Goal: Task Accomplishment & Management: Use online tool/utility

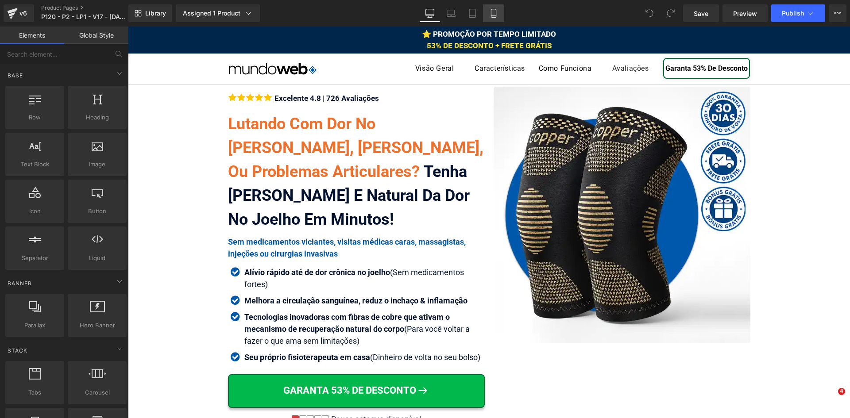
click at [500, 12] on link "Mobile" at bounding box center [493, 13] width 21 height 18
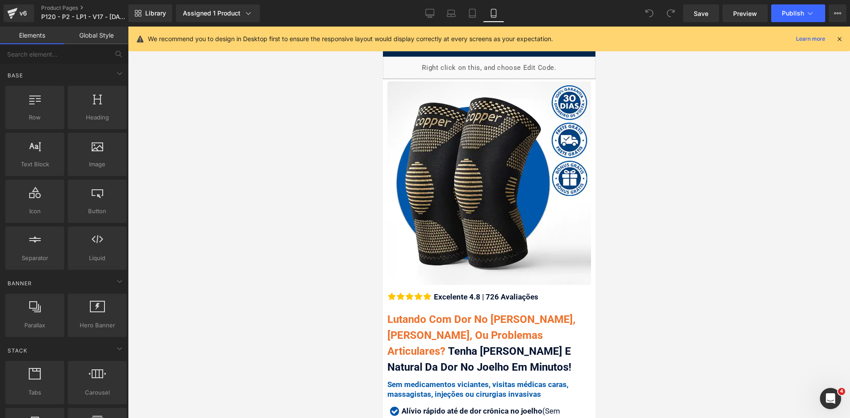
click at [836, 40] on icon at bounding box center [839, 39] width 8 height 8
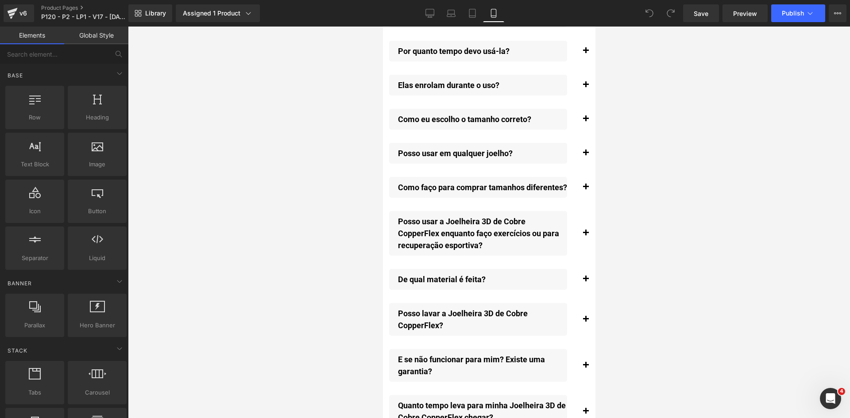
scroll to position [10417, 0]
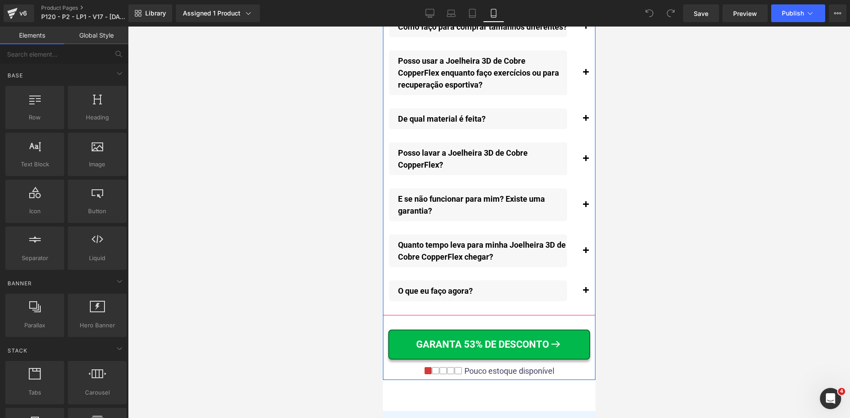
click at [585, 253] on span "button" at bounding box center [585, 253] width 0 height 0
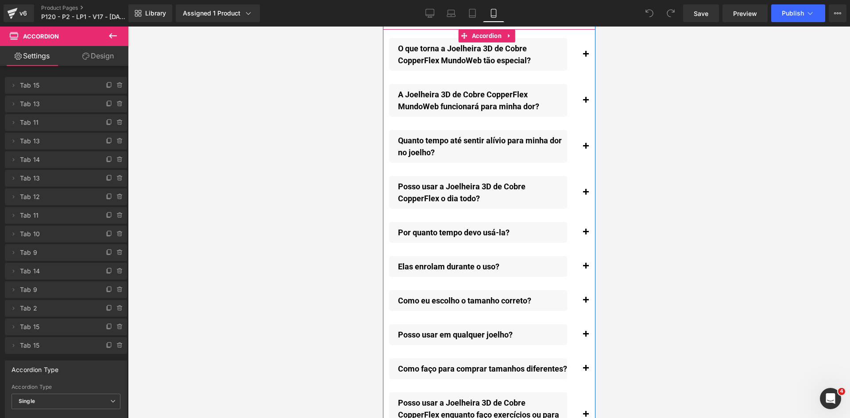
scroll to position [10011, 0]
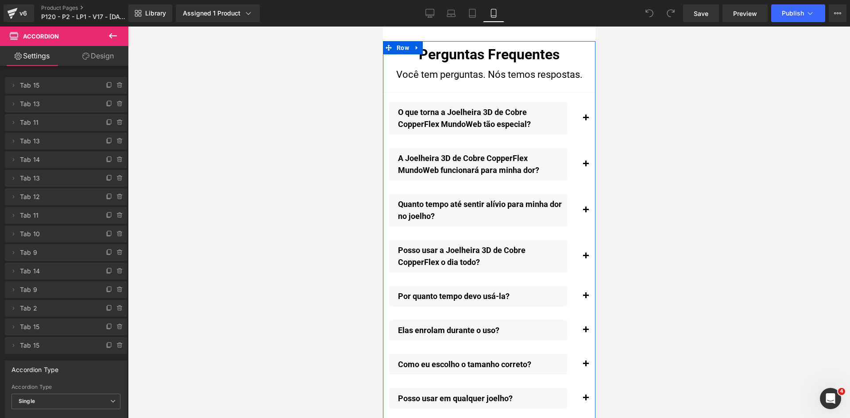
click at [478, 97] on span "Accordion" at bounding box center [486, 99] width 27 height 11
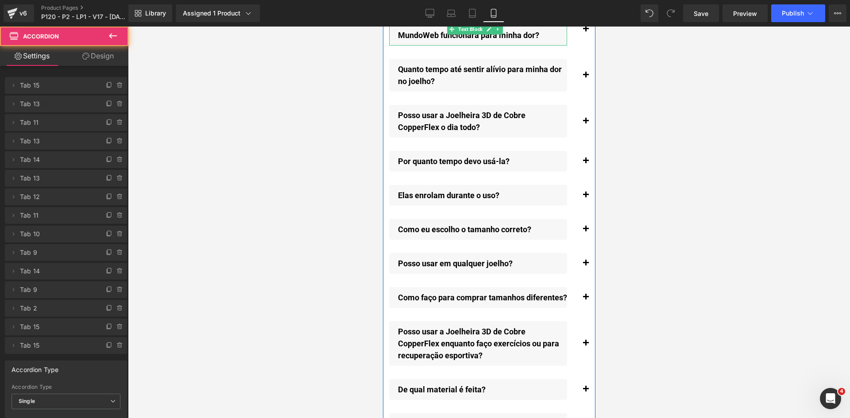
scroll to position [10233, 0]
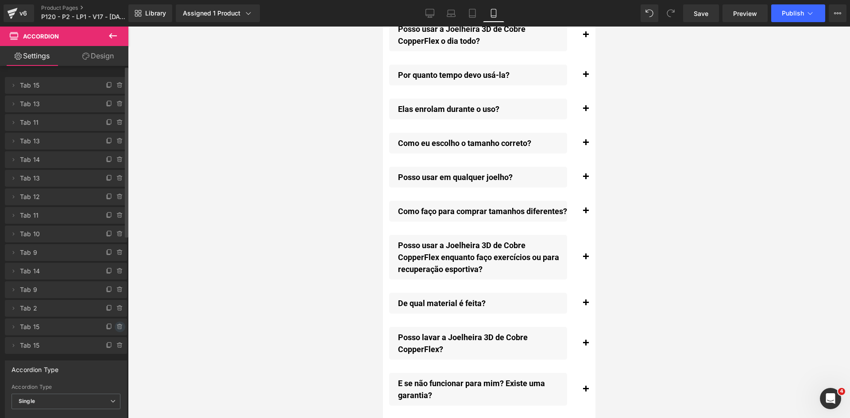
click at [118, 329] on icon at bounding box center [120, 327] width 4 height 4
click at [115, 329] on button "Delete" at bounding box center [110, 328] width 28 height 12
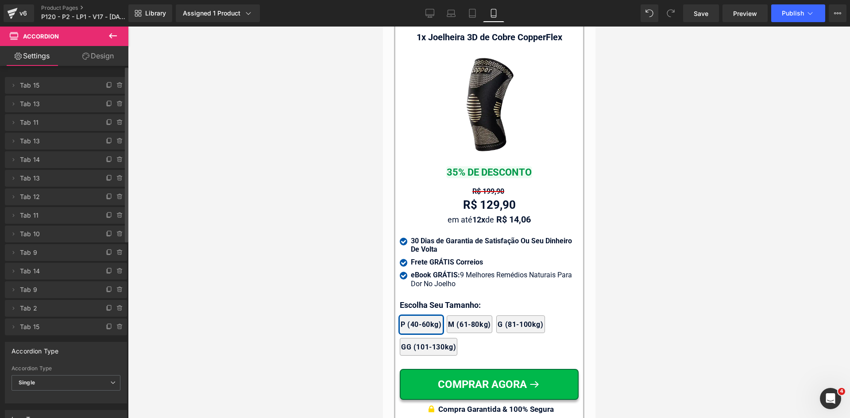
scroll to position [8639, 0]
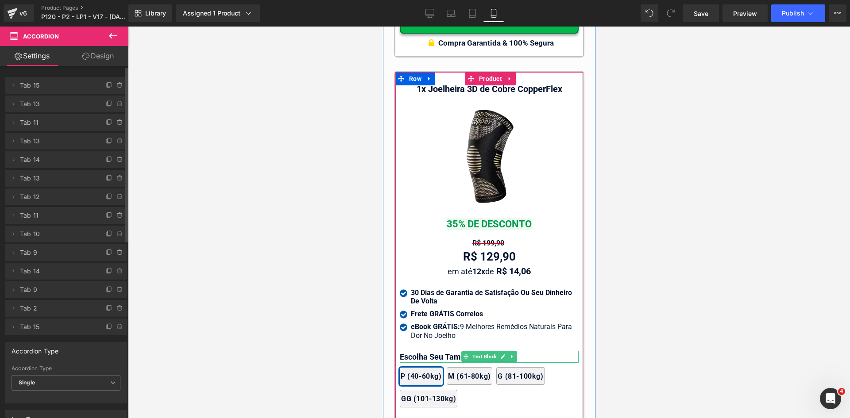
click at [420, 351] on p "Escolha Seu Tamanho:" at bounding box center [488, 357] width 179 height 12
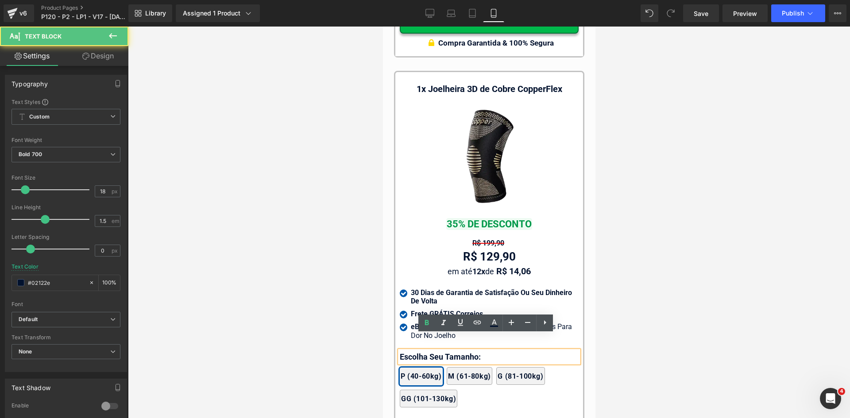
click at [420, 351] on p "Escolha Seu Tamanho:" at bounding box center [488, 357] width 179 height 12
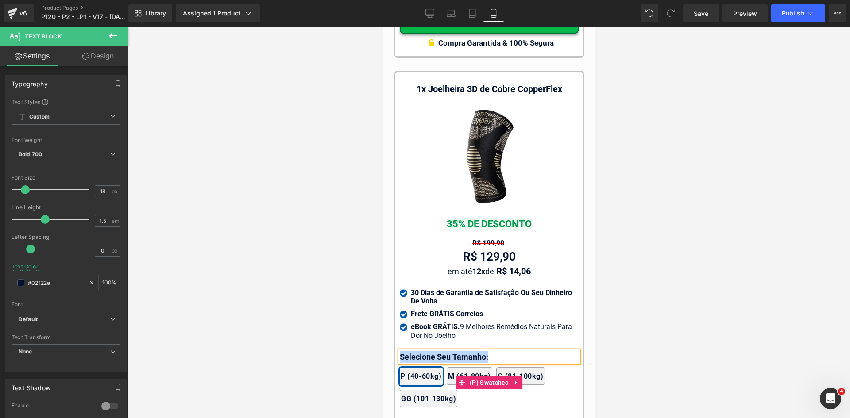
copy p "Selecione Seu Tamanho:"
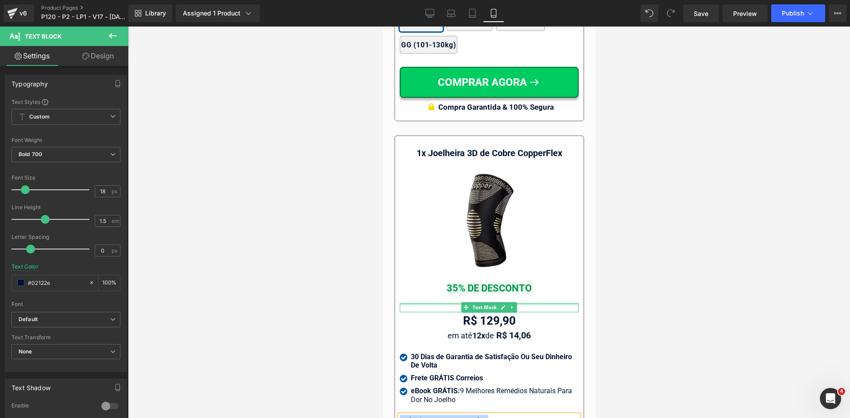
scroll to position [8418, 0]
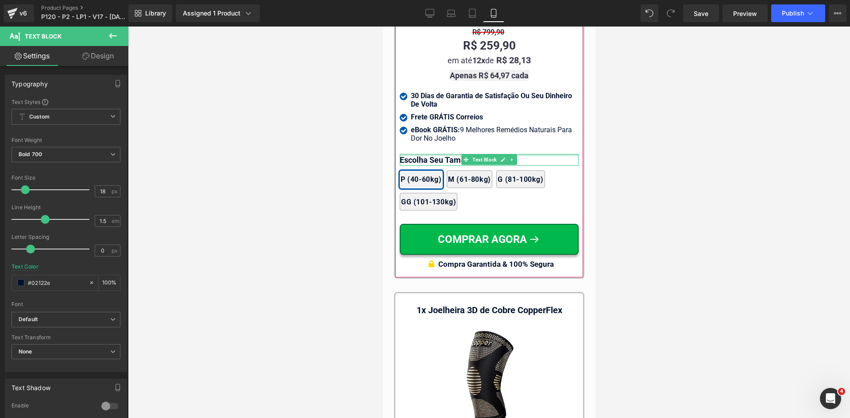
click at [409, 154] on div at bounding box center [488, 155] width 179 height 2
click at [409, 154] on p "Escolha Seu Tamanho:" at bounding box center [488, 160] width 179 height 12
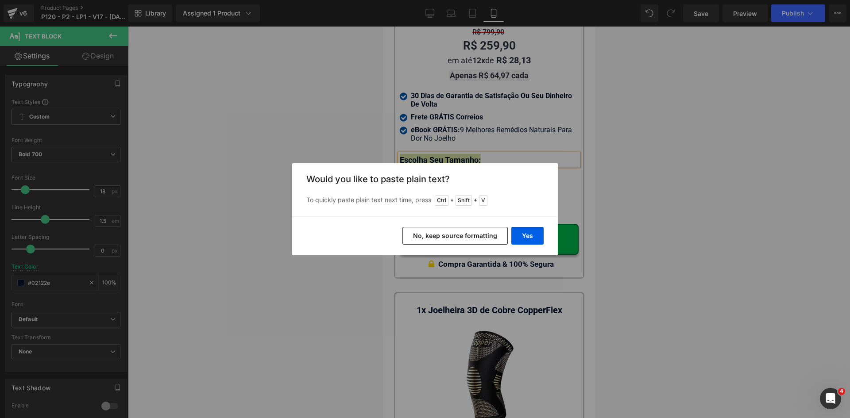
click at [454, 233] on button "No, keep source formatting" at bounding box center [454, 236] width 105 height 18
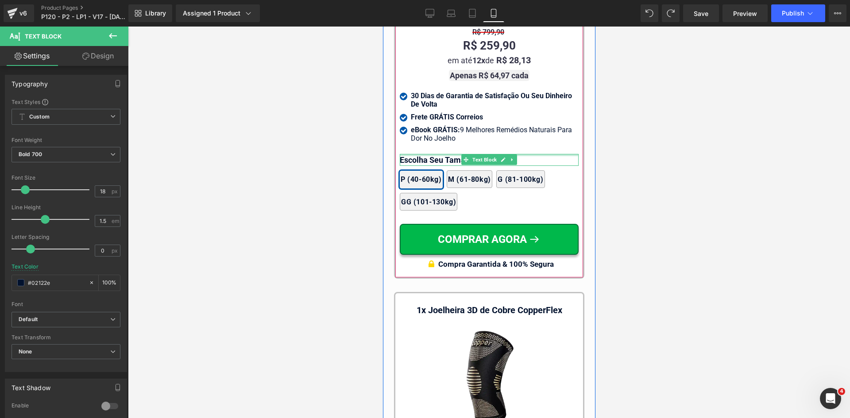
click at [408, 154] on div at bounding box center [488, 155] width 179 height 2
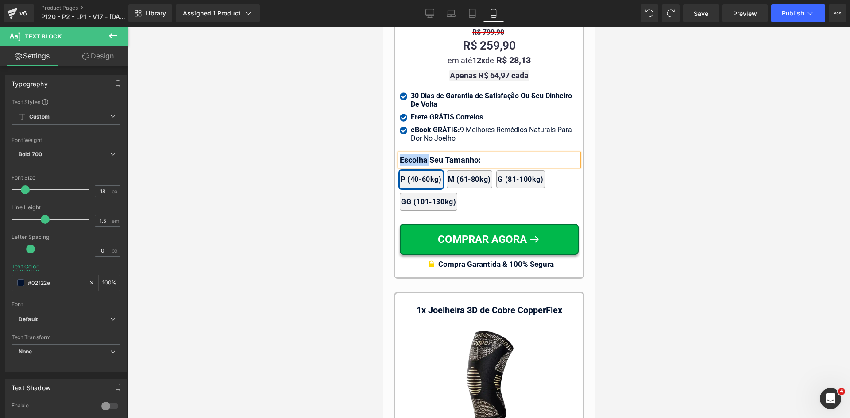
click at [408, 154] on p "Escolha Seu Tamanho:" at bounding box center [488, 160] width 179 height 12
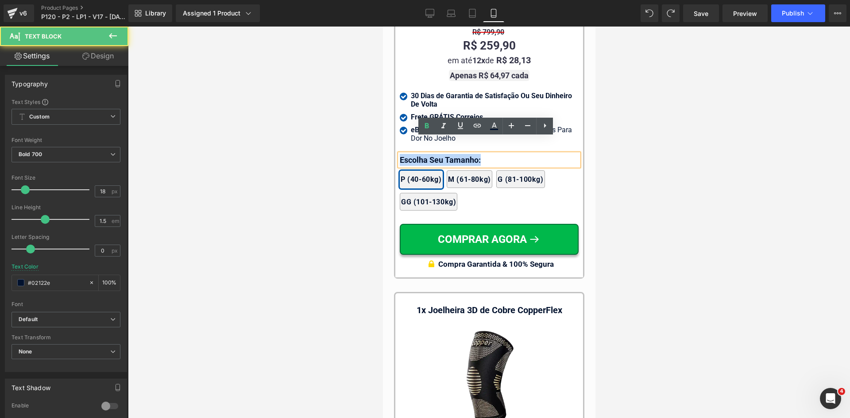
click at [408, 154] on p "Escolha Seu Tamanho:" at bounding box center [488, 160] width 179 height 12
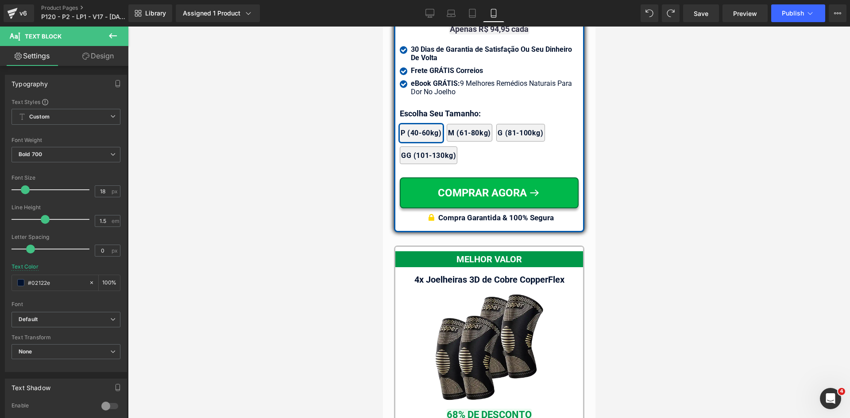
scroll to position [7931, 0]
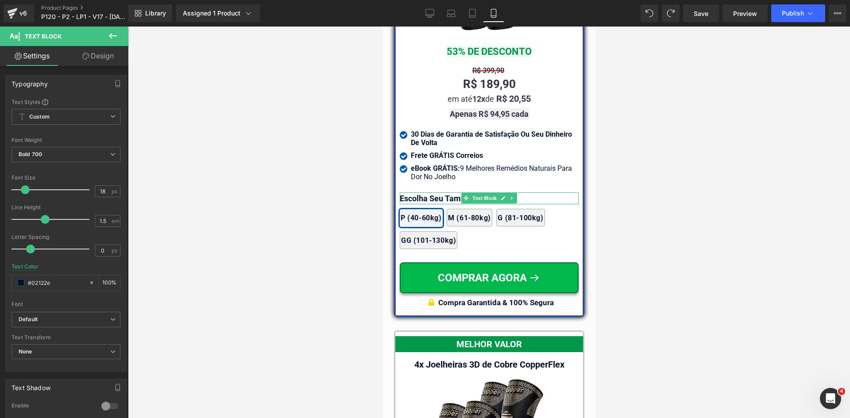
click at [411, 193] on p "Escolha Seu Tamanho:" at bounding box center [488, 199] width 179 height 12
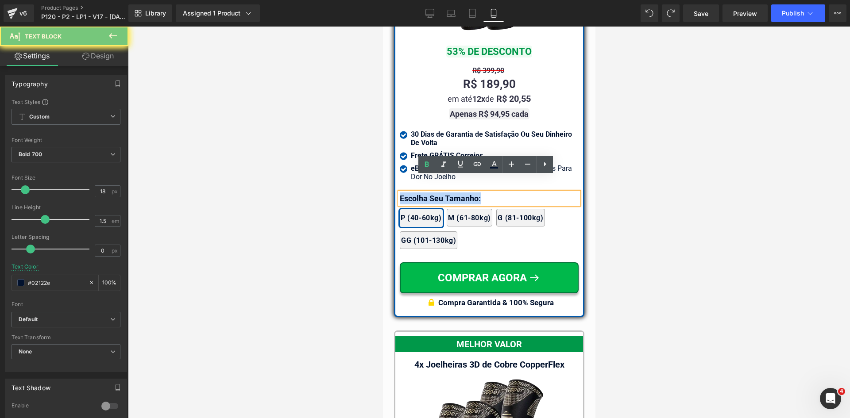
paste div
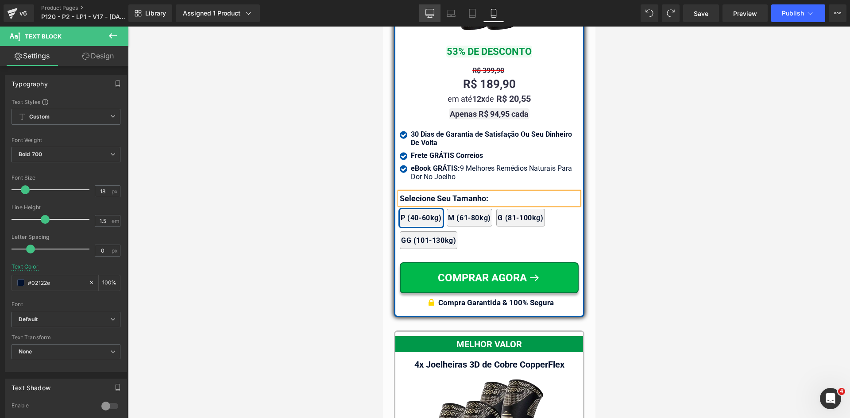
click at [430, 16] on icon at bounding box center [430, 12] width 8 height 7
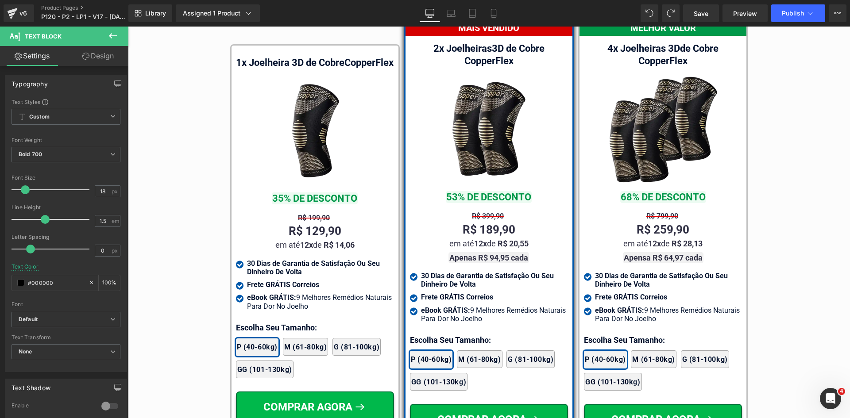
scroll to position [5189, 0]
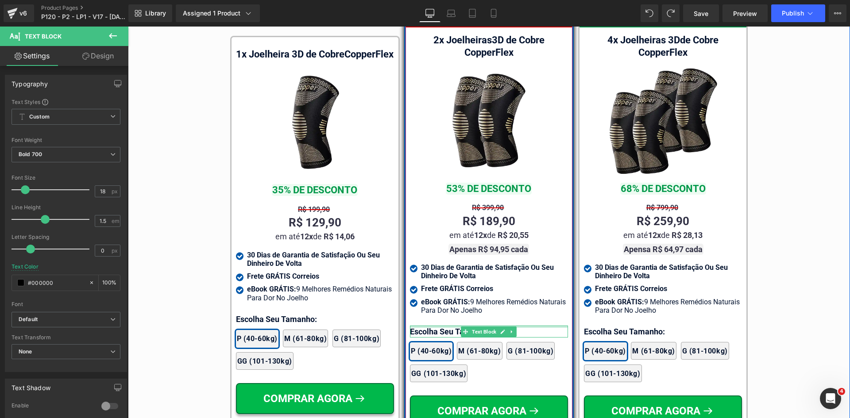
click at [414, 326] on div at bounding box center [489, 327] width 158 height 2
click at [414, 326] on p "Escolha Seu Tamanho:" at bounding box center [489, 332] width 158 height 12
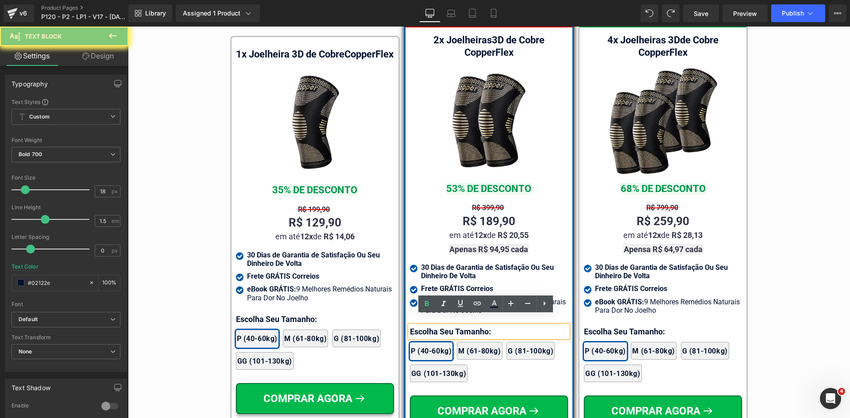
click at [414, 326] on p "Escolha Seu Tamanho:" at bounding box center [489, 332] width 158 height 12
paste div
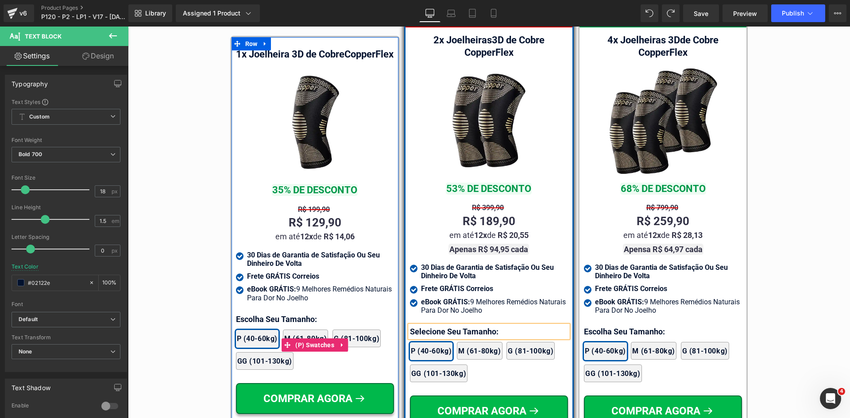
click at [252, 319] on div "2x Joelheiras 4x Joelheiras 1x Joelheira 3x Joelheiras P (40-60kg) M (61-80kg) …" at bounding box center [315, 345] width 158 height 58
click at [128, 27] on div at bounding box center [128, 27] width 0 height 0
click at [252, 317] on p "Escolha Seu Tamanho:" at bounding box center [315, 319] width 158 height 12
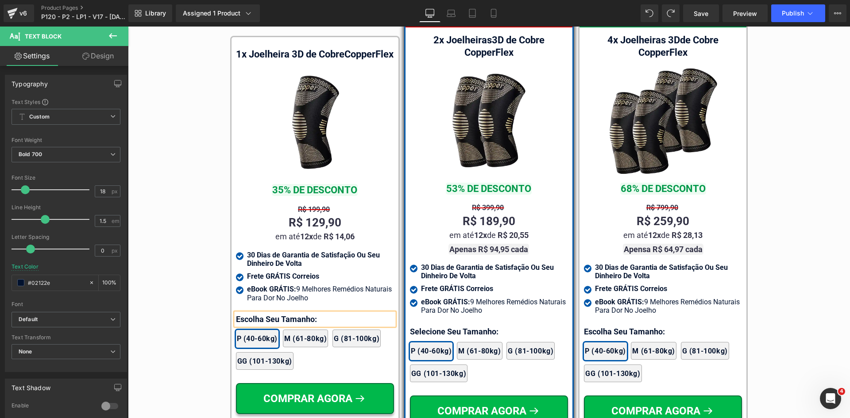
click at [252, 317] on p "Escolha Seu Tamanho:" at bounding box center [315, 319] width 158 height 12
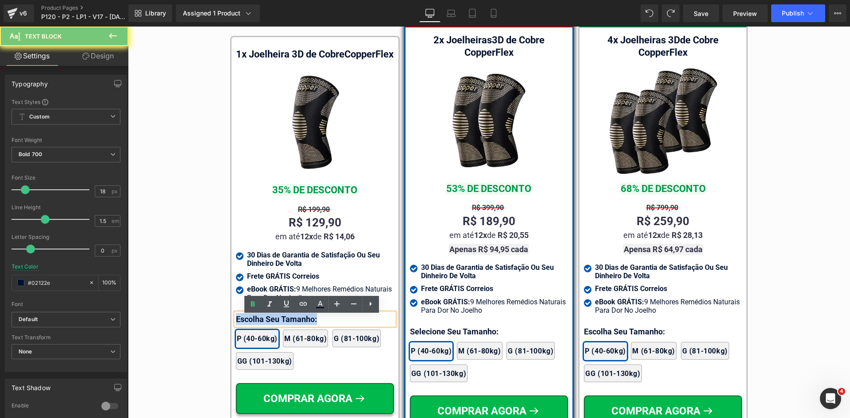
paste div
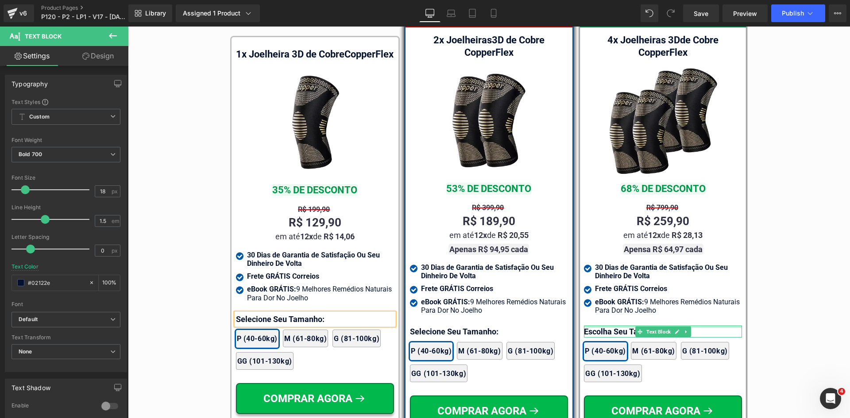
click at [598, 326] on div at bounding box center [663, 327] width 158 height 2
click at [598, 326] on p "Escolha Seu Tamanho:" at bounding box center [663, 332] width 158 height 12
paste div
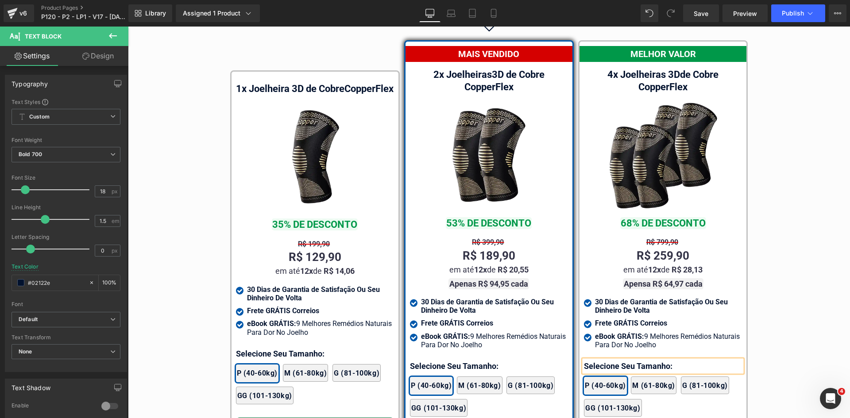
scroll to position [5172, 0]
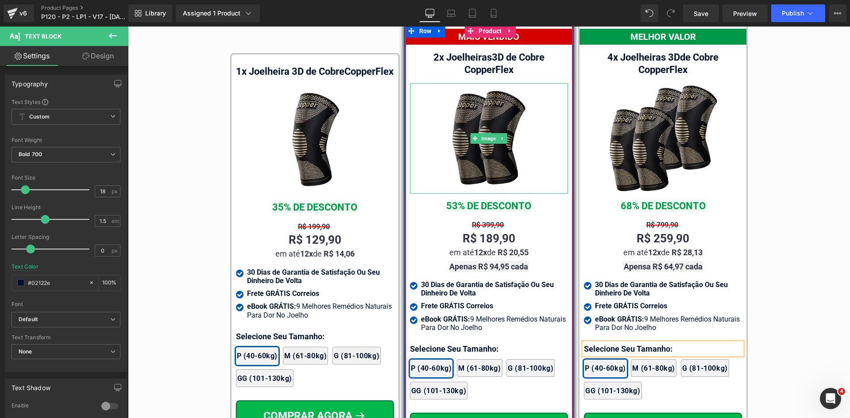
click at [490, 142] on img at bounding box center [488, 138] width 111 height 111
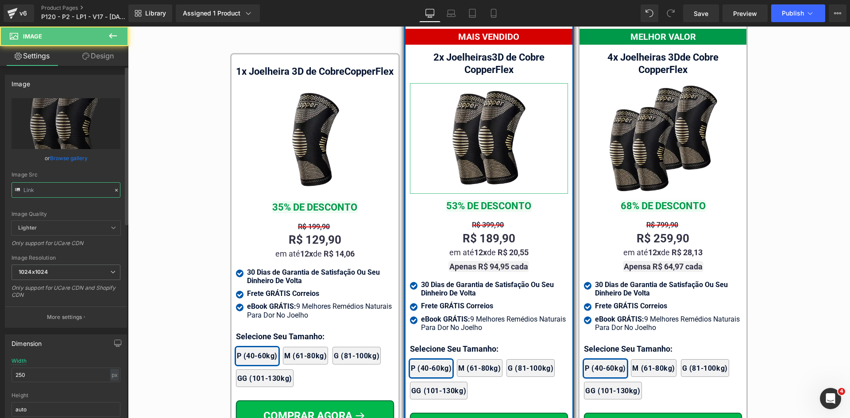
click at [74, 196] on input "text" at bounding box center [66, 189] width 109 height 15
paste input "06"
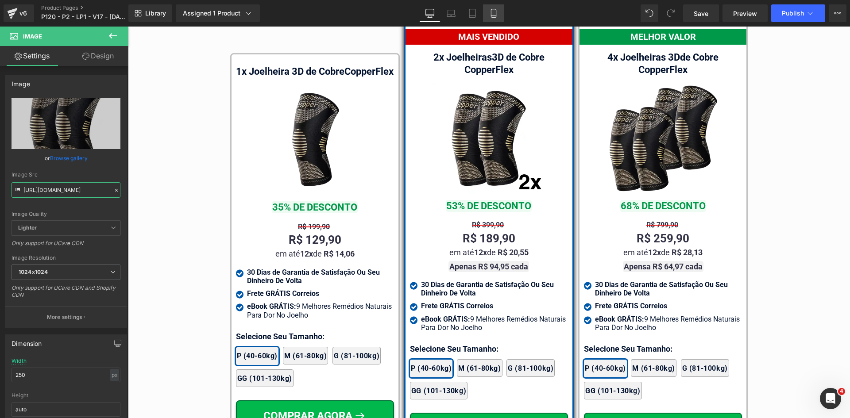
type input "https://cdn.shopify.com/s/files/1/0615/5249/2735/files/mundoweb-joelheira-ortop…"
click at [493, 14] on icon at bounding box center [493, 13] width 9 height 9
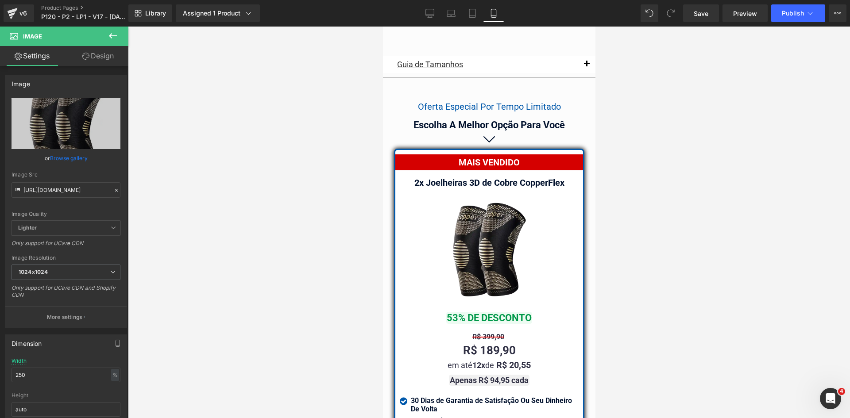
scroll to position [7744, 0]
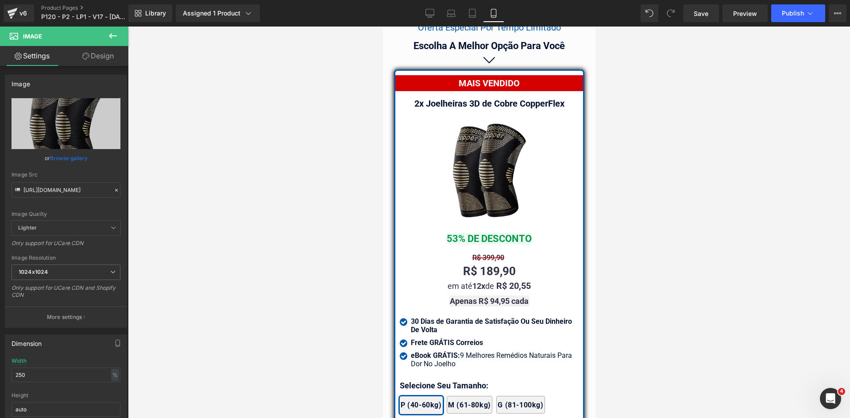
click at [475, 171] on img at bounding box center [488, 171] width 111 height 111
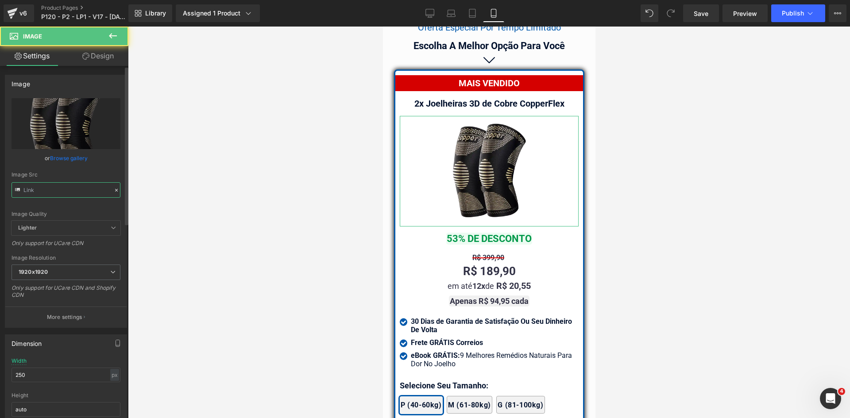
click at [60, 192] on input "text" at bounding box center [66, 189] width 109 height 15
paste input "0625_1024x1024"
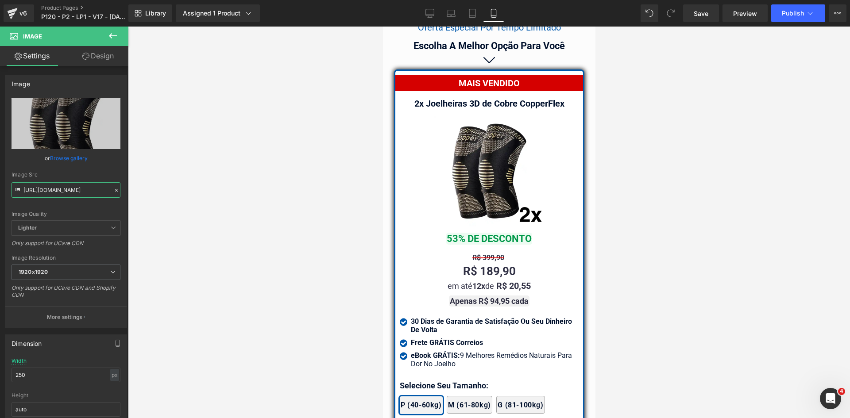
type input "https://cdn.shopify.com/s/files/1/0615/5249/2735/files/mundoweb-joelheira-ortop…"
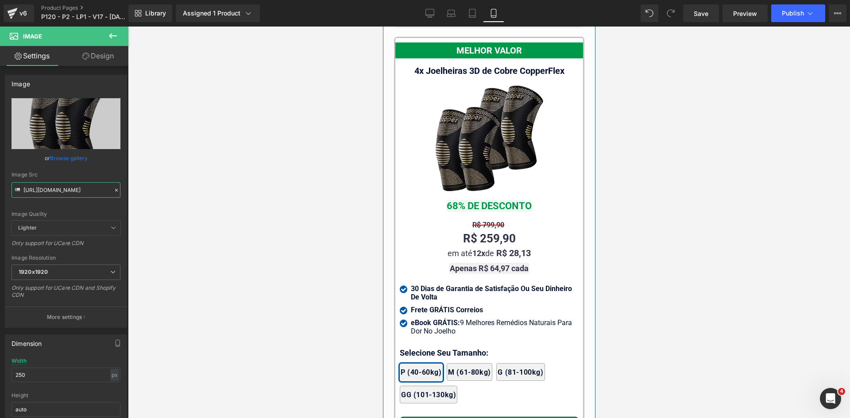
scroll to position [8231, 0]
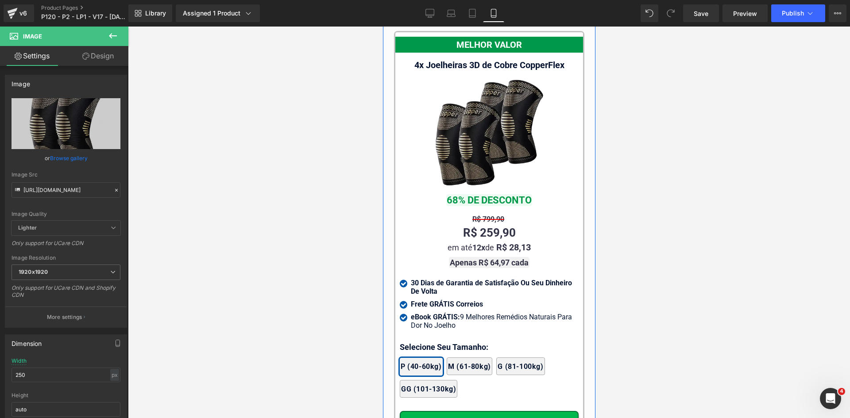
click at [475, 116] on div "Image" at bounding box center [488, 132] width 179 height 111
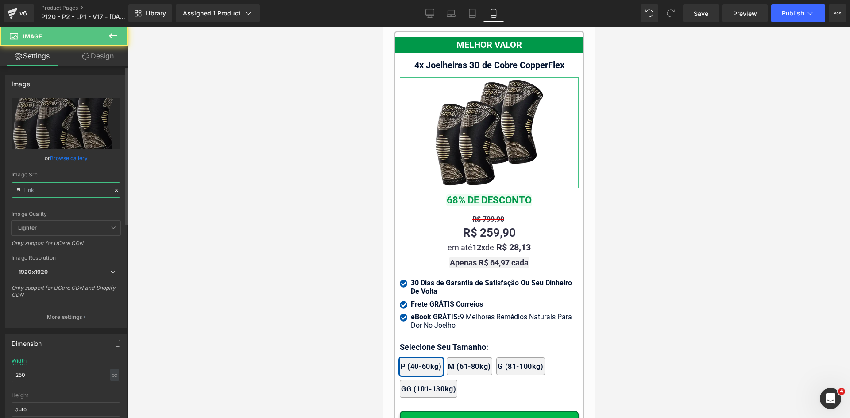
click at [69, 193] on input "text" at bounding box center [66, 189] width 109 height 15
paste input "042025_1024x1024"
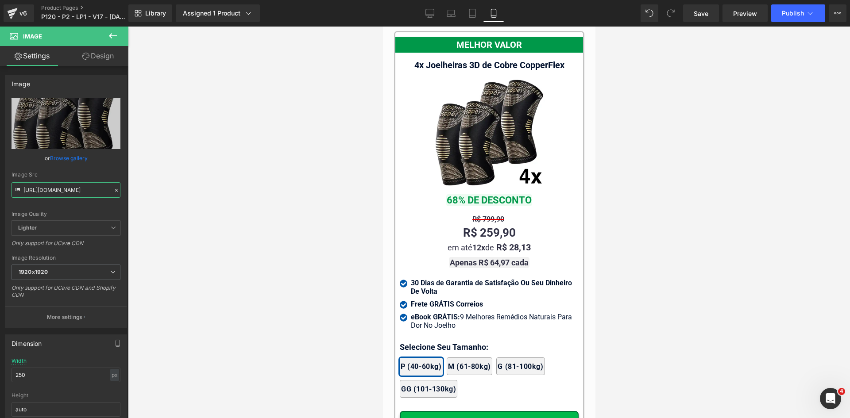
type input "https://cdn.shopify.com/s/files/1/0615/5249/2735/files/mundoweb-joelheira-ortop…"
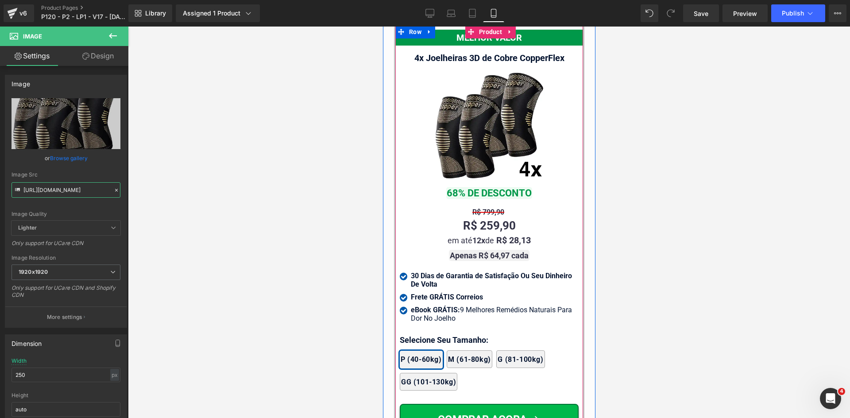
scroll to position [8540, 0]
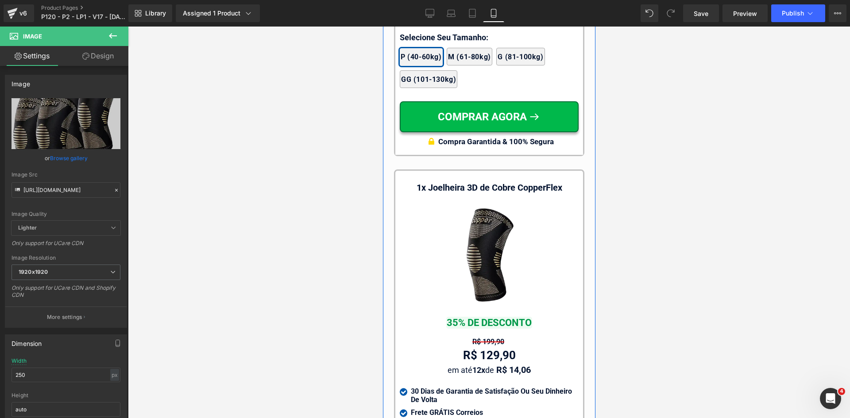
click at [470, 248] on img at bounding box center [488, 255] width 111 height 111
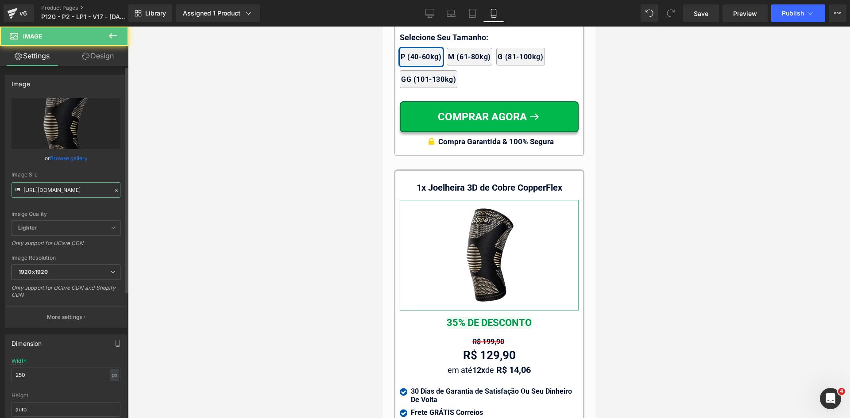
click at [62, 195] on input "https://cdn.shopify.com/s/files/1/0615/5249/2735/files/mundoweb-joelheira-ortop…" at bounding box center [66, 189] width 109 height 15
paste input "0425_1024x1024"
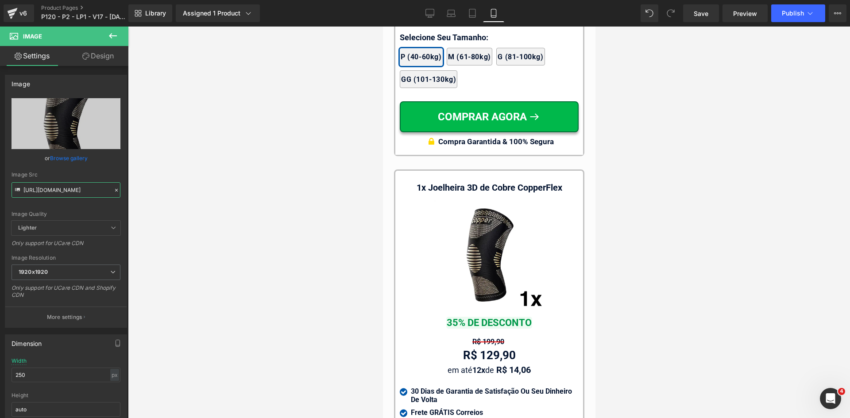
type input "https://cdn.shopify.com/s/files/1/0615/5249/2735/files/mundoweb-joelheira-ortop…"
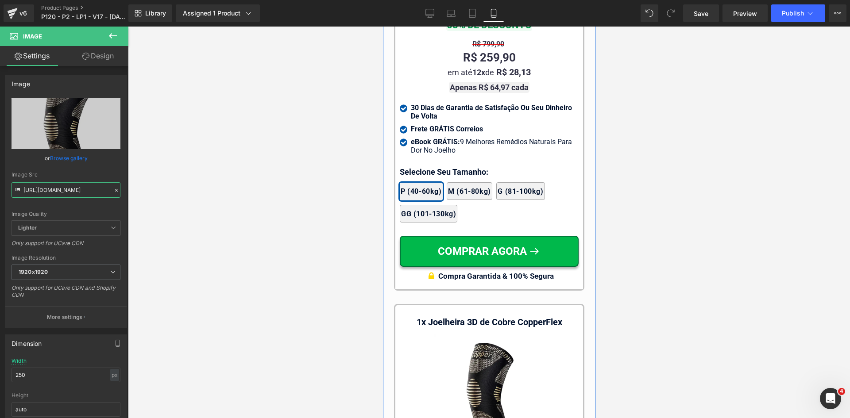
scroll to position [8319, 0]
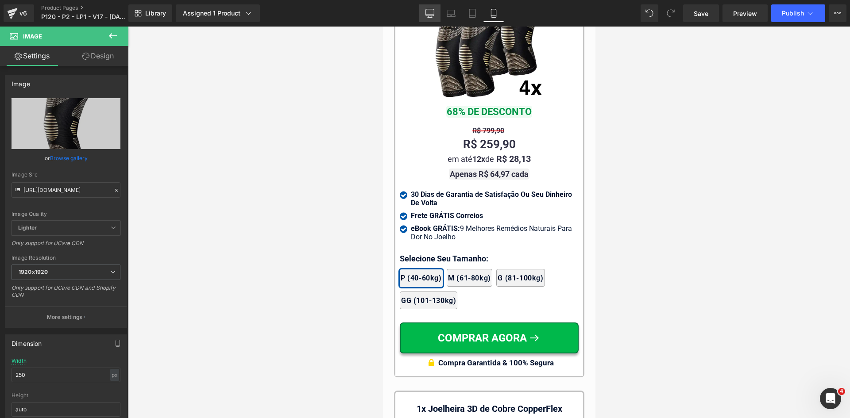
drag, startPoint x: 437, startPoint y: 13, endPoint x: 367, endPoint y: 8, distance: 69.7
click at [437, 13] on link "Desktop" at bounding box center [429, 13] width 21 height 18
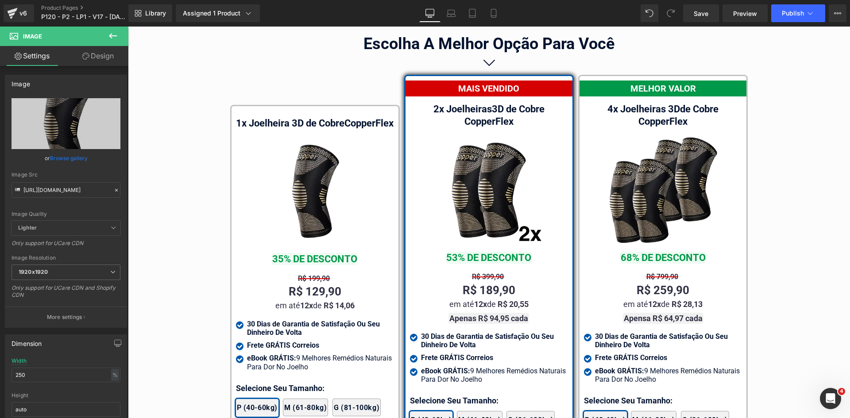
scroll to position [5200, 0]
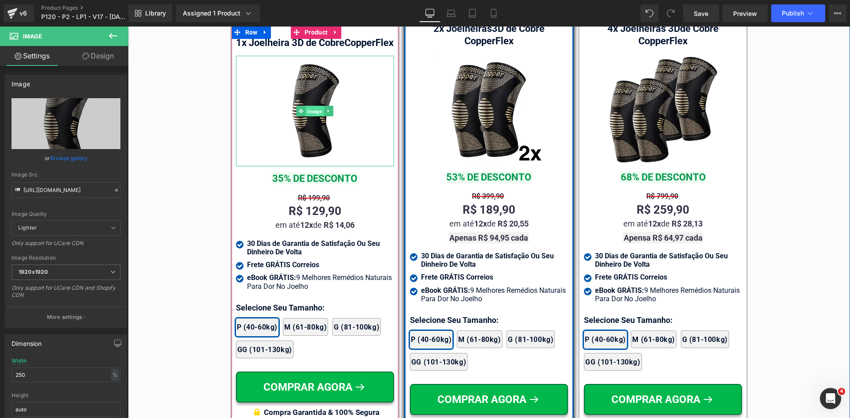
click at [318, 117] on span "Image" at bounding box center [315, 111] width 18 height 11
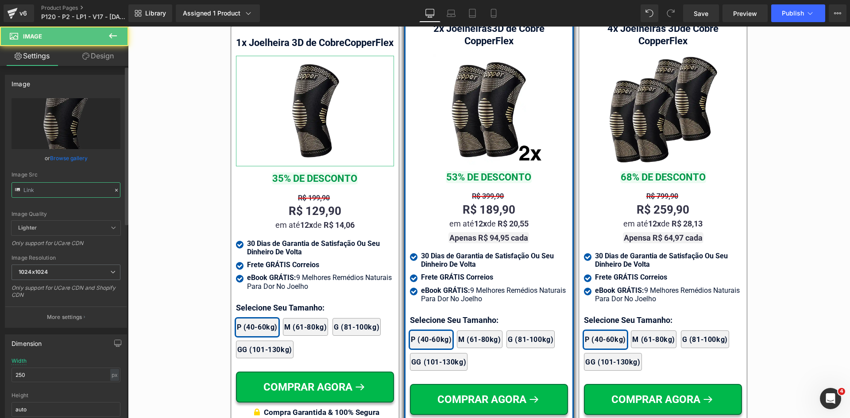
click at [63, 196] on input "text" at bounding box center [66, 189] width 109 height 15
paste input "04"
type input "https://cdn.shopify.com/s/files/1/0615/5249/2735/files/mundoweb-joelheira-ortop…"
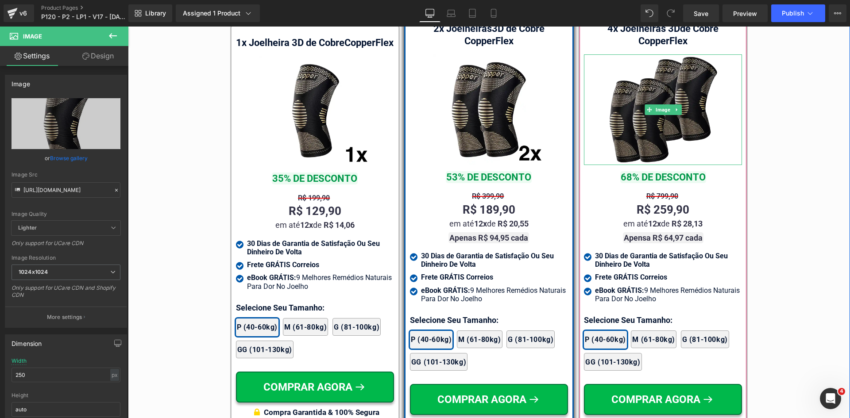
click at [641, 133] on img at bounding box center [663, 109] width 111 height 111
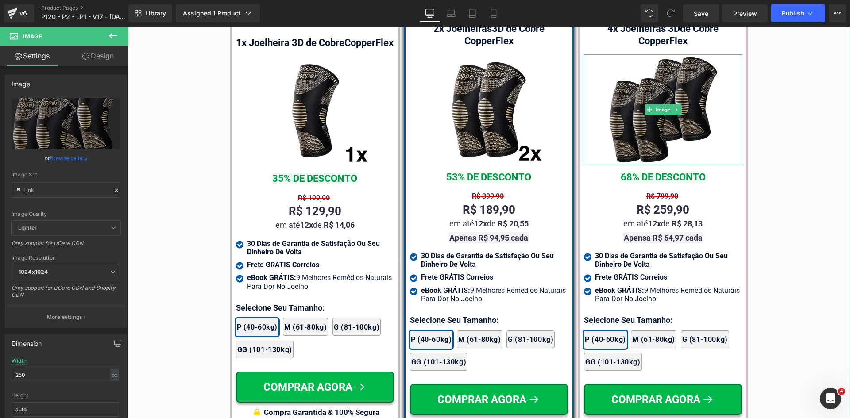
click at [620, 121] on img at bounding box center [663, 109] width 111 height 111
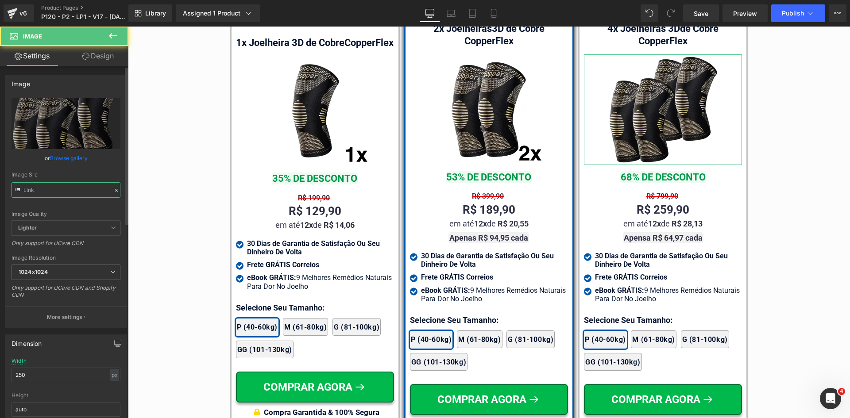
click at [70, 193] on input "text" at bounding box center [66, 189] width 109 height 15
paste input "0420"
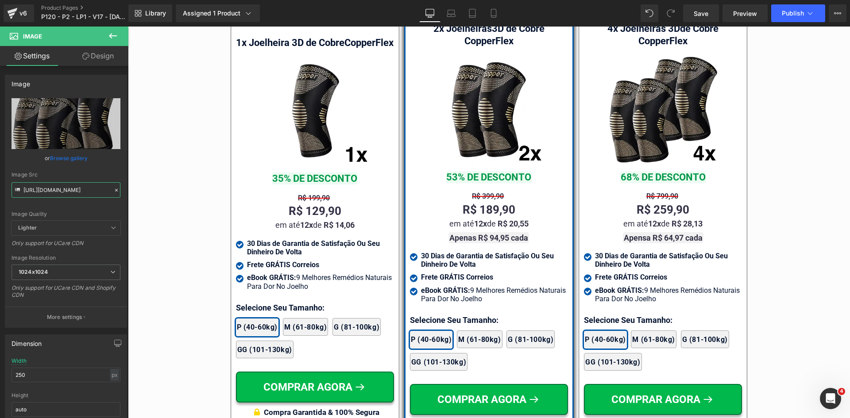
type input "https://cdn.shopify.com/s/files/1/0615/5249/2735/files/mundoweb-joelheira-ortop…"
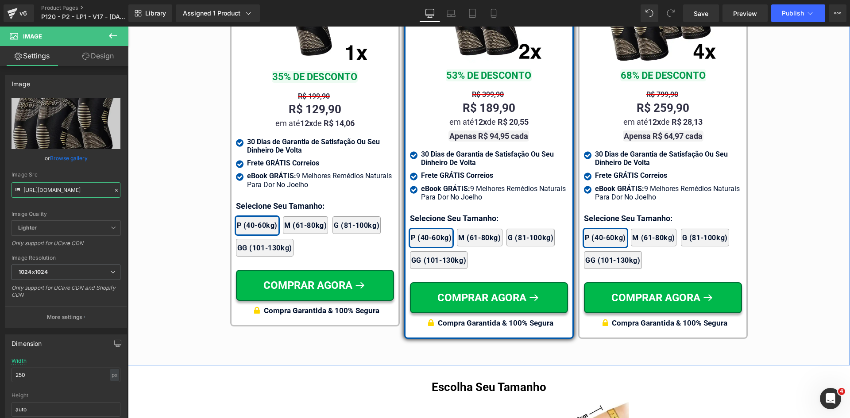
scroll to position [5422, 0]
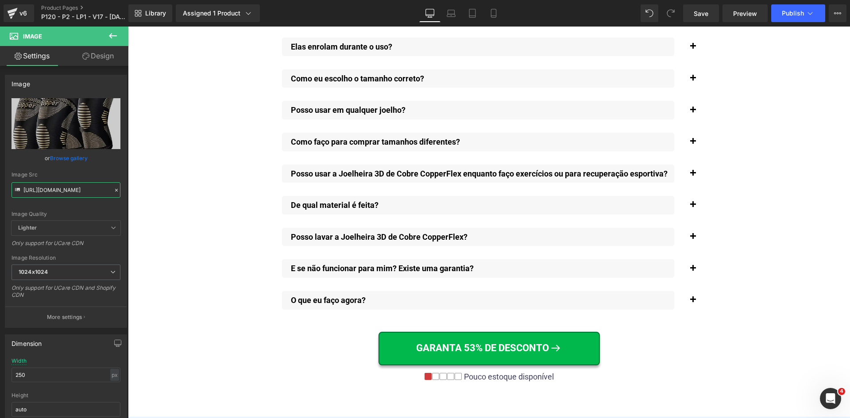
drag, startPoint x: 849, startPoint y: 324, endPoint x: 965, endPoint y: 416, distance: 147.5
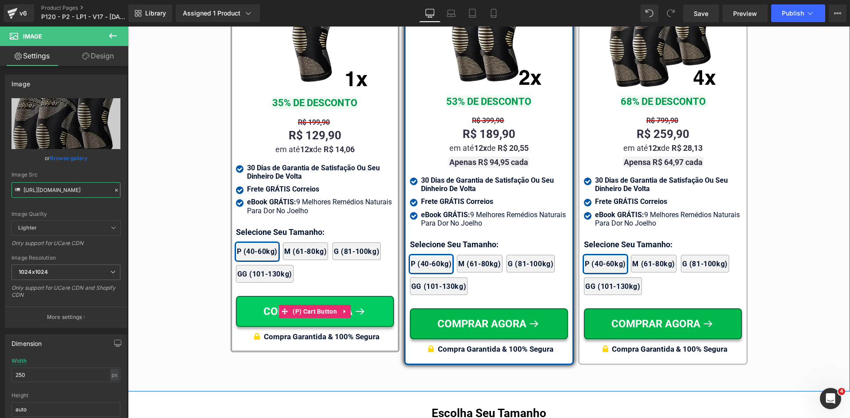
scroll to position [5274, 0]
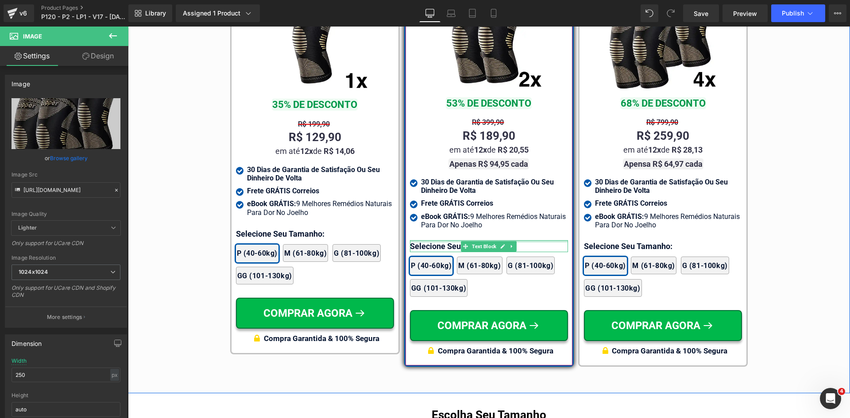
click at [421, 240] on div at bounding box center [489, 241] width 158 height 2
click at [421, 240] on p "Selecione Seu Tamanho:" at bounding box center [489, 246] width 158 height 12
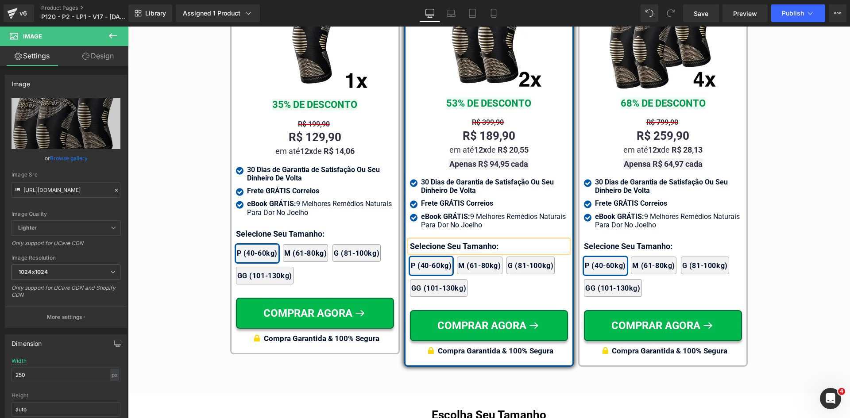
click at [421, 240] on p "Selecione Seu Tamanho:" at bounding box center [489, 246] width 158 height 12
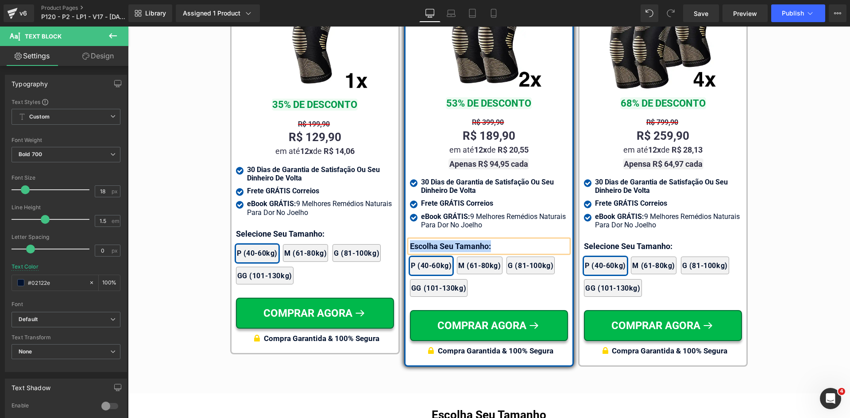
copy p "Escolha Seu Tamanho:"
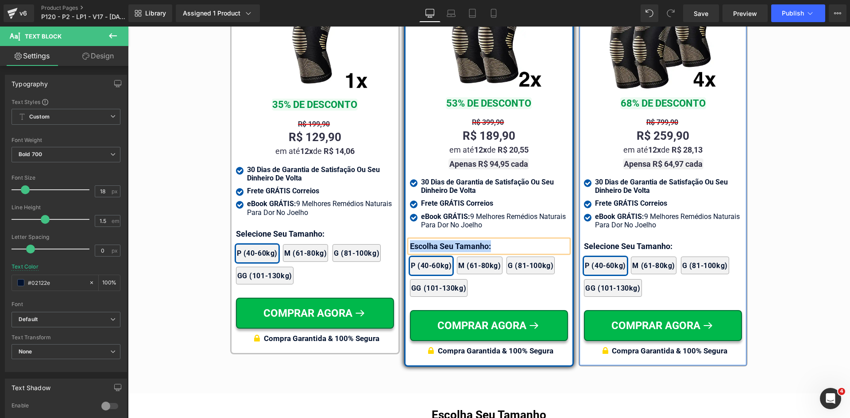
click at [128, 27] on div at bounding box center [128, 27] width 0 height 0
click at [601, 240] on p "Selecione Seu Tamanho:" at bounding box center [663, 246] width 158 height 12
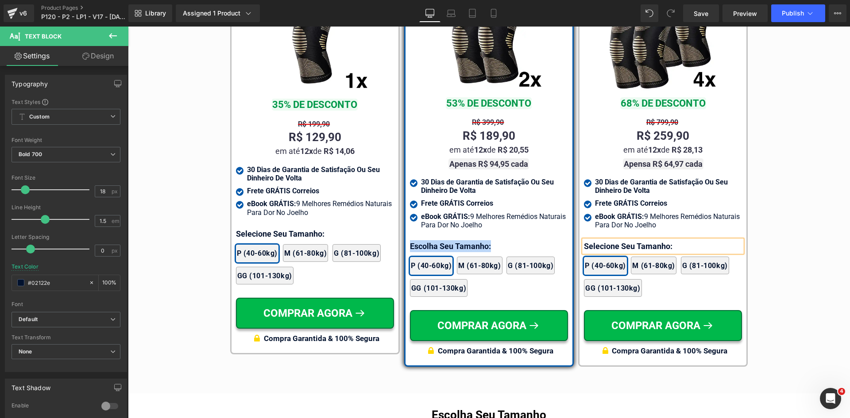
click at [601, 240] on p "Selecione Seu Tamanho:" at bounding box center [663, 246] width 158 height 12
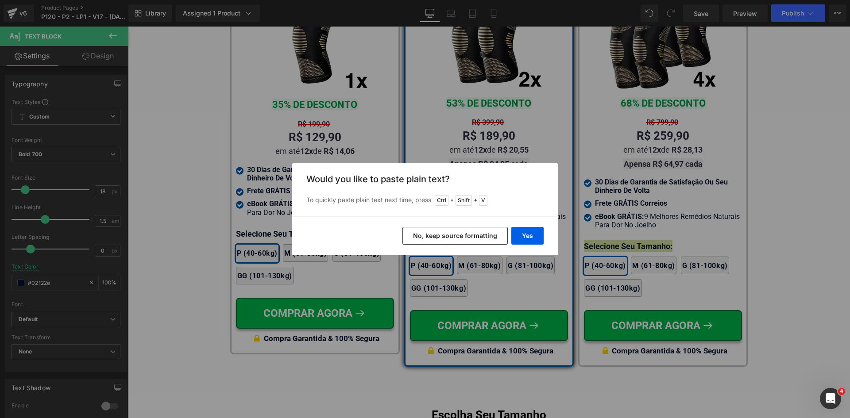
click at [467, 235] on button "No, keep source formatting" at bounding box center [454, 236] width 105 height 18
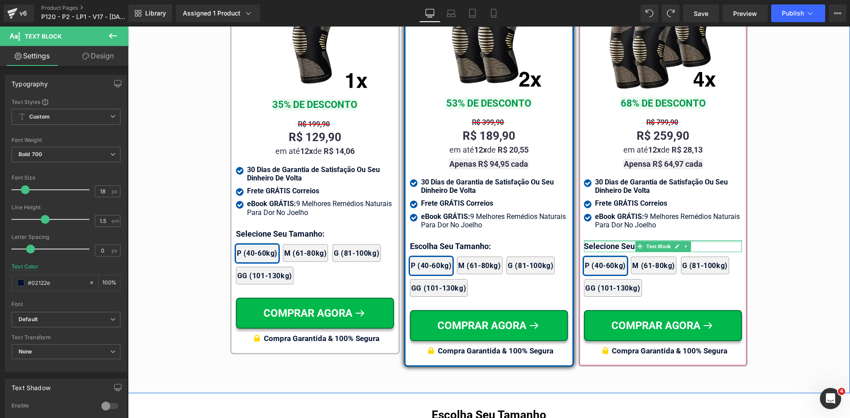
click at [599, 240] on div at bounding box center [663, 241] width 158 height 2
click at [599, 240] on p "Selecione Seu Tamanho:" at bounding box center [663, 246] width 158 height 12
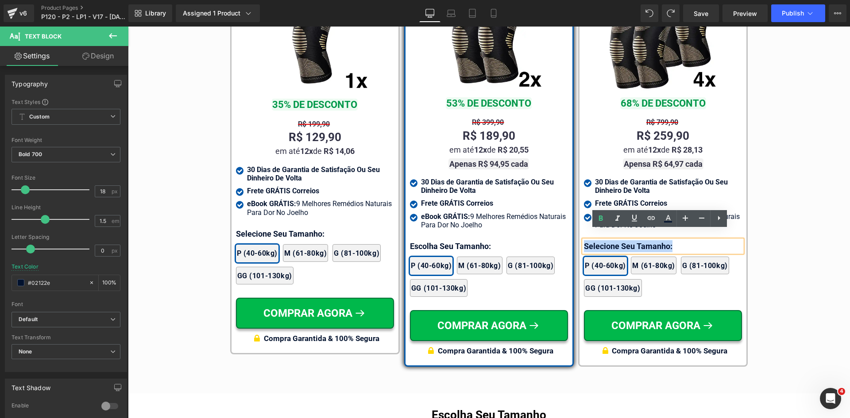
click at [599, 240] on p "Selecione Seu Tamanho:" at bounding box center [663, 246] width 158 height 12
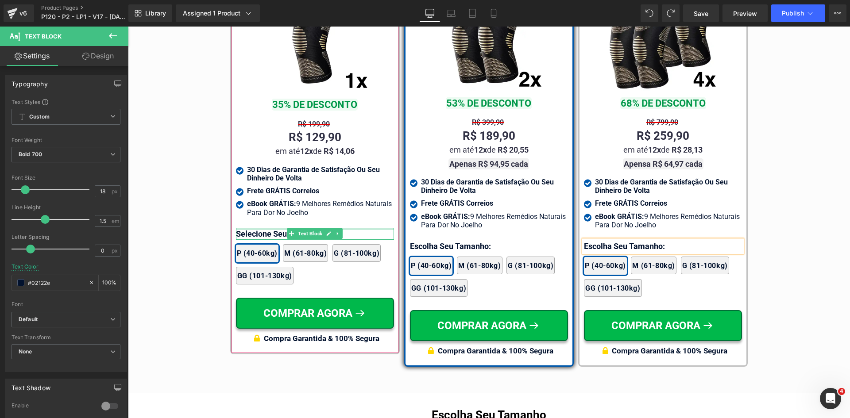
click at [242, 230] on div at bounding box center [315, 229] width 158 height 2
click at [242, 233] on p "Selecione Seu Tamanho:" at bounding box center [315, 234] width 158 height 12
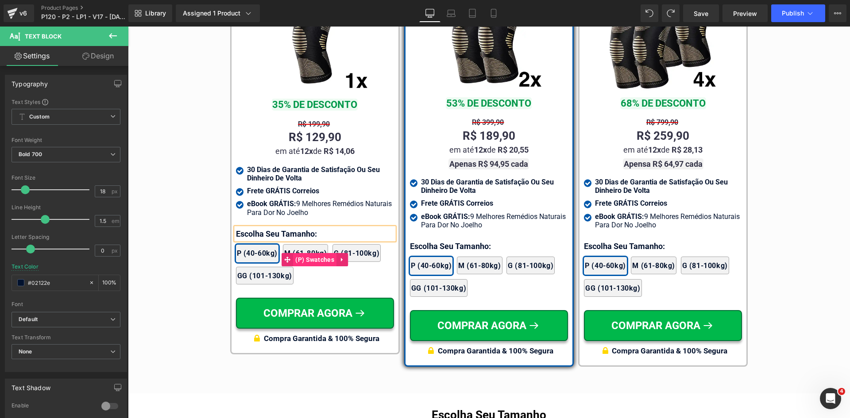
click at [304, 264] on span "(P) Swatches" at bounding box center [314, 259] width 43 height 13
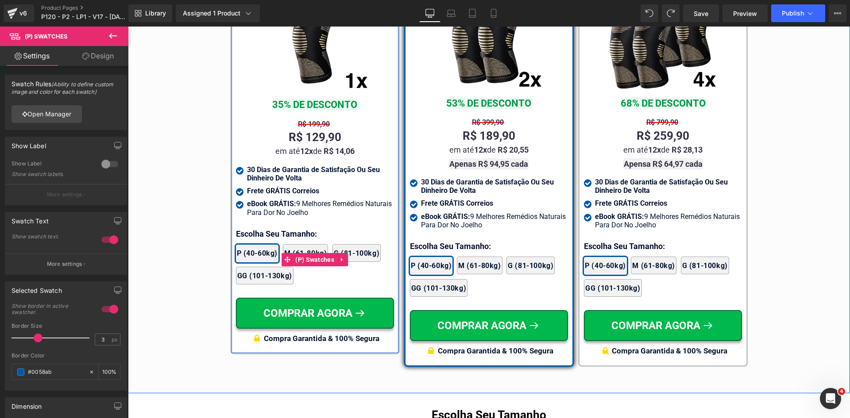
click at [273, 236] on div "2x Joelheiras 4x Joelheiras 1x Joelheira 3x Joelheiras P (40-60kg) M (61-80kg) …" at bounding box center [315, 260] width 158 height 58
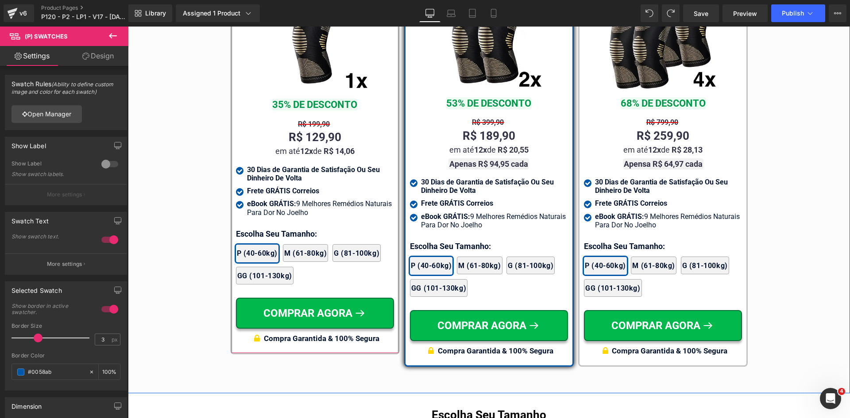
click at [181, 234] on div "Guia de Tamanhos Text Block Image Text Block" at bounding box center [489, 90] width 722 height 563
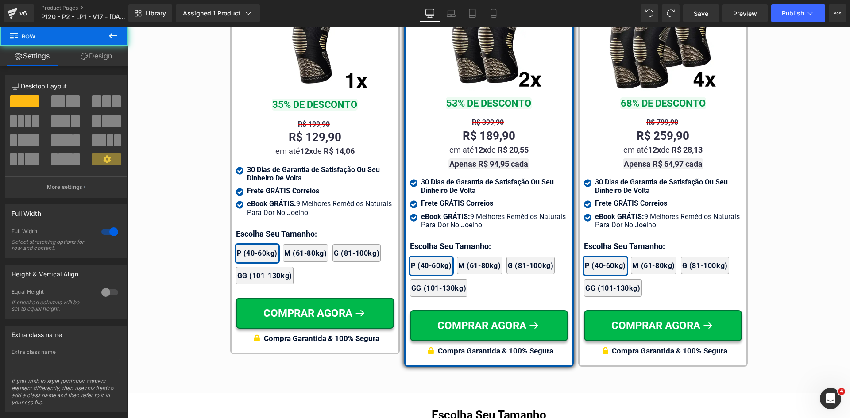
click at [128, 27] on div at bounding box center [128, 27] width 0 height 0
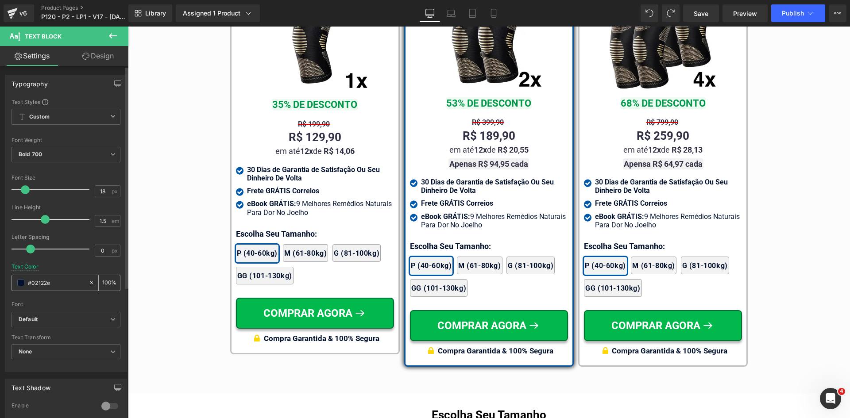
click at [51, 286] on input "#02122e" at bounding box center [56, 283] width 57 height 10
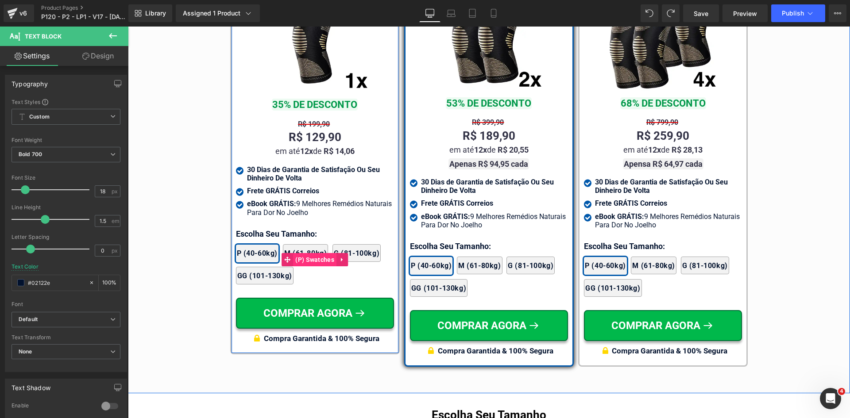
click at [302, 263] on span "(P) Swatches" at bounding box center [314, 259] width 43 height 13
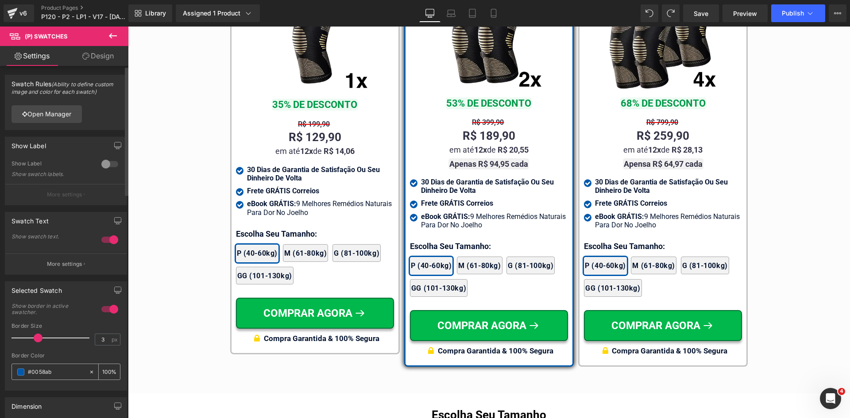
click at [61, 374] on input "#0058ab" at bounding box center [56, 372] width 57 height 10
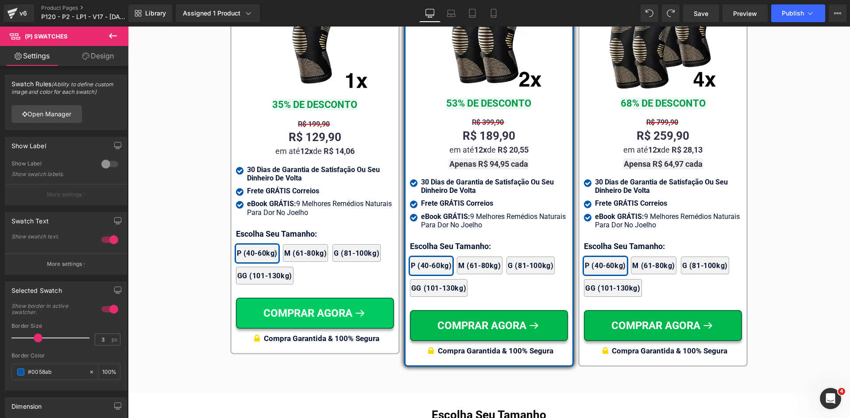
paste input "2122e"
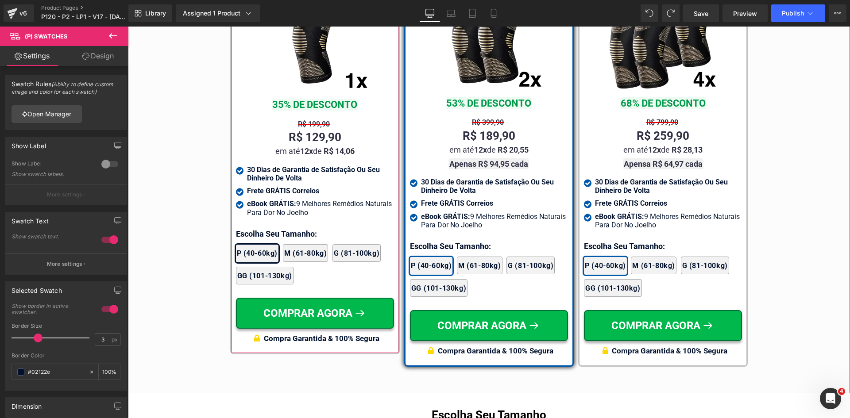
type input "#02122e"
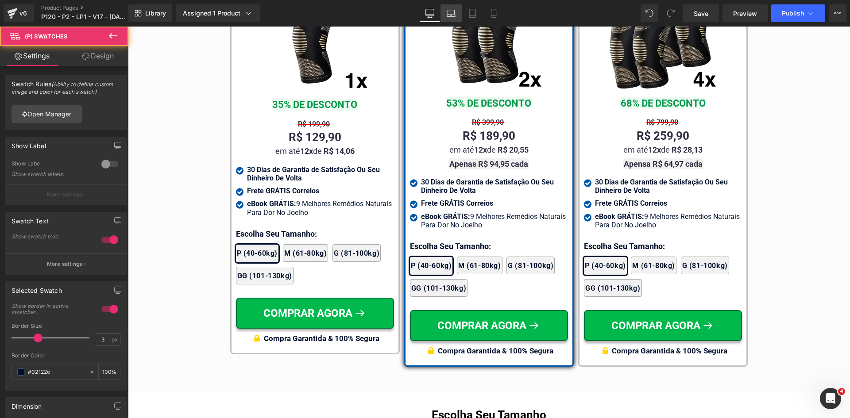
click at [448, 11] on icon at bounding box center [451, 12] width 7 height 4
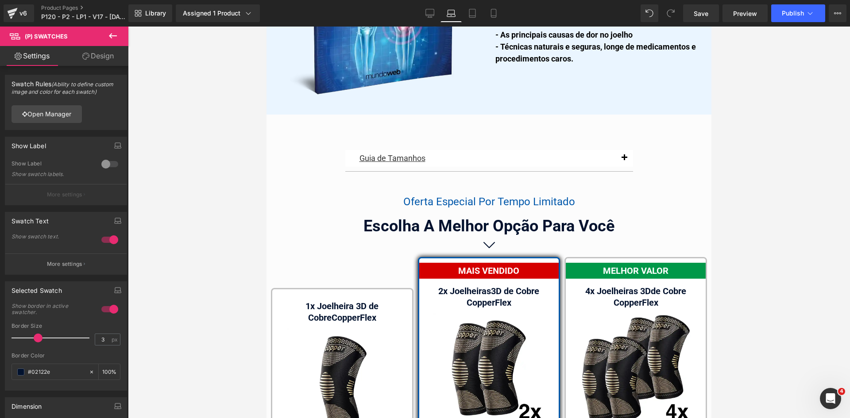
scroll to position [5602, 0]
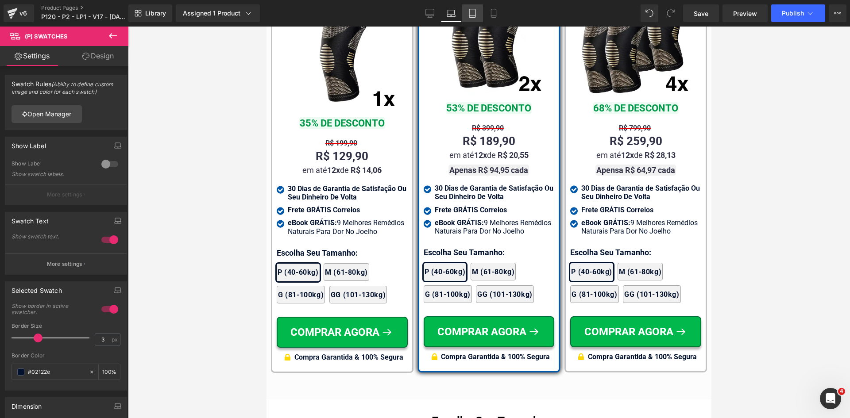
click at [474, 13] on icon at bounding box center [472, 13] width 9 height 9
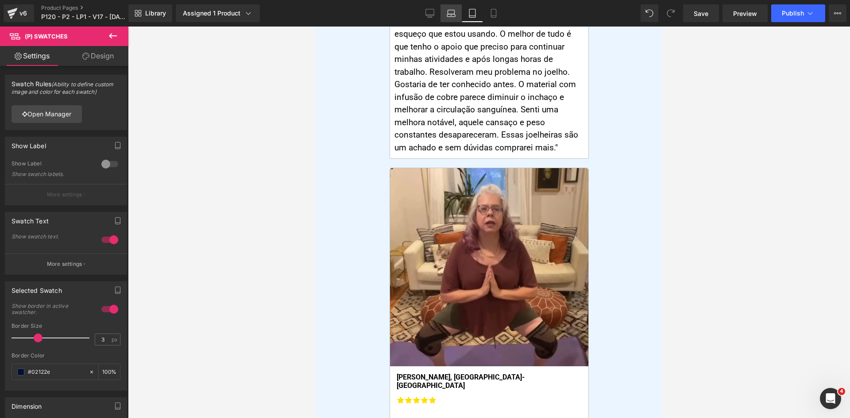
scroll to position [0, 0]
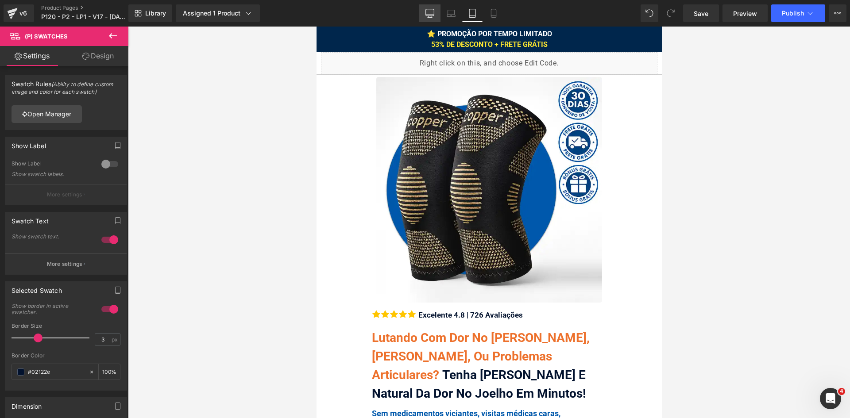
click at [428, 11] on icon at bounding box center [429, 13] width 9 height 9
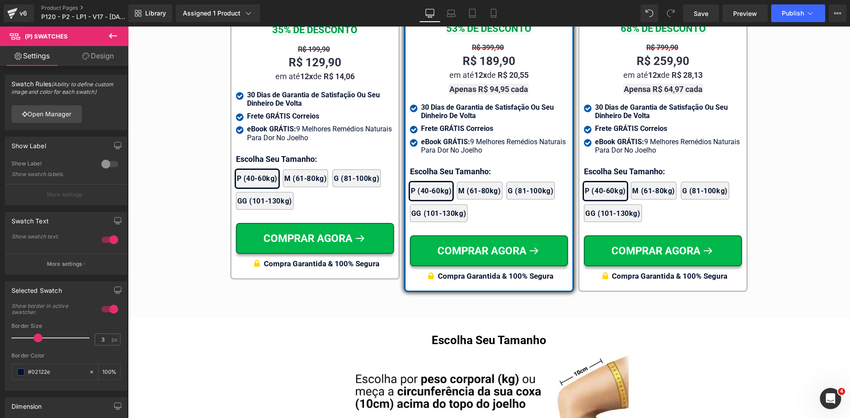
scroll to position [5350, 0]
click at [452, 14] on icon at bounding box center [451, 13] width 9 height 9
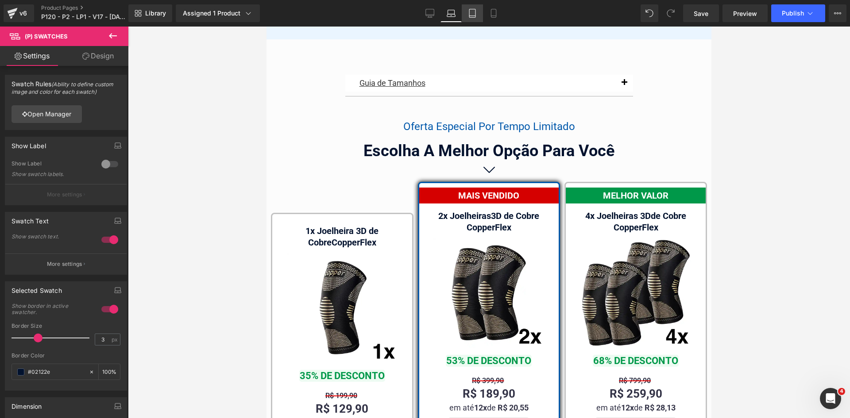
scroll to position [5678, 0]
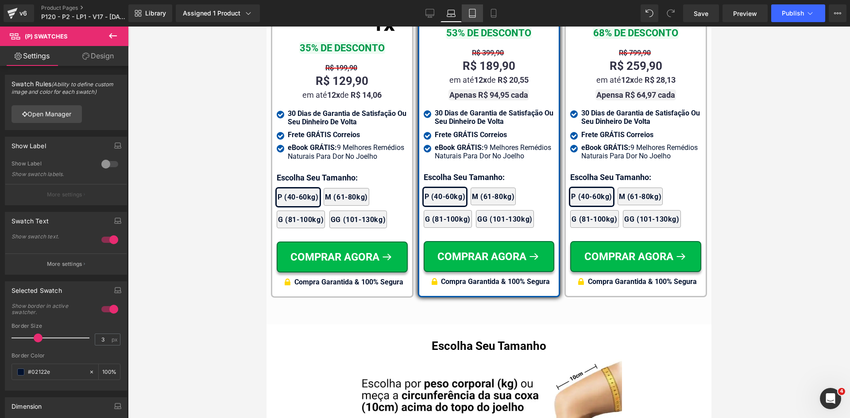
click at [475, 15] on icon at bounding box center [472, 13] width 9 height 9
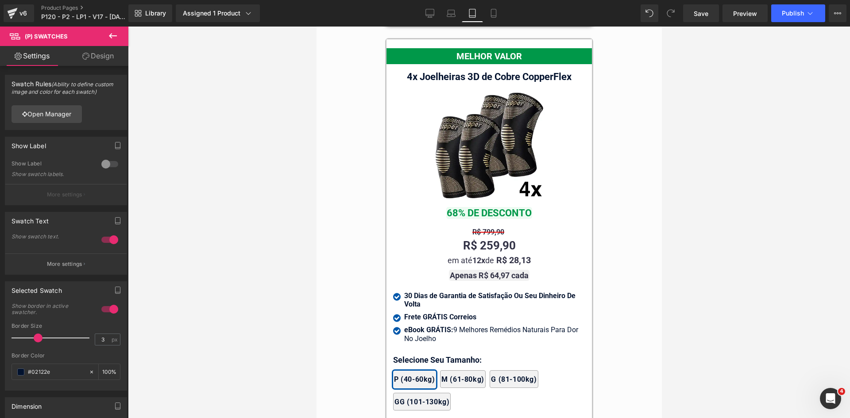
scroll to position [8035, 0]
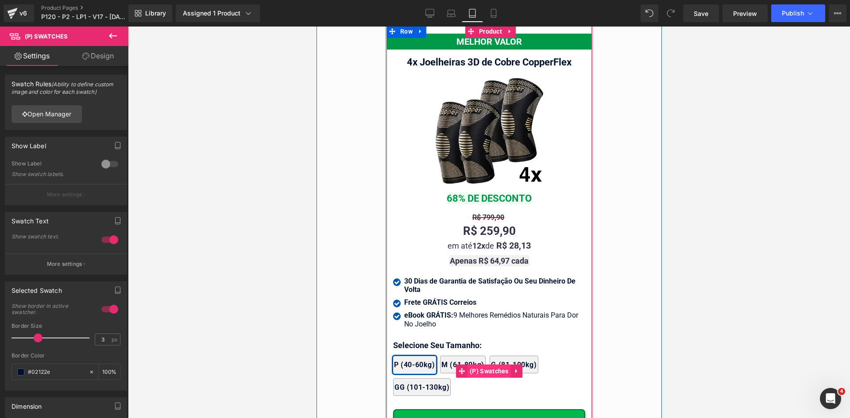
click at [484, 365] on span "(P) Swatches" at bounding box center [488, 371] width 43 height 13
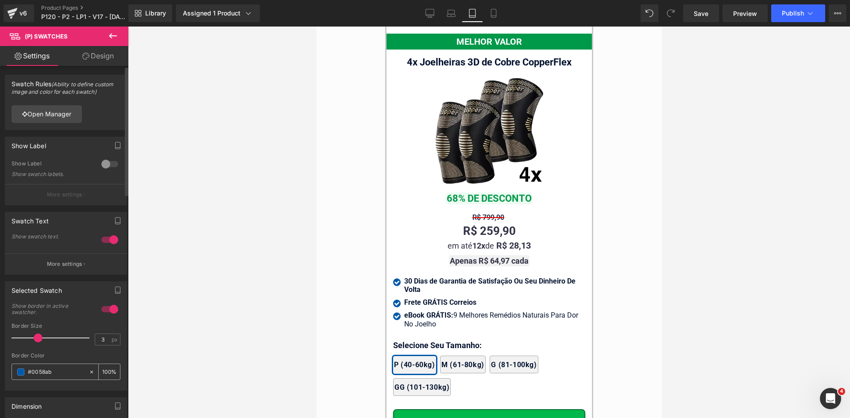
click at [66, 375] on input "#0058ab" at bounding box center [56, 372] width 57 height 10
paste input "2122e"
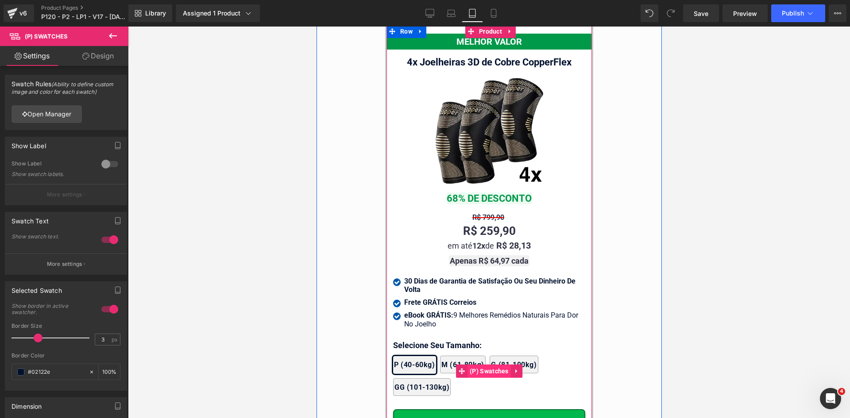
type input "#02122e"
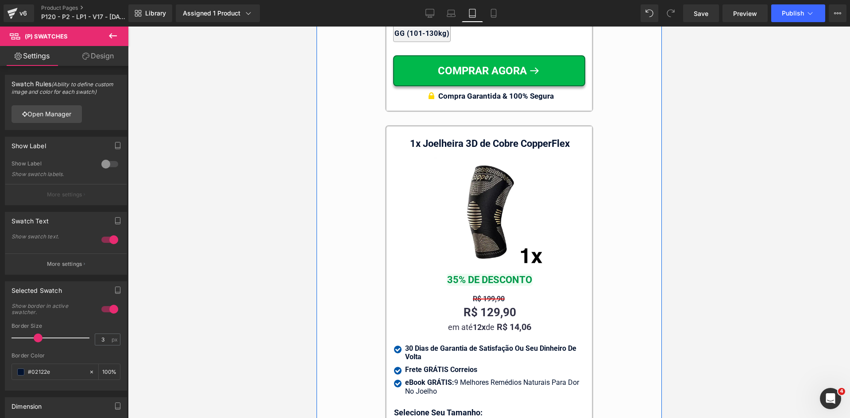
scroll to position [8611, 0]
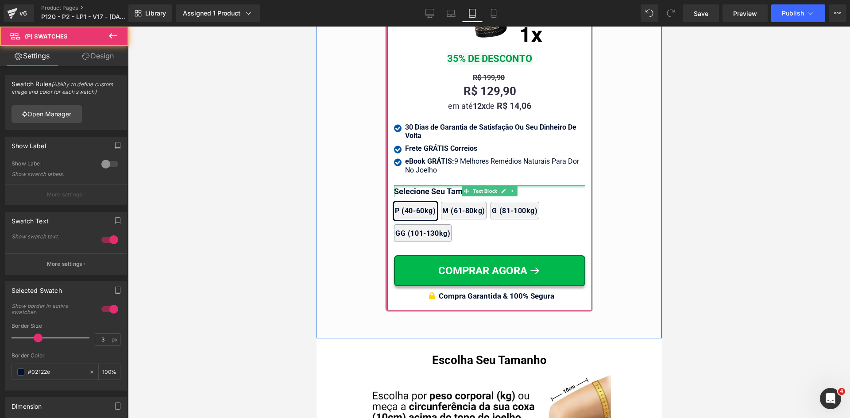
click at [405, 185] on div at bounding box center [488, 186] width 191 height 2
click at [405, 185] on p "Selecione Seu Tamanho:" at bounding box center [488, 191] width 191 height 12
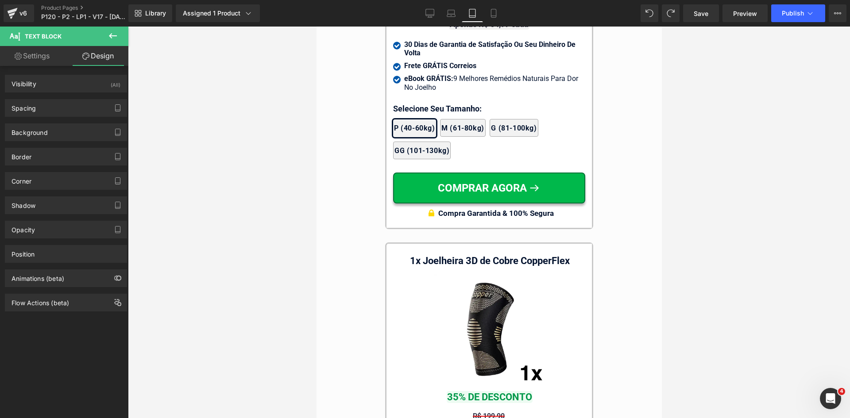
scroll to position [8257, 0]
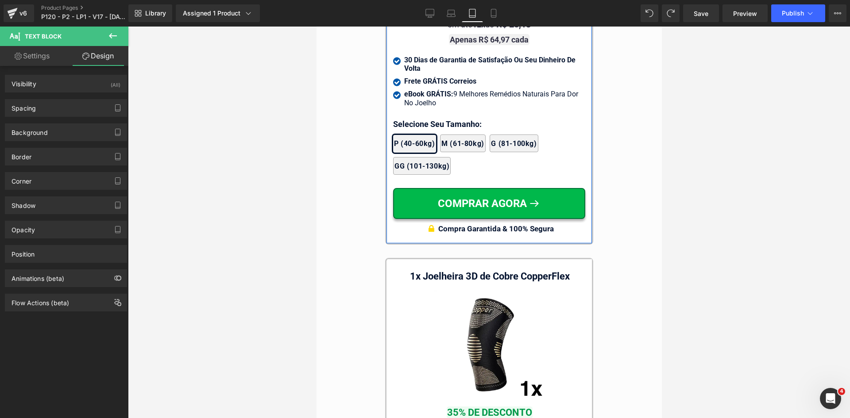
click at [316, 27] on div at bounding box center [316, 27] width 0 height 0
click at [405, 118] on p "Selecione Seu Tamanho:" at bounding box center [489, 124] width 192 height 12
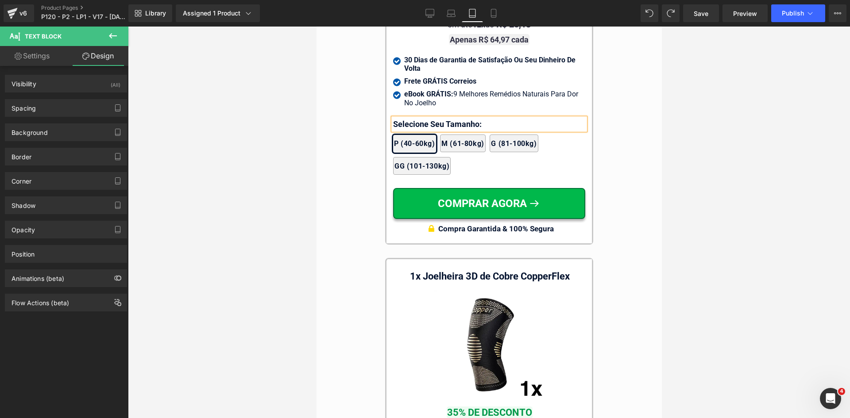
click at [405, 118] on p "Selecione Seu Tamanho:" at bounding box center [489, 124] width 192 height 12
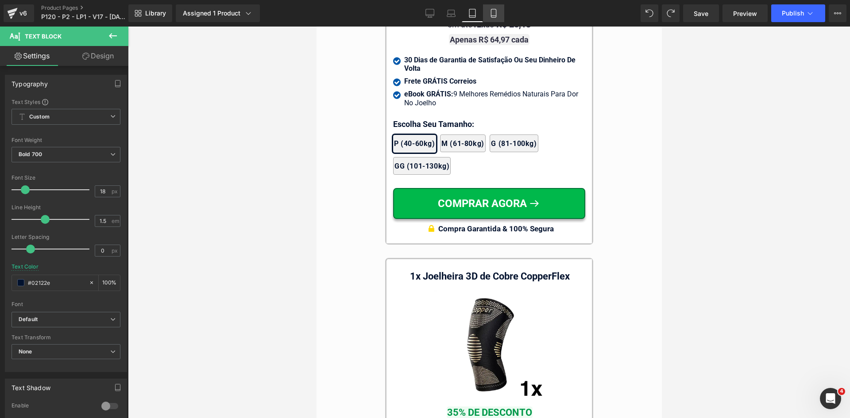
click at [490, 21] on link "Mobile" at bounding box center [493, 13] width 21 height 18
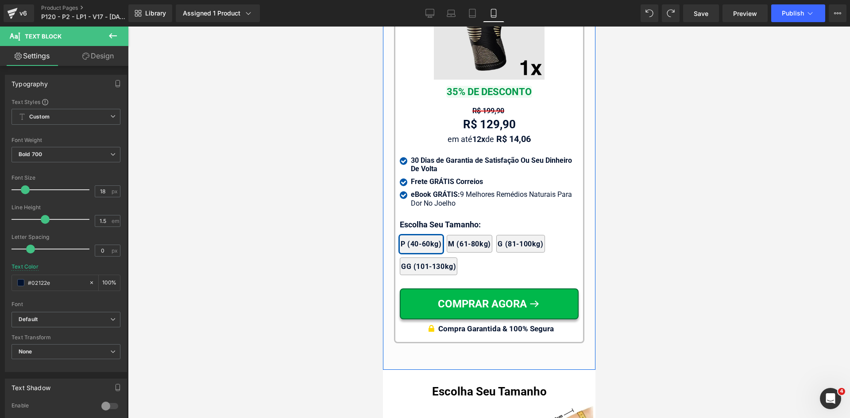
scroll to position [8853, 0]
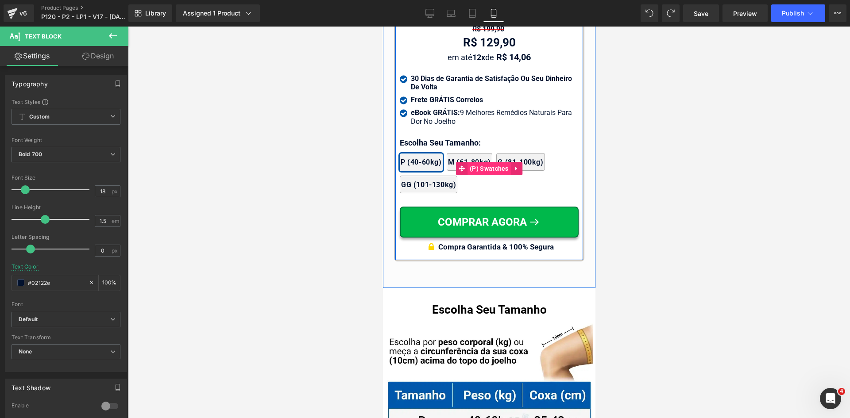
click at [483, 162] on span "(P) Swatches" at bounding box center [488, 168] width 43 height 13
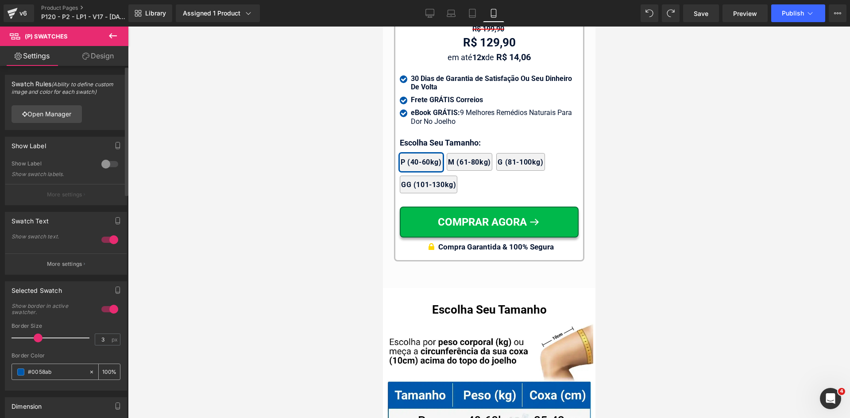
click at [61, 372] on input "#0058ab" at bounding box center [56, 372] width 57 height 10
paste input "2122e"
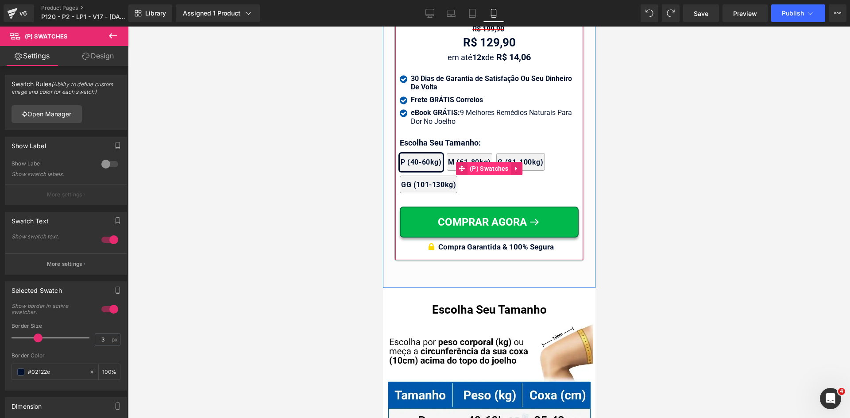
type input "#02122e"
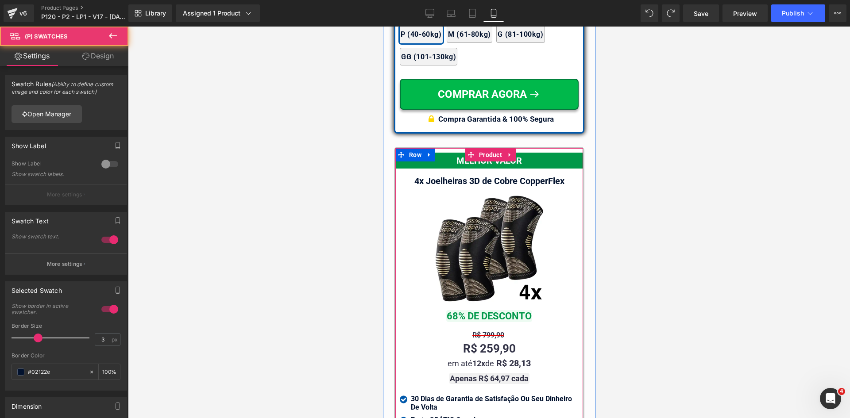
scroll to position [8012, 0]
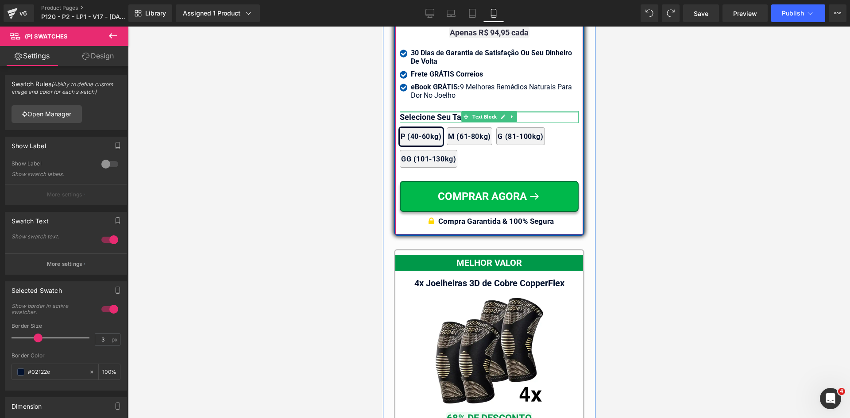
click at [410, 111] on div at bounding box center [488, 112] width 179 height 2
click at [410, 111] on p "Selecione Seu Tamanho:" at bounding box center [488, 117] width 179 height 12
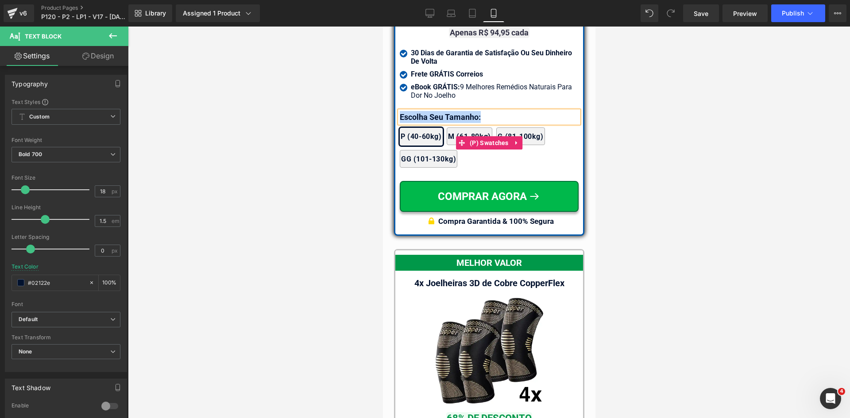
copy p "Escolha Seu Tamanho:"
click at [328, 189] on div at bounding box center [489, 223] width 722 height 392
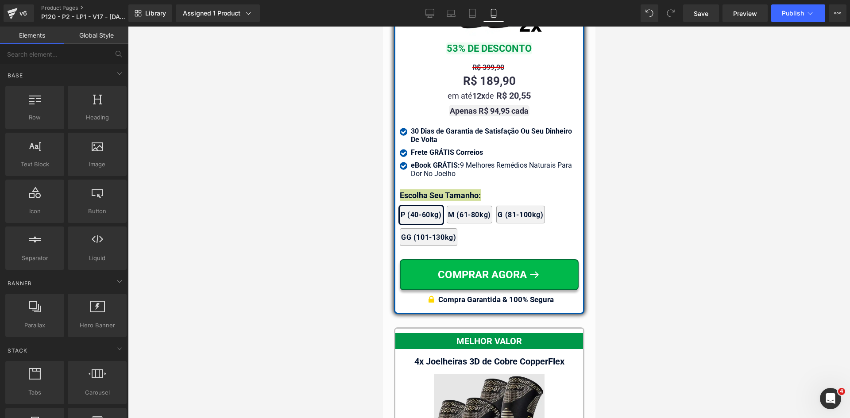
scroll to position [7835, 0]
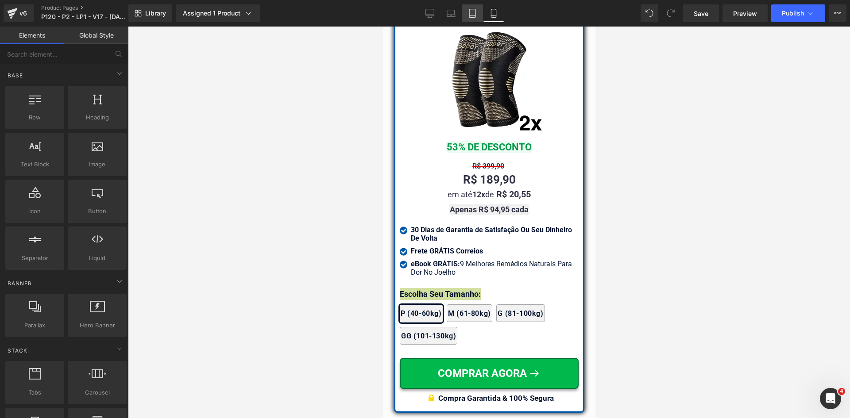
click at [477, 14] on link "Tablet" at bounding box center [472, 13] width 21 height 18
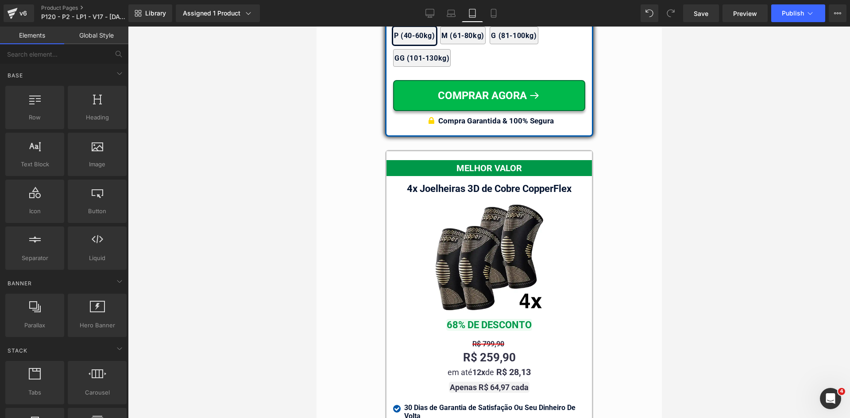
scroll to position [7844, 0]
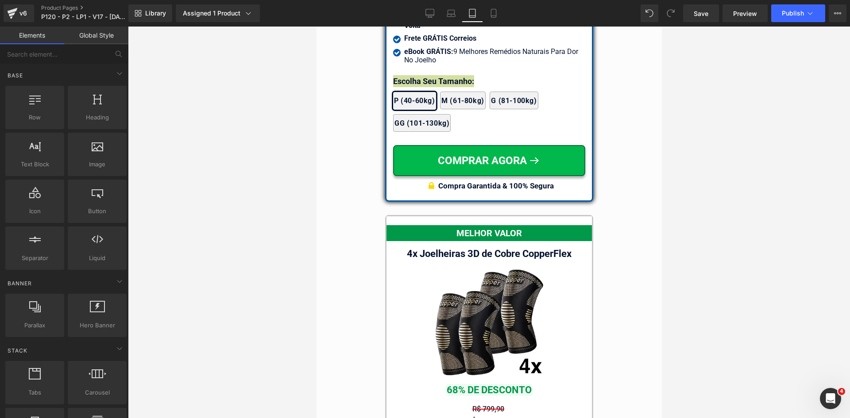
click at [305, 136] on div at bounding box center [489, 223] width 722 height 392
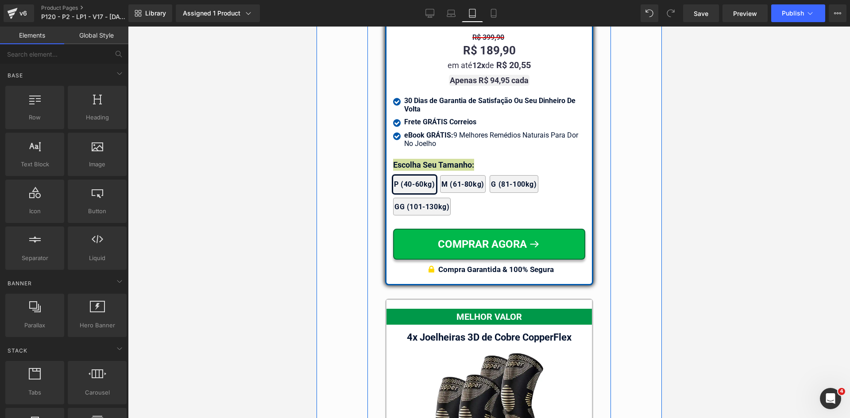
scroll to position [7667, 0]
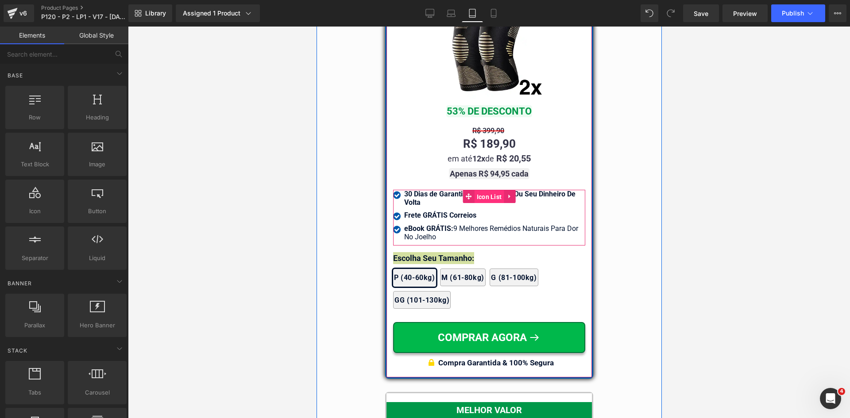
click at [474, 190] on span "Icon List" at bounding box center [489, 196] width 30 height 13
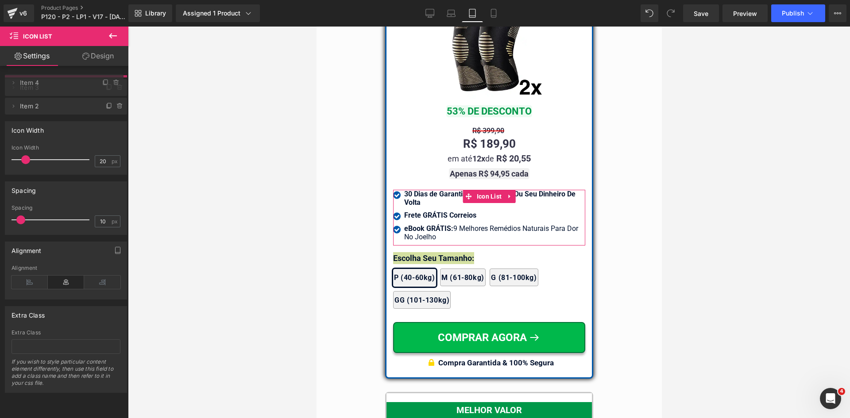
drag, startPoint x: 39, startPoint y: 104, endPoint x: 43, endPoint y: 82, distance: 21.6
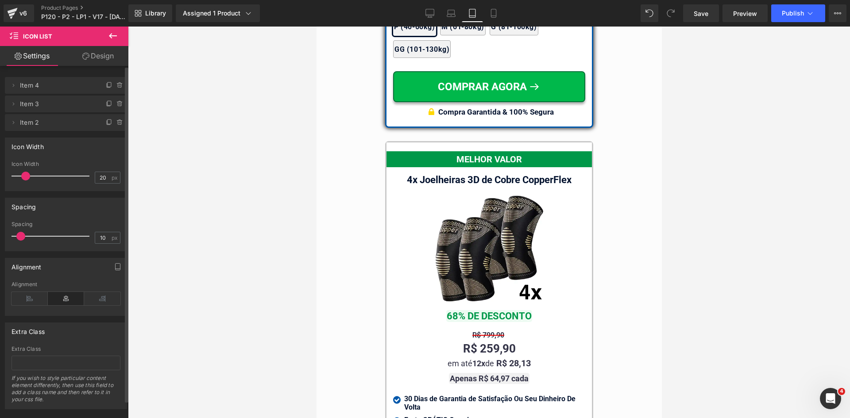
scroll to position [8109, 0]
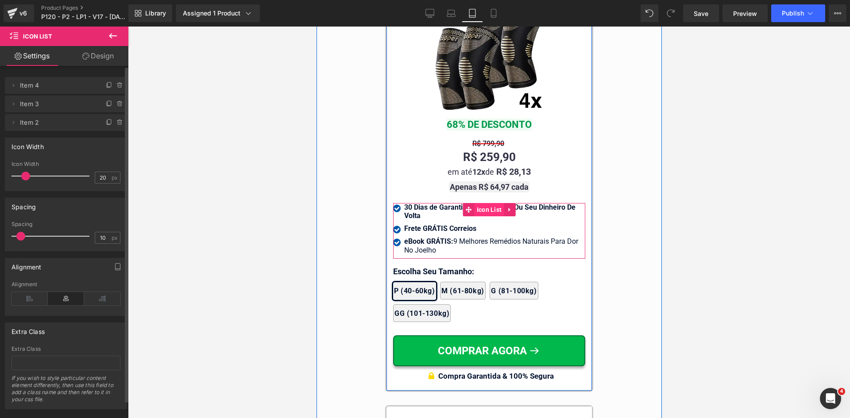
click at [485, 203] on span "Icon List" at bounding box center [489, 209] width 30 height 13
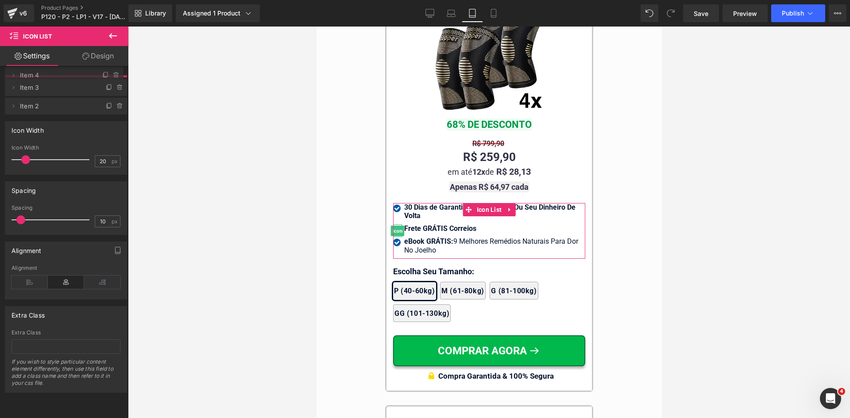
drag, startPoint x: 63, startPoint y: 108, endPoint x: 65, endPoint y: 79, distance: 28.8
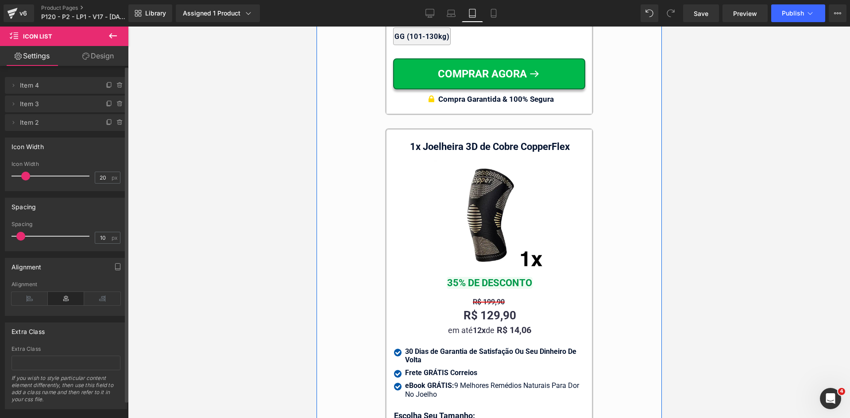
scroll to position [8419, 0]
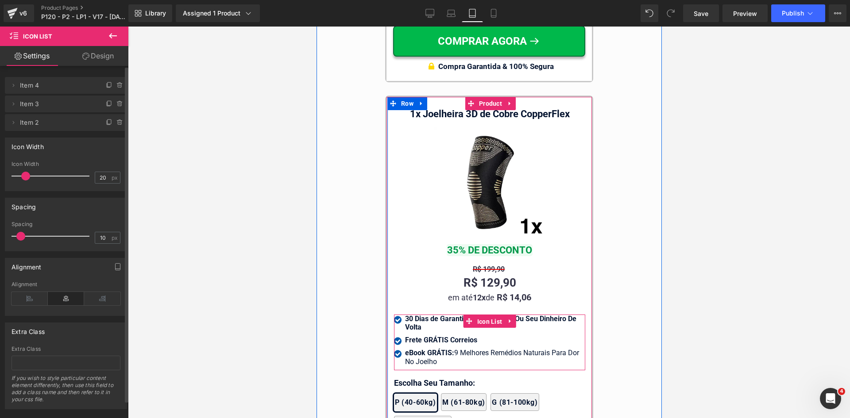
drag, startPoint x: 478, startPoint y: 303, endPoint x: 474, endPoint y: 232, distance: 71.4
click at [478, 315] on span "Icon List" at bounding box center [489, 321] width 30 height 13
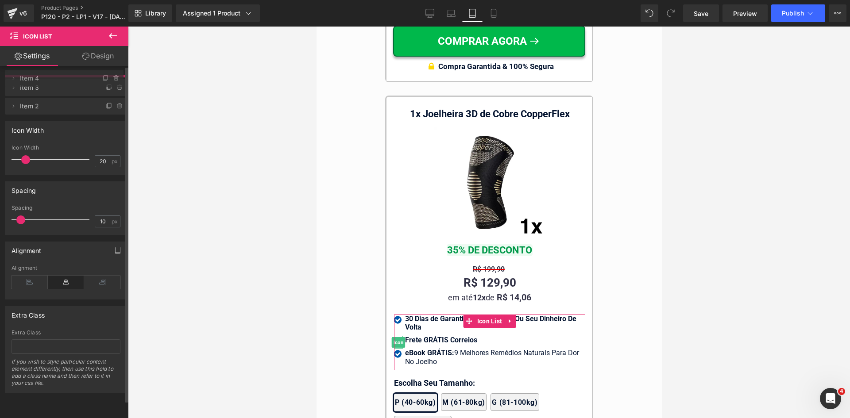
drag, startPoint x: 48, startPoint y: 90, endPoint x: 45, endPoint y: 79, distance: 11.4
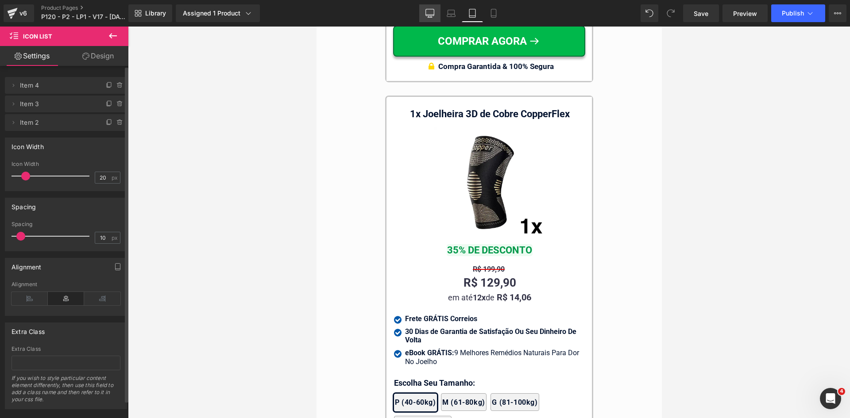
click at [434, 13] on icon at bounding box center [430, 12] width 8 height 7
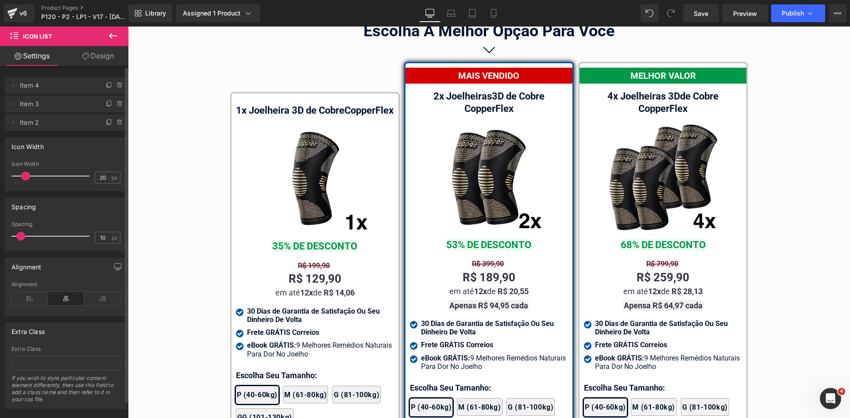
scroll to position [5177, 0]
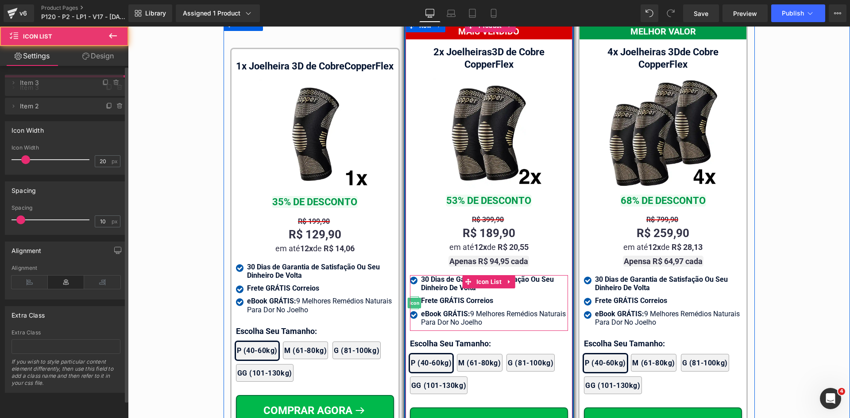
drag, startPoint x: 69, startPoint y: 100, endPoint x: 62, endPoint y: 83, distance: 17.5
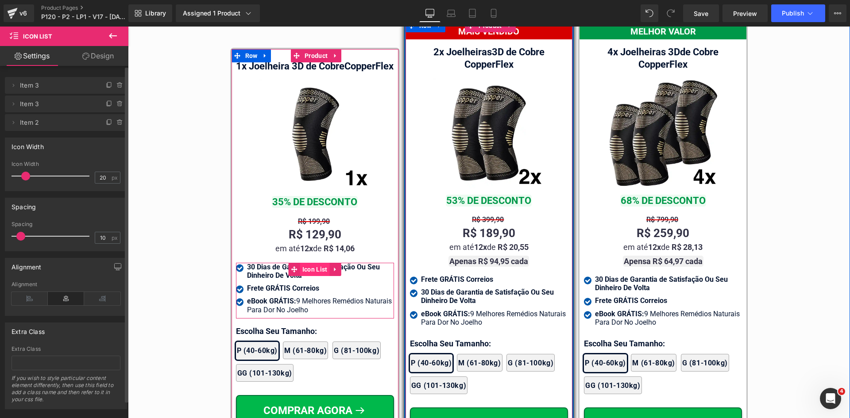
click at [315, 271] on span "Icon List" at bounding box center [315, 269] width 30 height 13
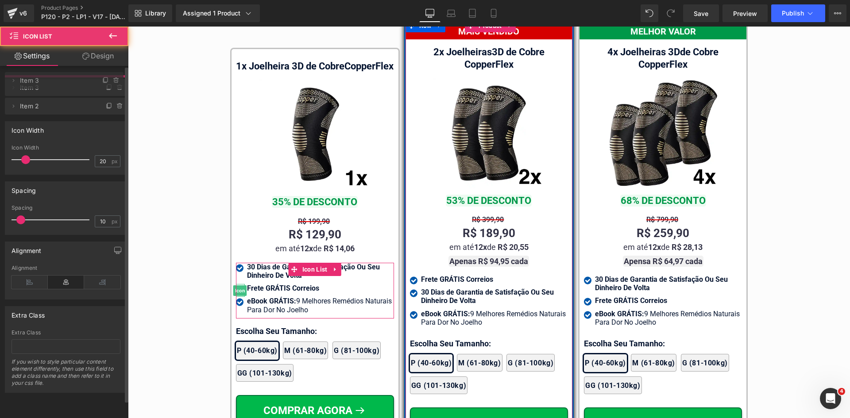
drag, startPoint x: 73, startPoint y: 102, endPoint x: 66, endPoint y: 111, distance: 11.7
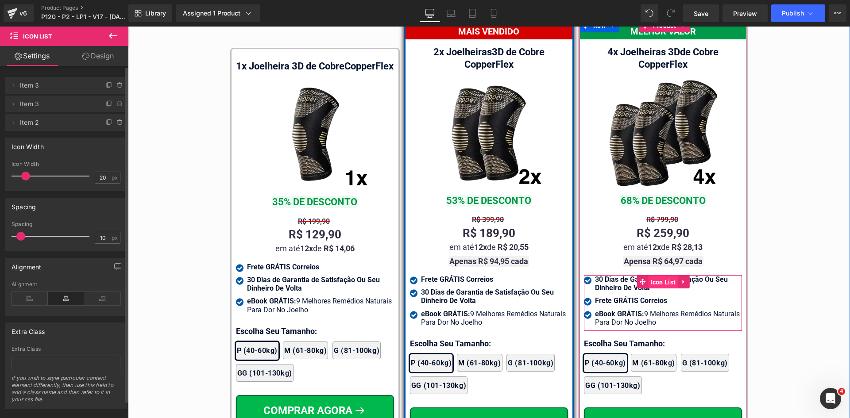
click at [665, 276] on span "Icon List" at bounding box center [663, 282] width 30 height 13
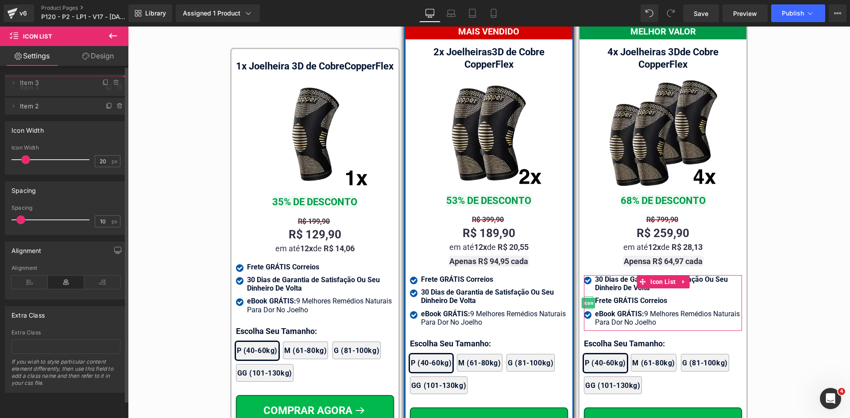
drag, startPoint x: 57, startPoint y: 102, endPoint x: 54, endPoint y: 83, distance: 19.2
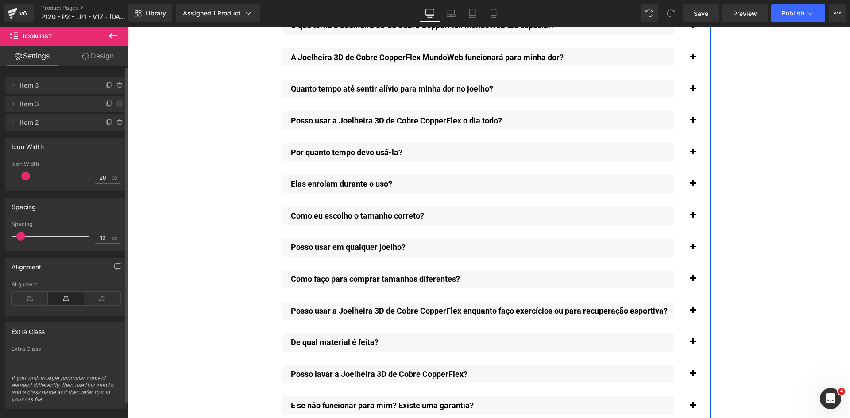
scroll to position [6457, 0]
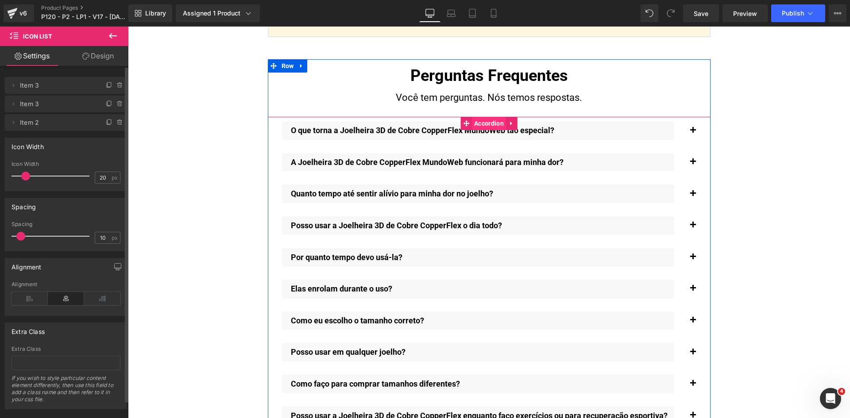
click at [490, 117] on span "Accordion" at bounding box center [489, 123] width 34 height 13
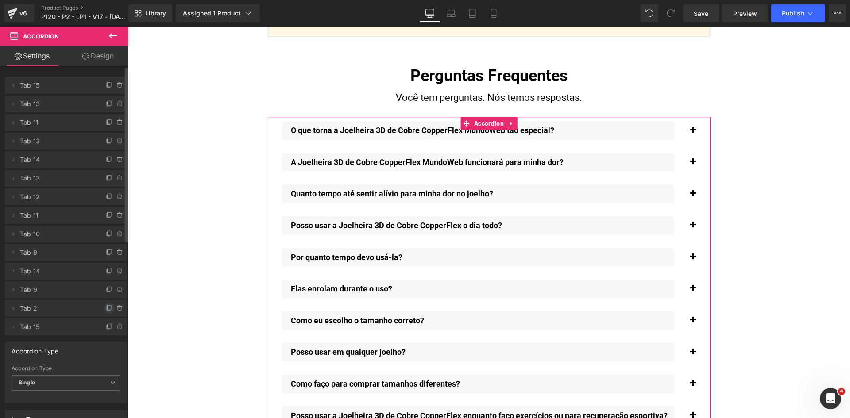
drag, startPoint x: 103, startPoint y: 305, endPoint x: 100, endPoint y: 261, distance: 43.9
click at [104, 305] on span at bounding box center [109, 308] width 11 height 11
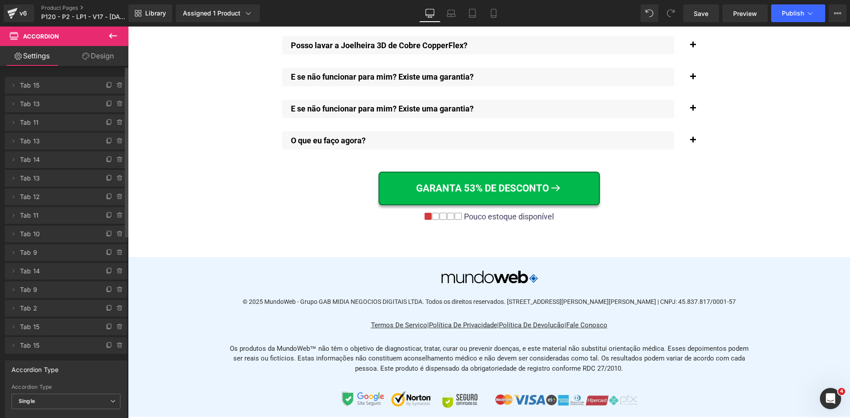
scroll to position [6811, 0]
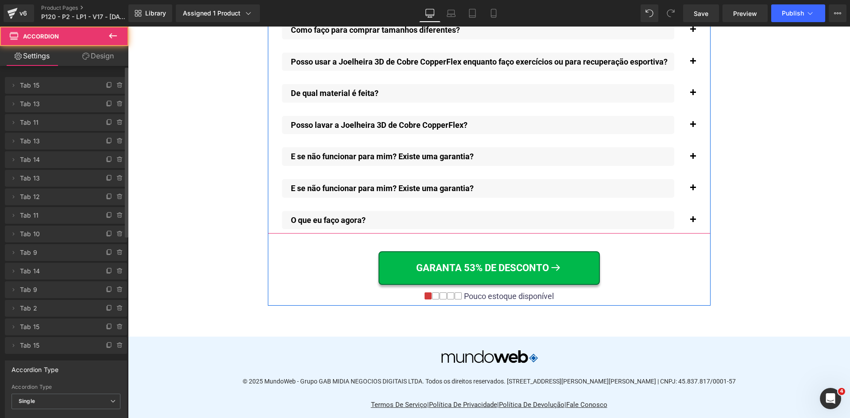
click at [693, 190] on span "button" at bounding box center [693, 190] width 0 height 0
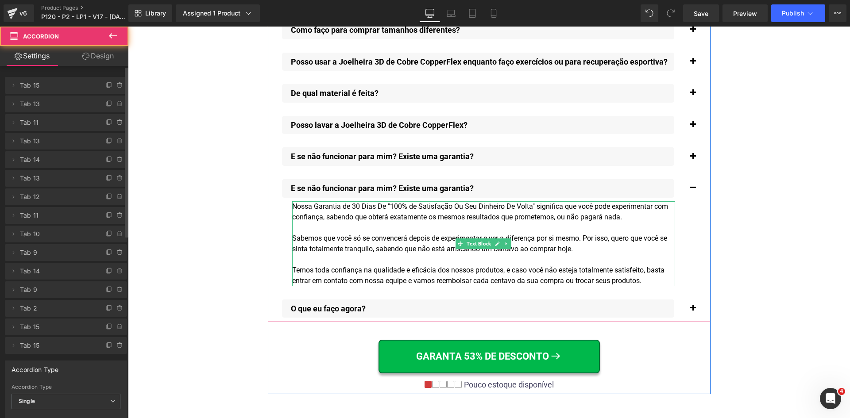
click at [385, 223] on div "Nossa Garantia de 30 Dias De "100% de Satisfação Ou Seu Dinheiro De Volta" sign…" at bounding box center [483, 243] width 383 height 85
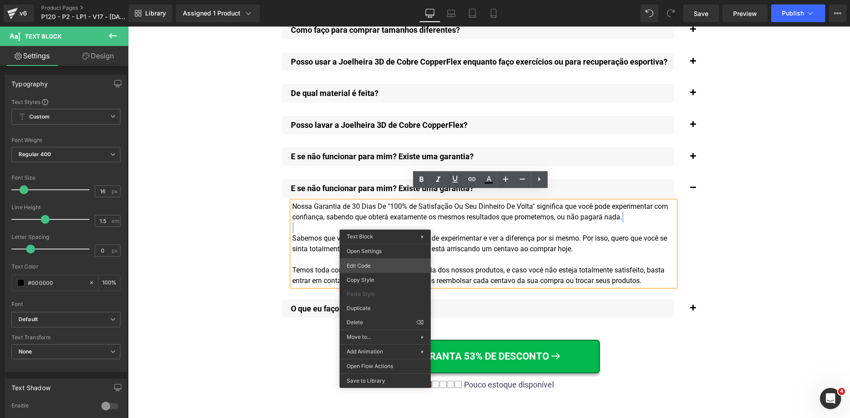
click at [377, 0] on div "Accordion You are previewing how the will restyle your page. You can not edit E…" at bounding box center [425, 0] width 850 height 0
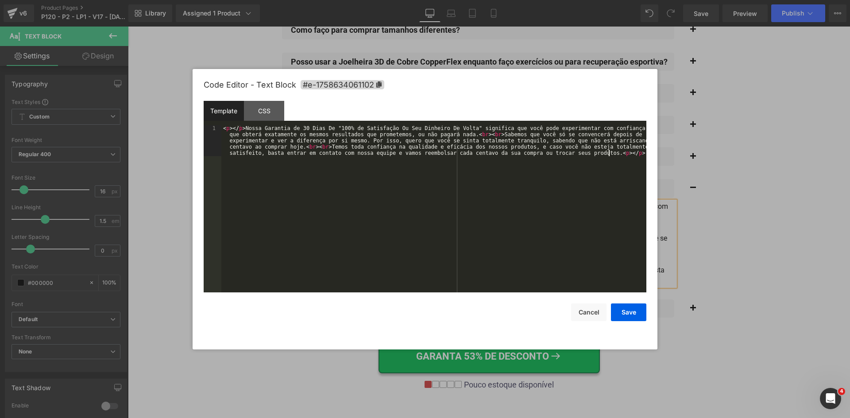
drag, startPoint x: 384, startPoint y: 216, endPoint x: 389, endPoint y: 211, distance: 7.5
click at [384, 216] on div "< p > </ p > Nossa Garantia de 30 Dias De "100% de Satisfação Ou Seu Dinheiro D…" at bounding box center [433, 239] width 425 height 229
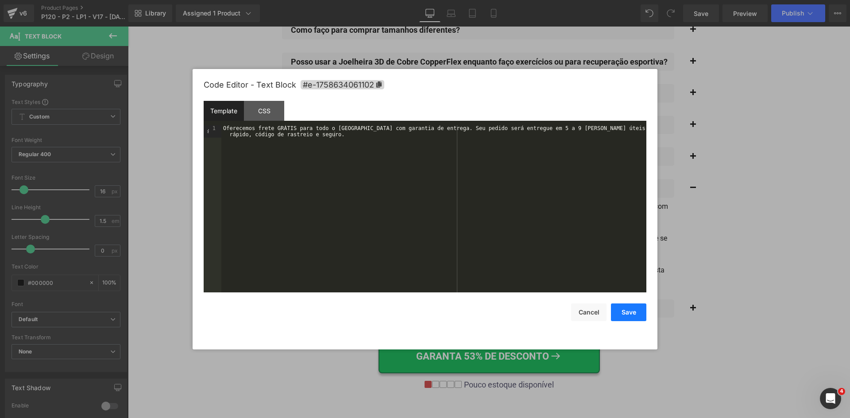
click at [624, 316] on button "Save" at bounding box center [628, 313] width 35 height 18
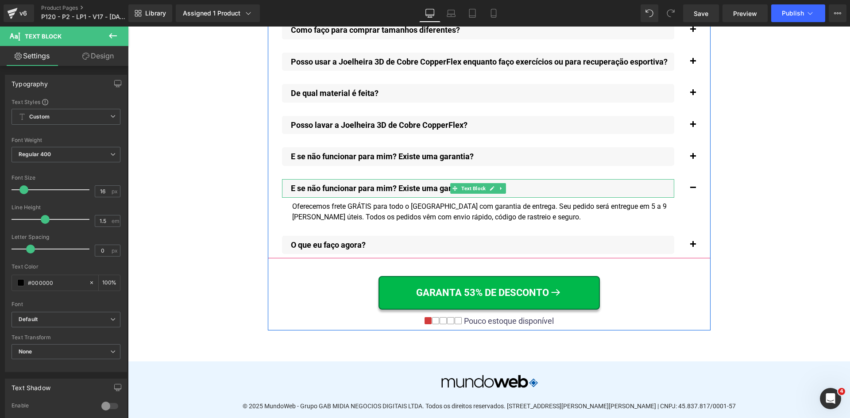
click at [332, 184] on p "E se não funcionar para mim? Existe uma garantia?" at bounding box center [482, 189] width 383 height 10
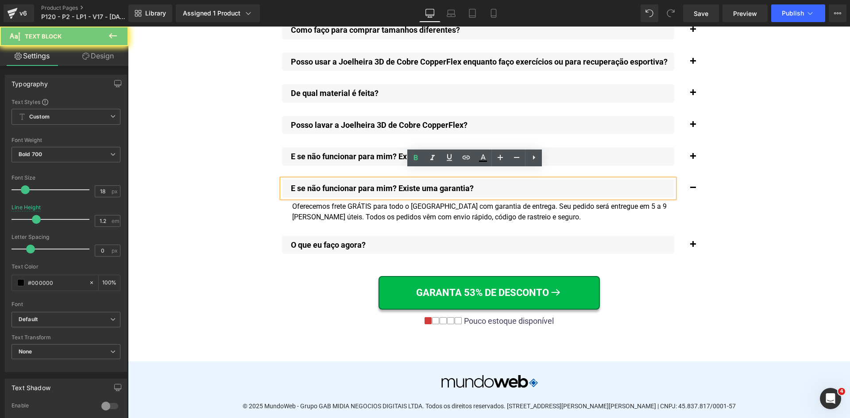
click at [332, 184] on p "E se não funcionar para mim? Existe uma garantia?" at bounding box center [482, 189] width 383 height 10
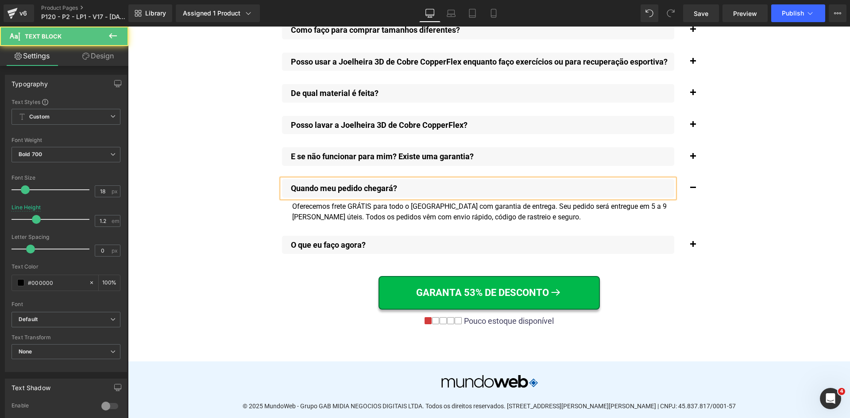
click at [363, 184] on p "Quando meu pedido chegará?" at bounding box center [482, 189] width 383 height 10
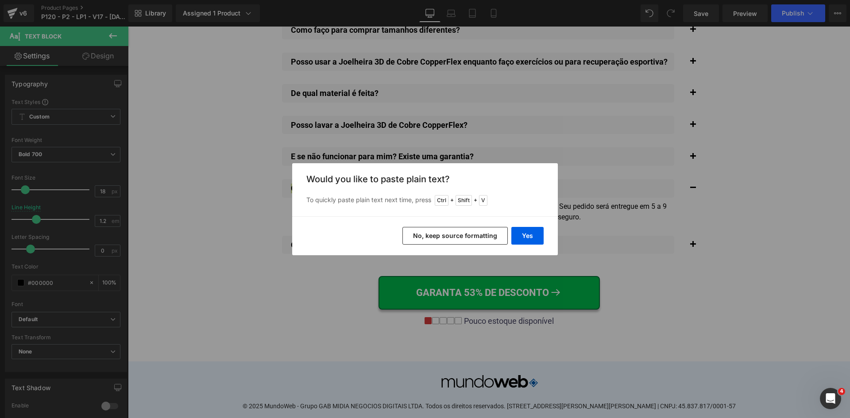
click at [443, 231] on button "No, keep source formatting" at bounding box center [454, 236] width 105 height 18
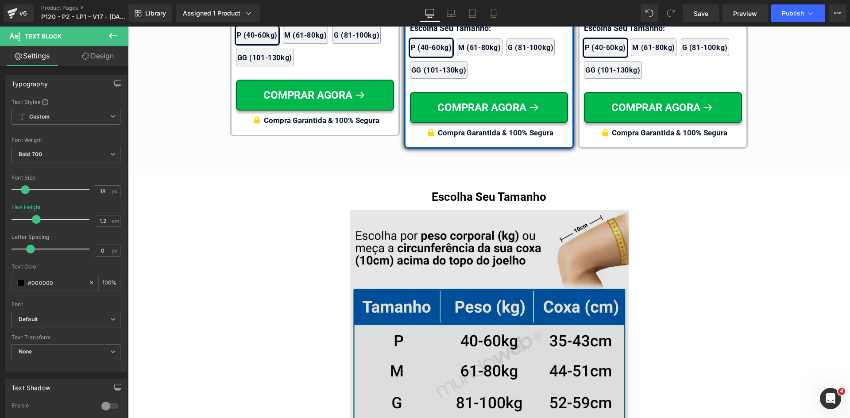
scroll to position [5306, 0]
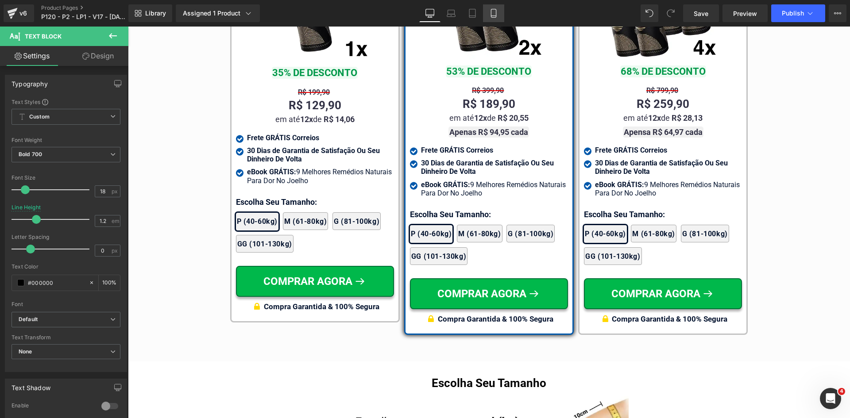
drag, startPoint x: 450, startPoint y: 13, endPoint x: 492, endPoint y: 13, distance: 42.5
click at [452, 13] on icon at bounding box center [451, 13] width 9 height 9
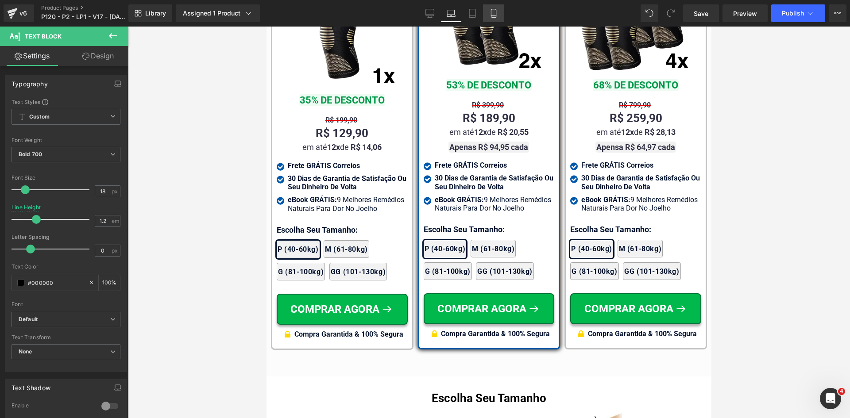
scroll to position [5630, 0]
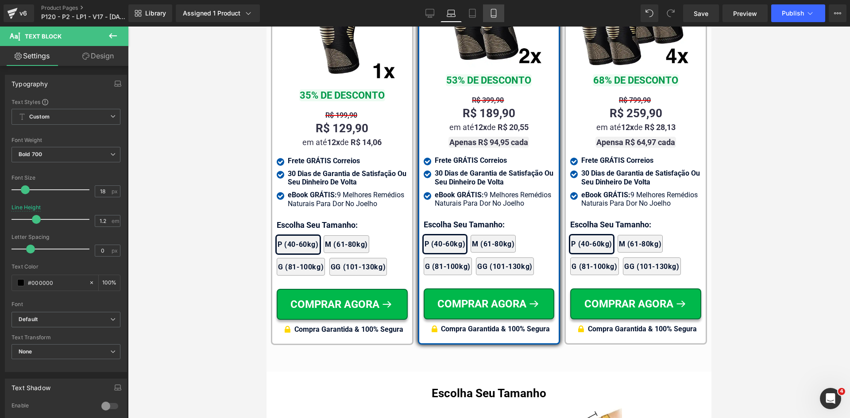
click at [492, 13] on icon at bounding box center [493, 13] width 9 height 9
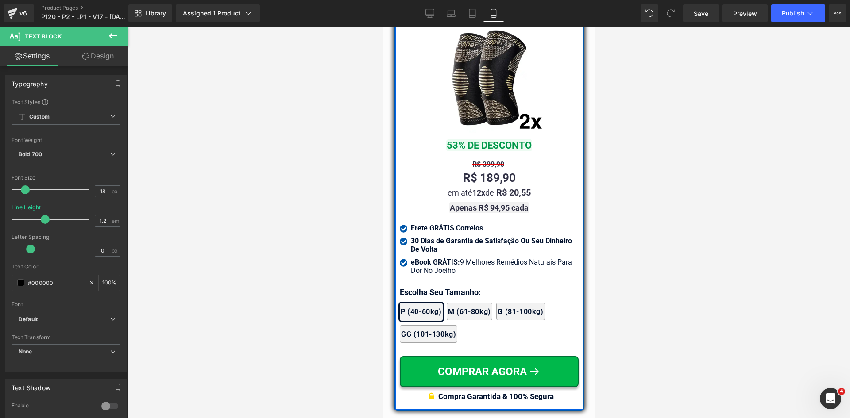
scroll to position [7662, 0]
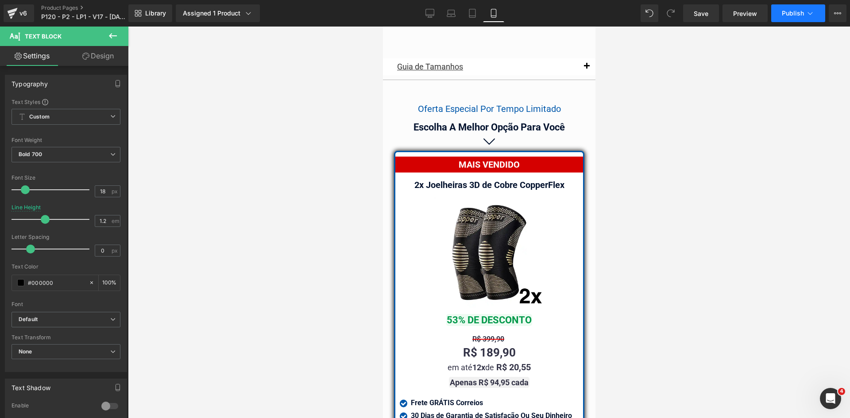
click at [801, 10] on span "Publish" at bounding box center [793, 13] width 22 height 7
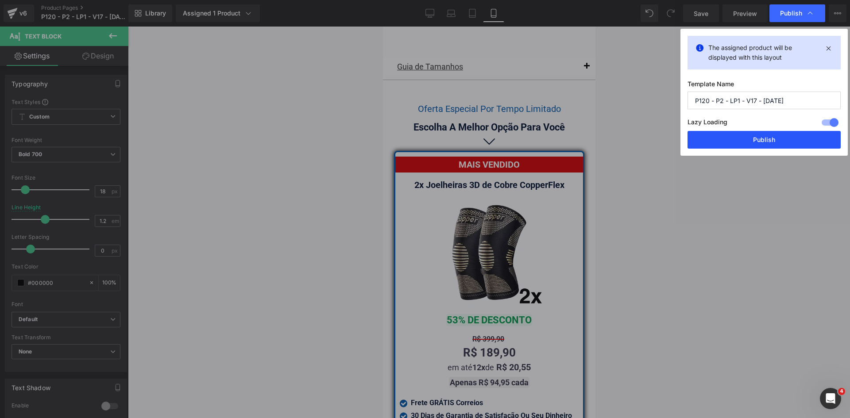
click at [784, 140] on button "Publish" at bounding box center [763, 140] width 153 height 18
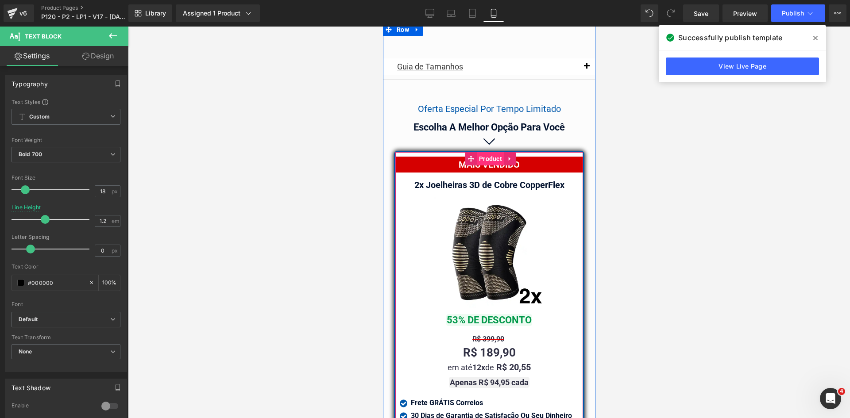
click at [485, 152] on span "Product" at bounding box center [489, 158] width 27 height 13
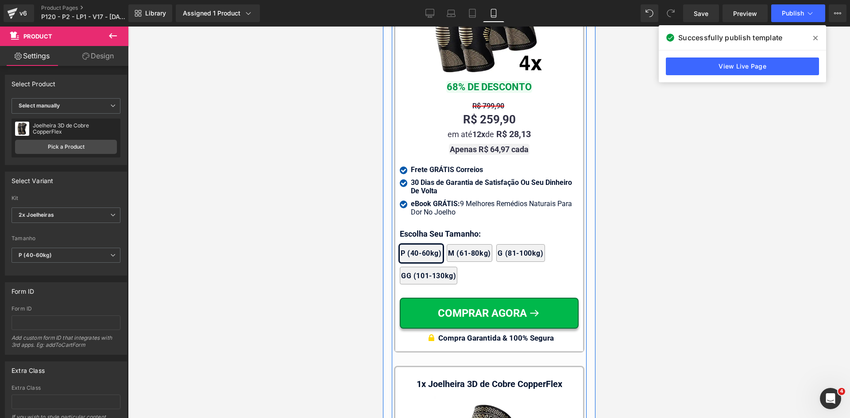
scroll to position [8238, 0]
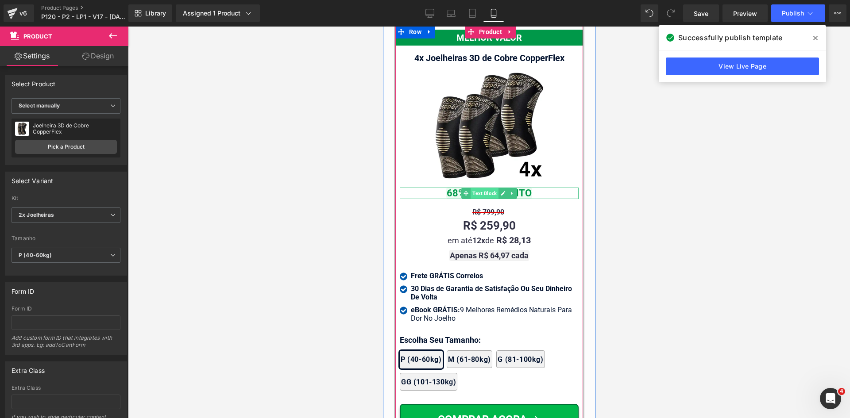
click at [488, 188] on span "Text Block" at bounding box center [484, 193] width 28 height 11
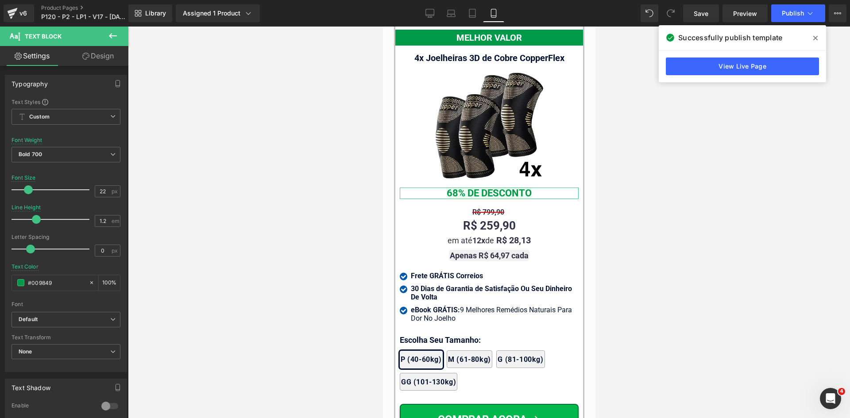
click at [100, 56] on link "Design" at bounding box center [98, 56] width 64 height 20
click at [0, 0] on div "Spacing" at bounding box center [0, 0] width 0 height 0
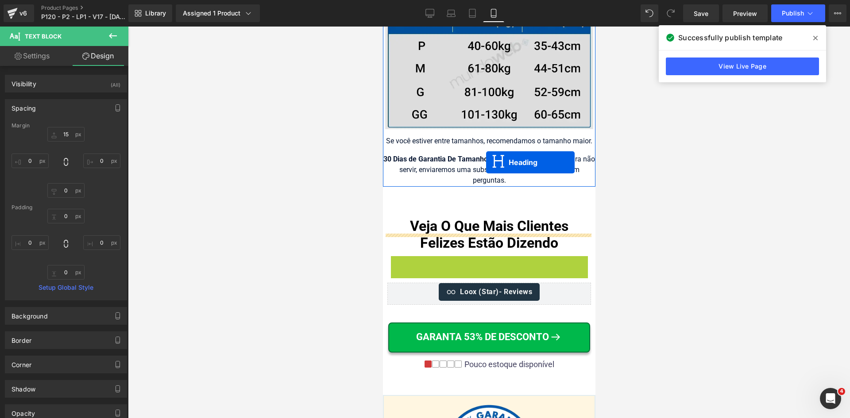
scroll to position [9323, 0]
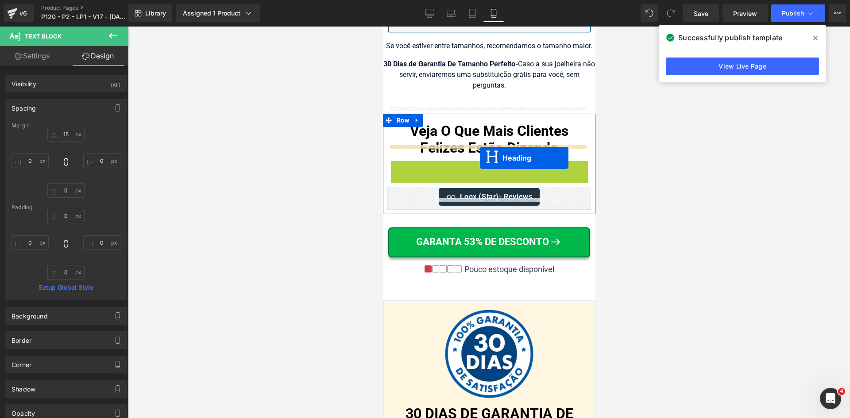
drag, startPoint x: 504, startPoint y: 159, endPoint x: 479, endPoint y: 158, distance: 24.4
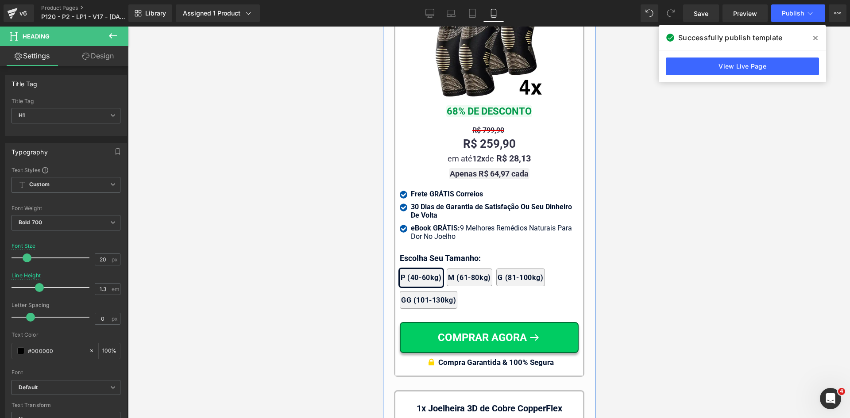
scroll to position [8217, 0]
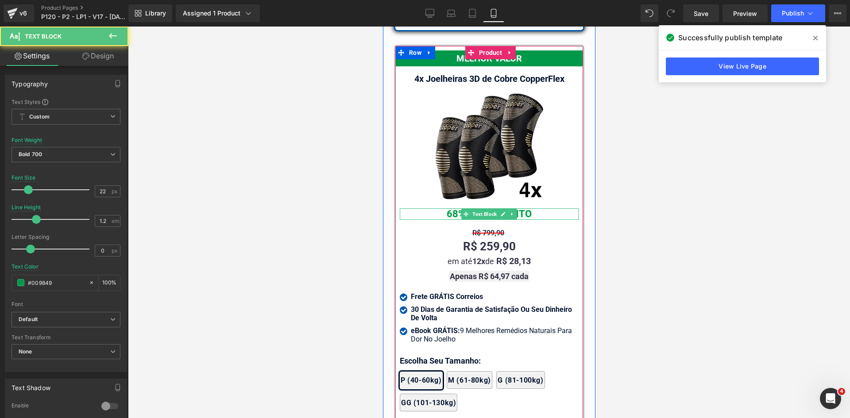
click at [484, 208] on span "68% DE DESCONTO" at bounding box center [489, 214] width 86 height 12
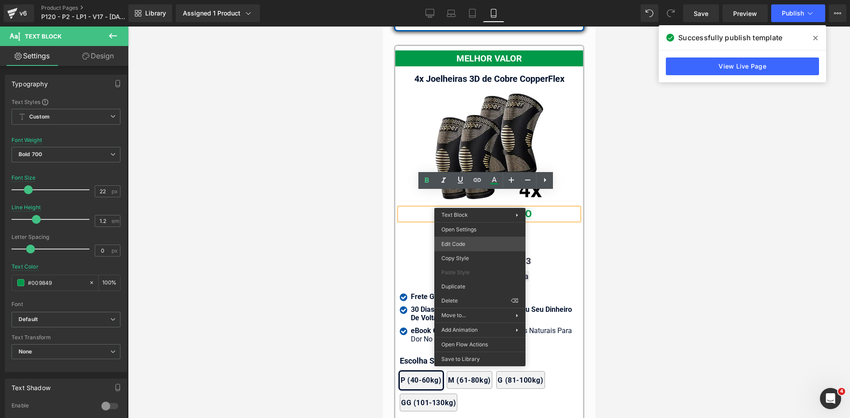
click at [476, 0] on div "Heading You are previewing how the will restyle your page. You can not edit Ele…" at bounding box center [425, 0] width 850 height 0
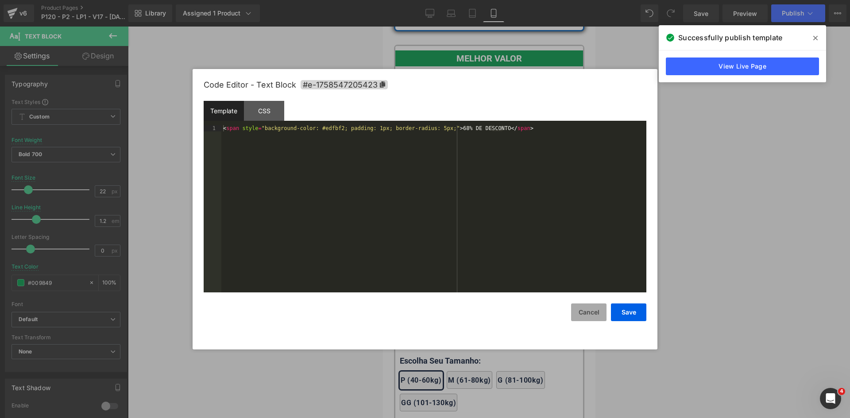
drag, startPoint x: 565, startPoint y: 314, endPoint x: 582, endPoint y: 315, distance: 16.8
click at [567, 314] on div "Save Cancel" at bounding box center [425, 307] width 443 height 29
click at [582, 315] on button "Cancel" at bounding box center [588, 313] width 35 height 18
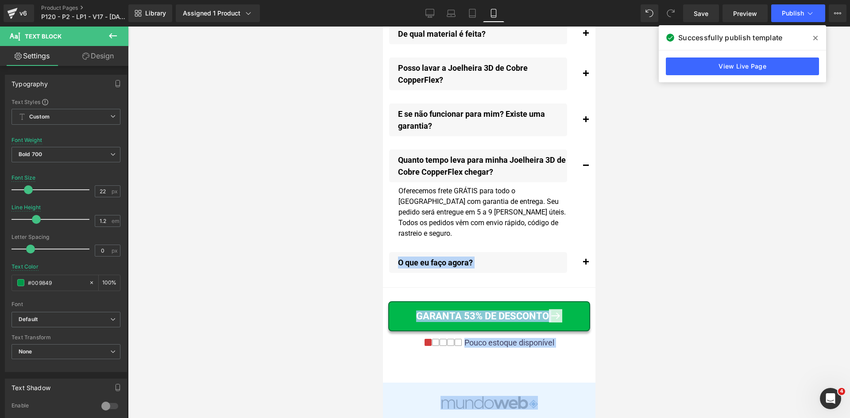
scroll to position [10635, 0]
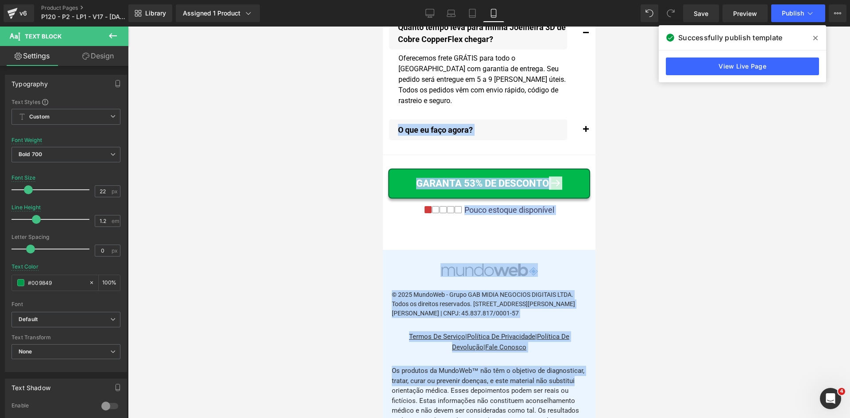
drag, startPoint x: 594, startPoint y: 309, endPoint x: 978, endPoint y: 420, distance: 399.0
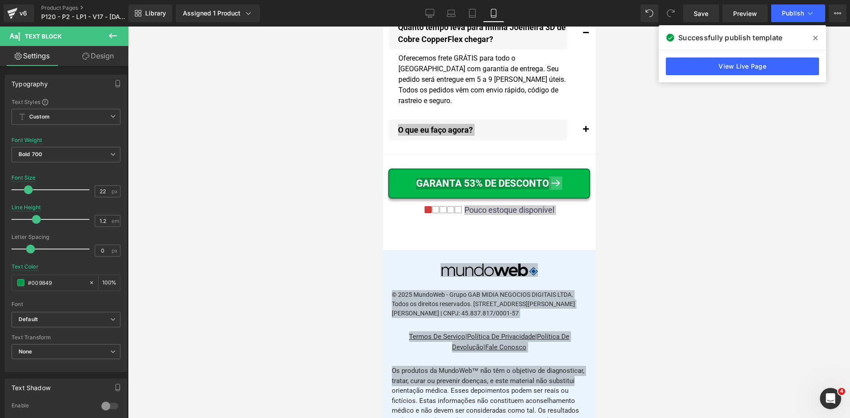
drag, startPoint x: 623, startPoint y: 306, endPoint x: 613, endPoint y: 292, distance: 17.6
click at [623, 305] on div at bounding box center [489, 223] width 722 height 392
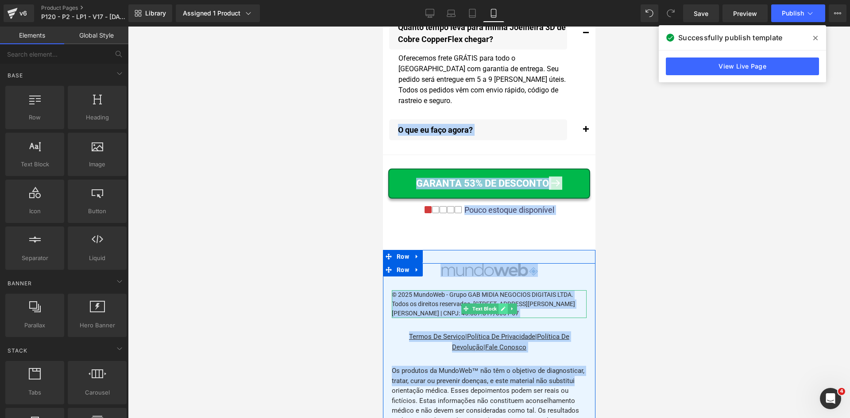
click at [498, 310] on link at bounding box center [502, 309] width 9 height 11
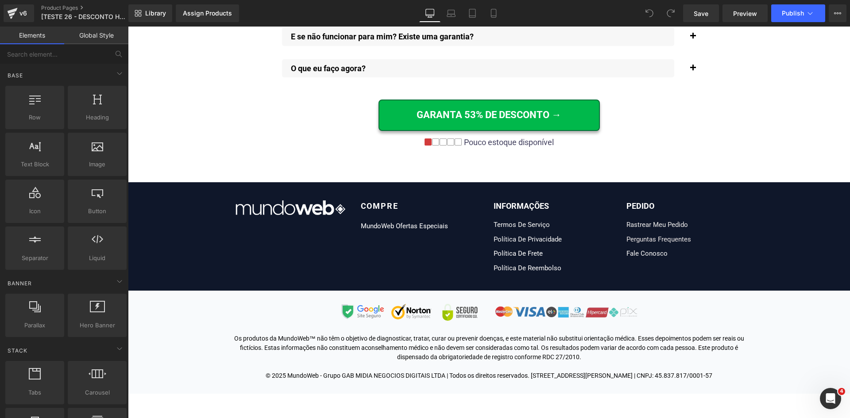
scroll to position [6819, 0]
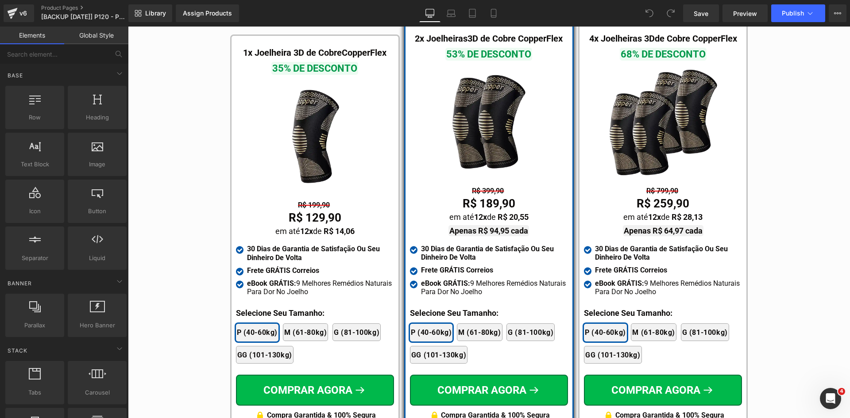
scroll to position [5226, 0]
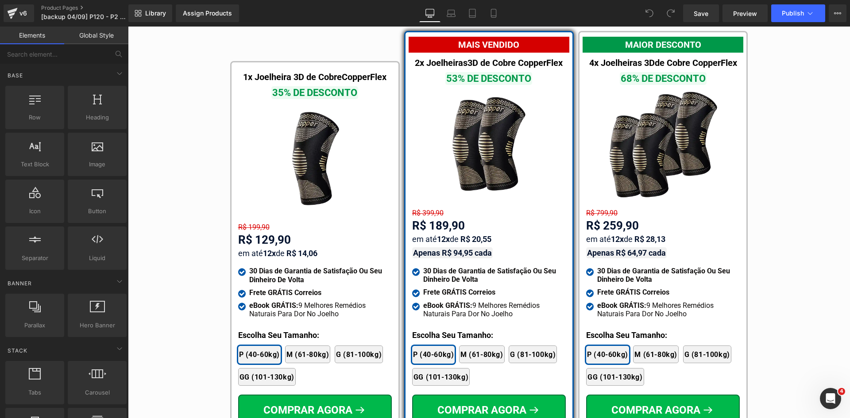
scroll to position [5142, 0]
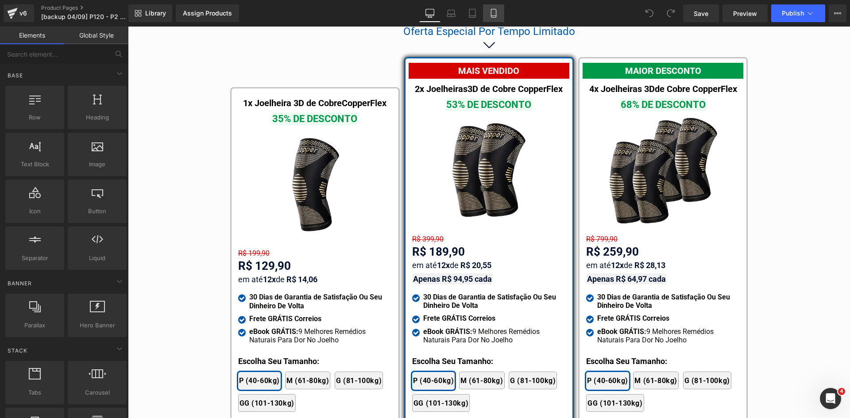
click at [501, 13] on link "Mobile" at bounding box center [493, 13] width 21 height 18
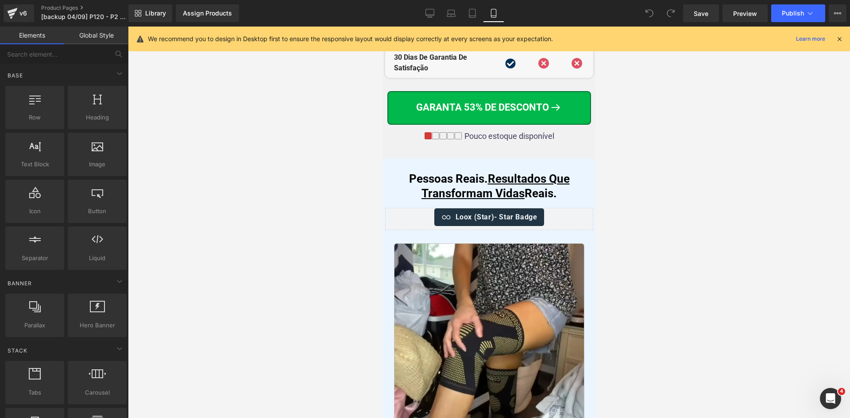
scroll to position [5111, 0]
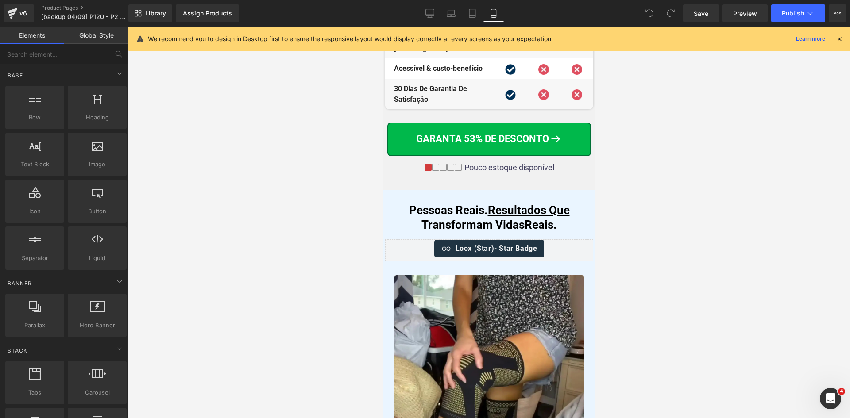
click at [838, 39] on icon at bounding box center [839, 39] width 8 height 8
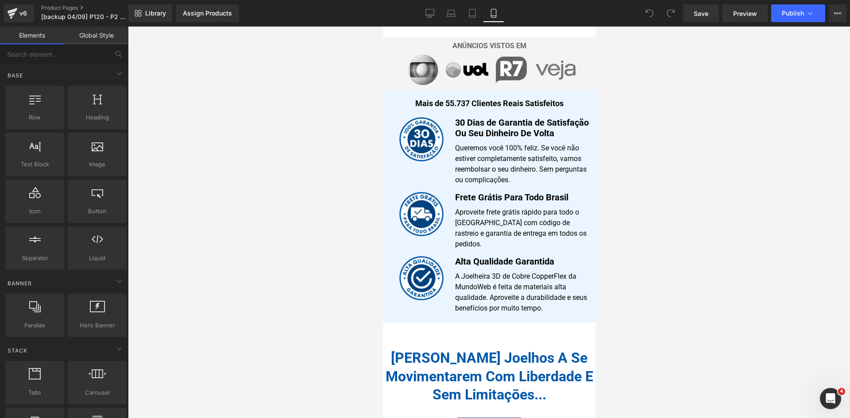
scroll to position [0, 0]
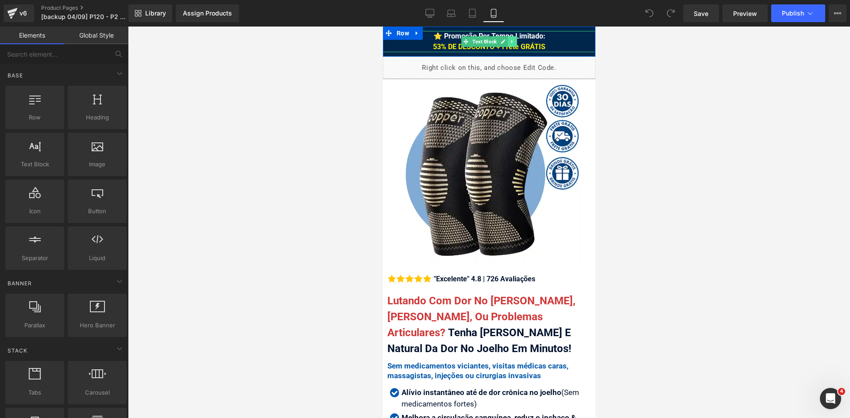
click at [509, 39] on icon at bounding box center [511, 41] width 5 height 5
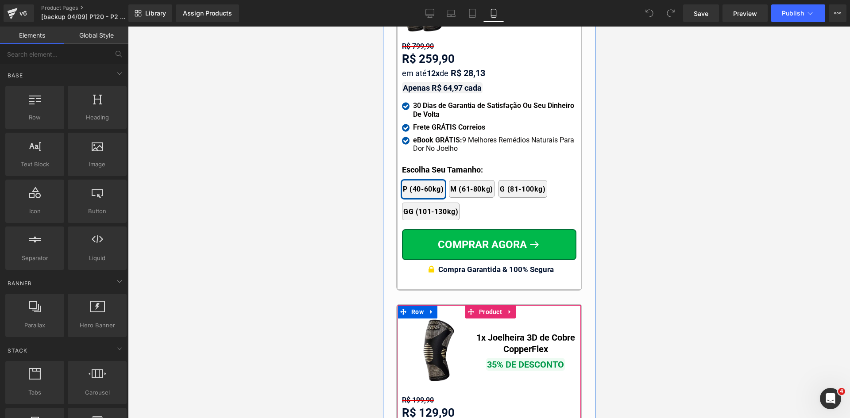
scroll to position [8119, 0]
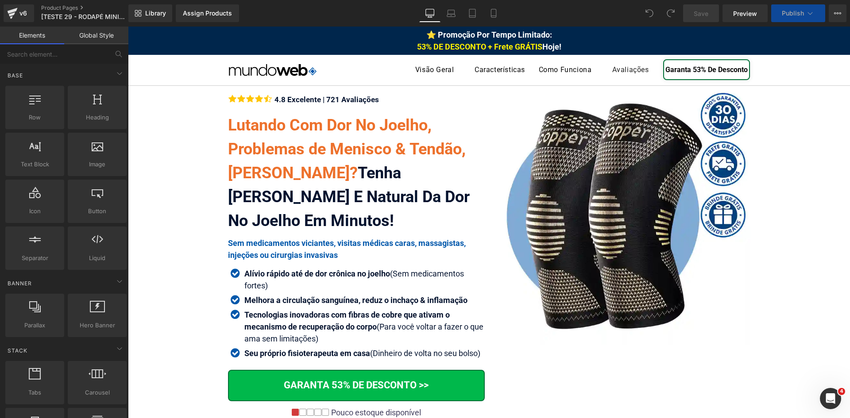
scroll to position [6916, 0]
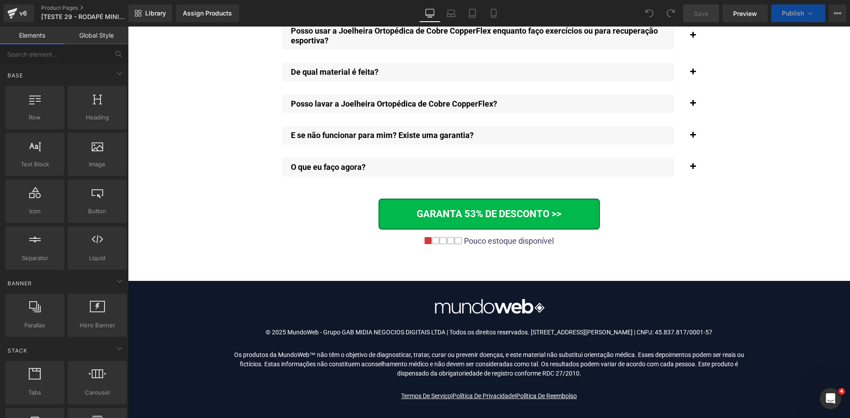
drag, startPoint x: 849, startPoint y: 44, endPoint x: 138, endPoint y: 30, distance: 711.9
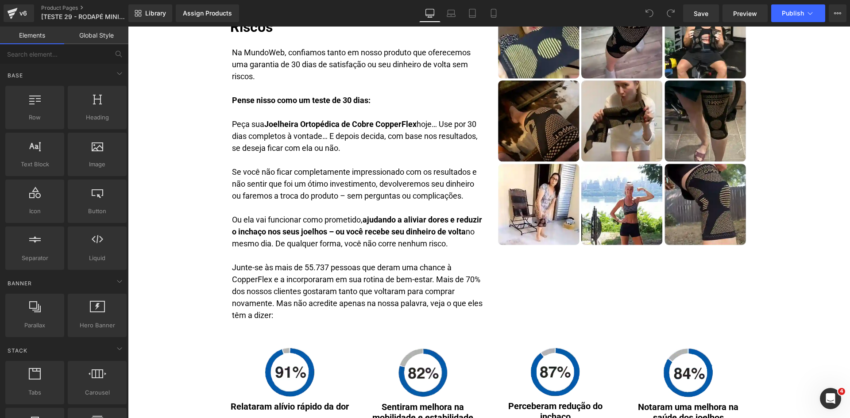
scroll to position [2987, 0]
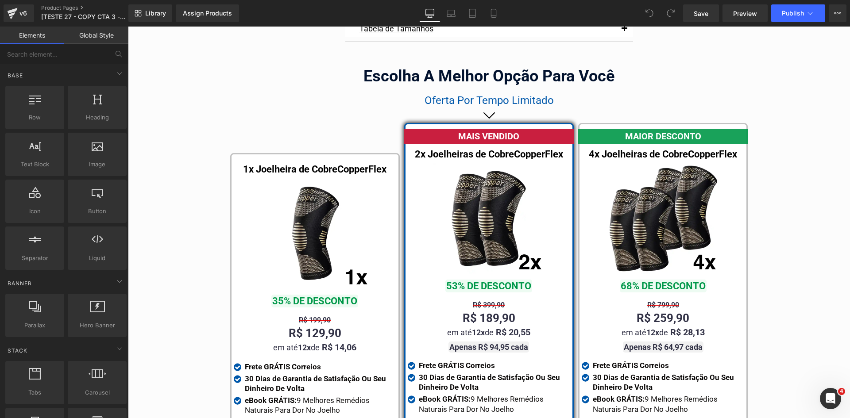
scroll to position [5052, 0]
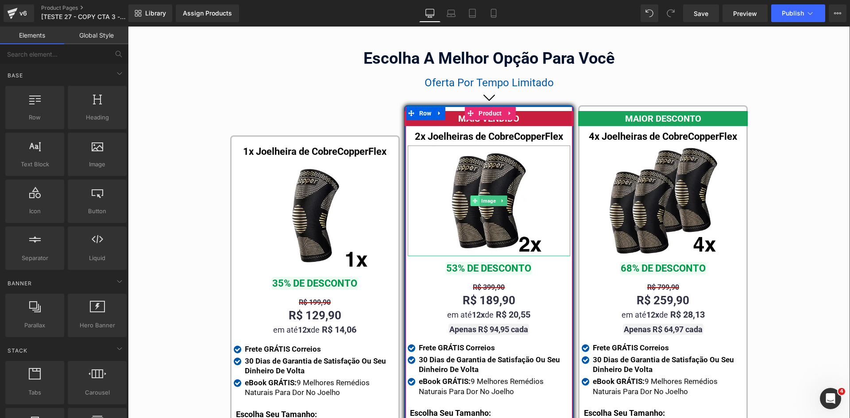
click at [473, 196] on span at bounding box center [475, 201] width 9 height 11
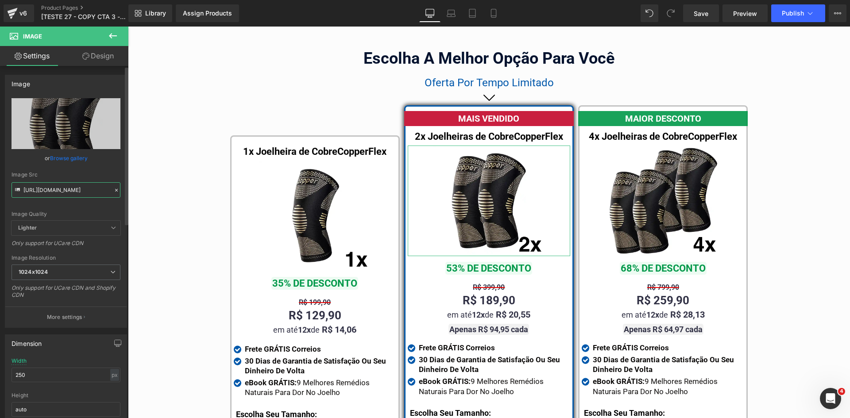
click at [45, 196] on input "https://cdn.shopify.com/s/files/1/0615/5249/2735/files/mundoweb-joelheira-ortop…" at bounding box center [66, 189] width 109 height 15
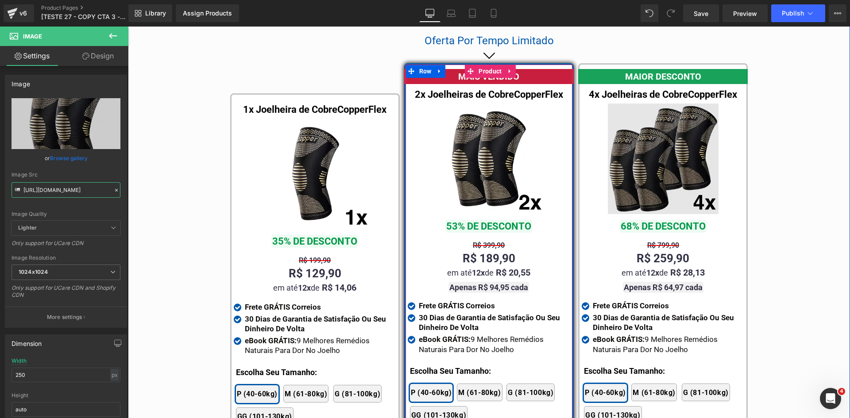
scroll to position [5096, 0]
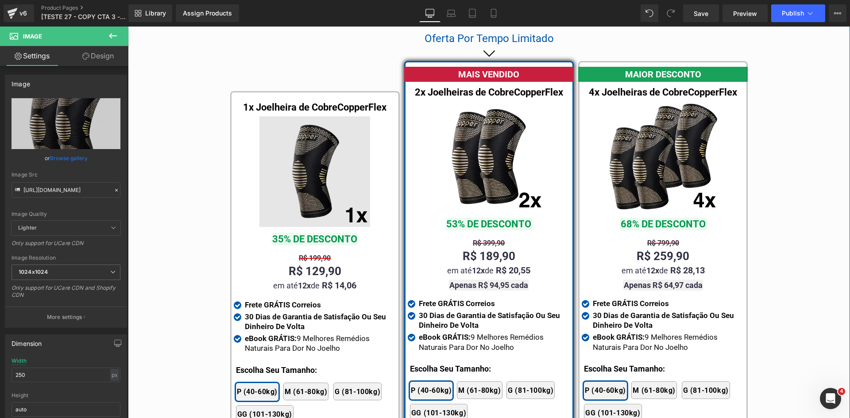
click at [671, 156] on img at bounding box center [663, 156] width 111 height 111
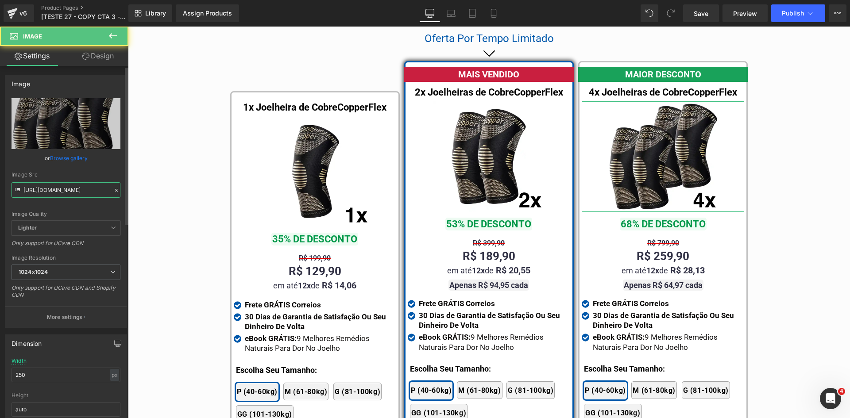
click at [58, 193] on input "https://cdn.shopify.com/s/files/1/0615/5249/2735/files/mundoweb-joelheira-ortop…" at bounding box center [66, 189] width 109 height 15
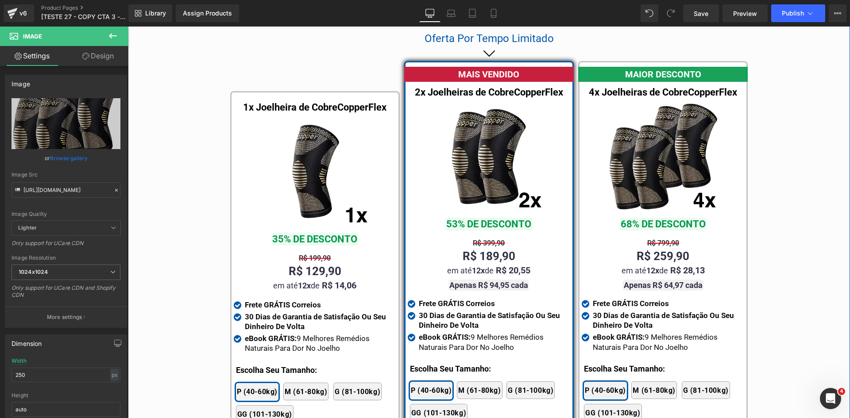
drag, startPoint x: 299, startPoint y: 174, endPoint x: 132, endPoint y: 188, distance: 167.4
click at [298, 174] on img at bounding box center [314, 171] width 111 height 111
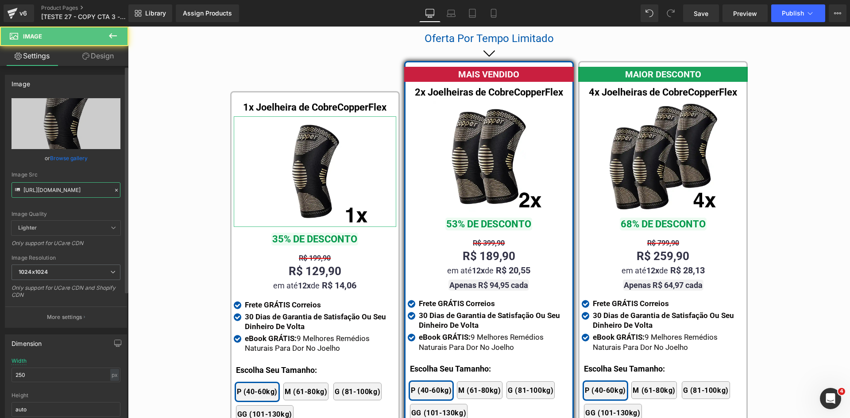
click at [82, 189] on input "https://cdn.shopify.com/s/files/1/0615/5249/2735/files/mundoweb-joelheira-ortop…" at bounding box center [66, 189] width 109 height 15
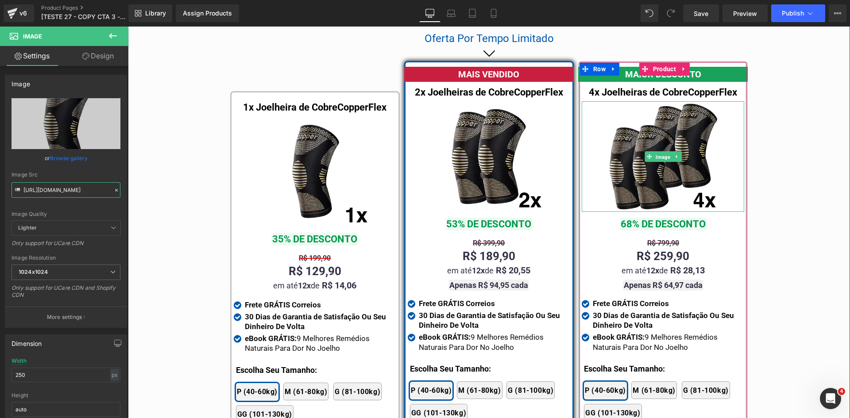
drag, startPoint x: 666, startPoint y: 145, endPoint x: 149, endPoint y: 148, distance: 517.0
click at [665, 152] on span "Image" at bounding box center [663, 157] width 18 height 11
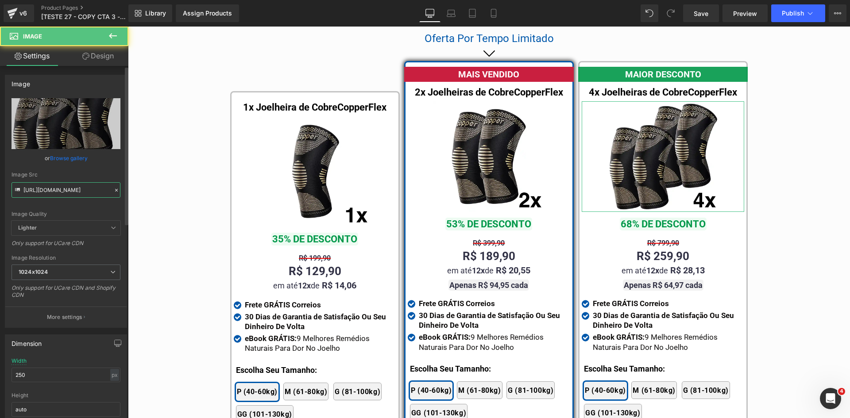
click at [84, 197] on input "https://cdn.shopify.com/s/files/1/0615/5249/2735/files/mundoweb-joelheira-ortop…" at bounding box center [66, 189] width 109 height 15
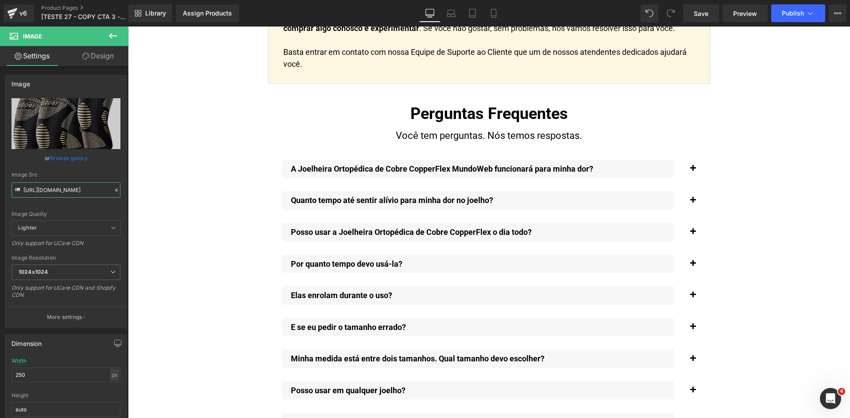
scroll to position [6601, 0]
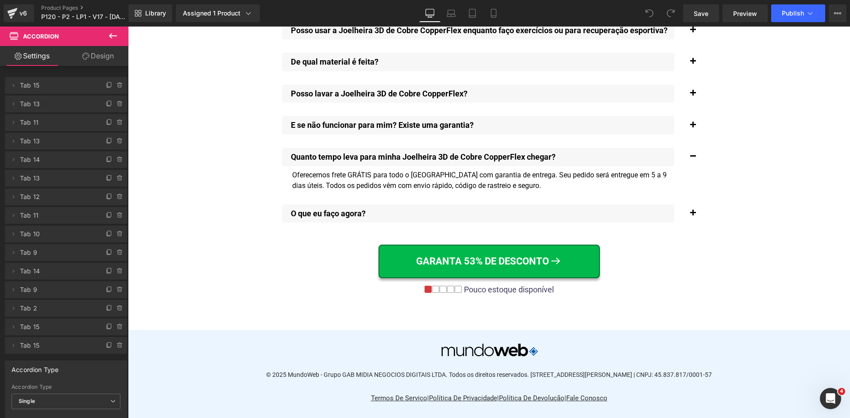
scroll to position [6843, 0]
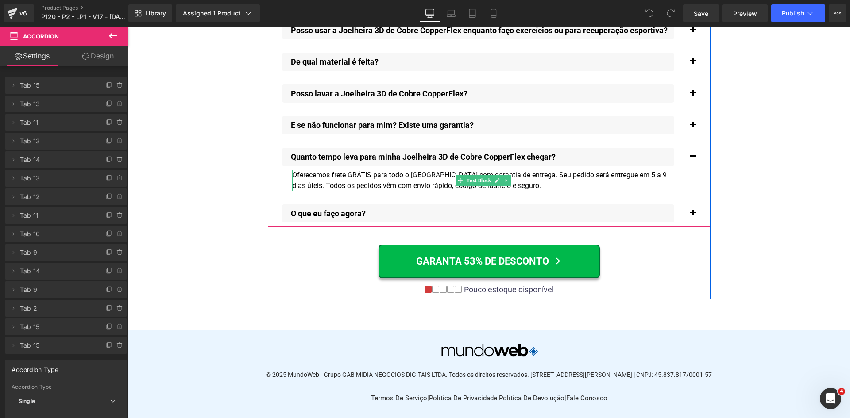
click at [406, 174] on div "Oferecemos frete GRÁTIS para todo o [GEOGRAPHIC_DATA] com garantia de entrega. …" at bounding box center [483, 180] width 383 height 21
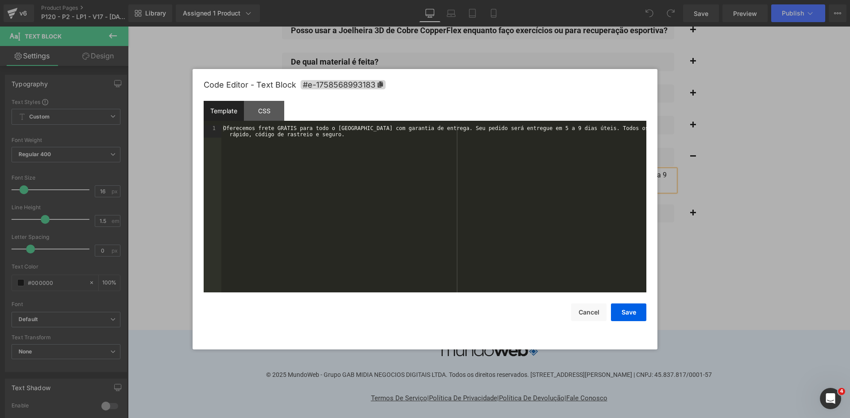
click at [419, 0] on div "You are previewing how the will restyle your page. You can not edit Elements in…" at bounding box center [425, 0] width 850 height 0
click at [415, 199] on div "Oferecemos frete GRÁTIS para todo o [GEOGRAPHIC_DATA] com garantia de entrega. …" at bounding box center [433, 221] width 425 height 192
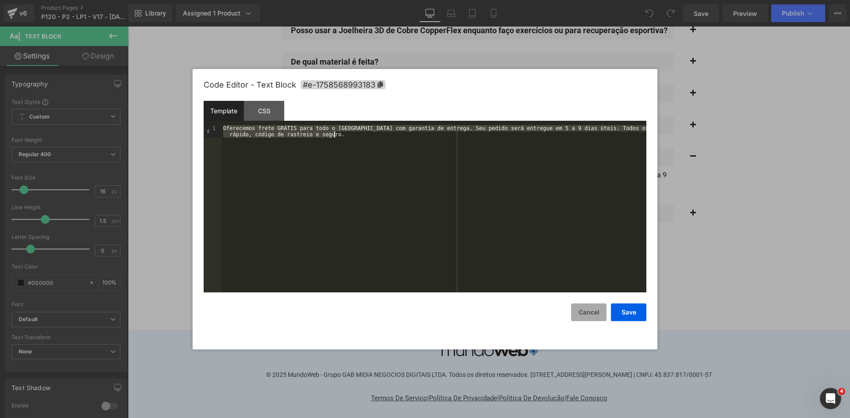
click at [595, 314] on button "Cancel" at bounding box center [588, 313] width 35 height 18
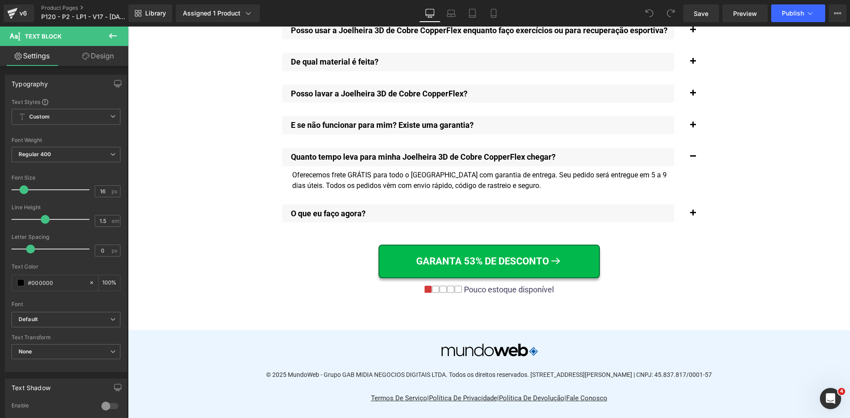
click at [347, 152] on p "Quanto tempo leva para minha Joelheira 3D de Cobre CopperFlex chegar?" at bounding box center [482, 157] width 383 height 10
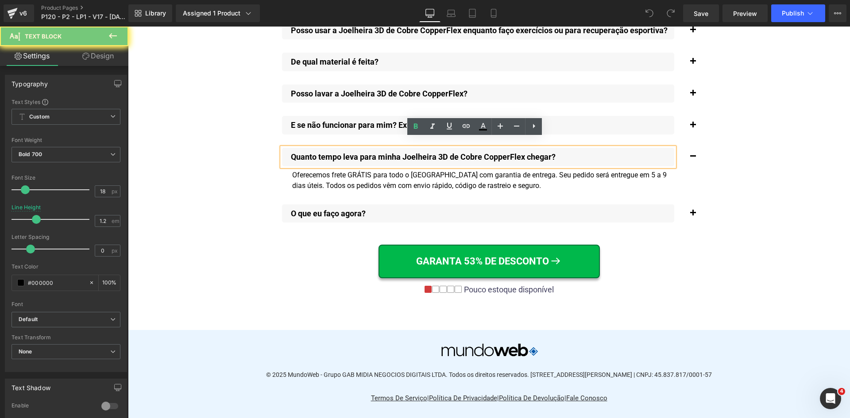
click at [347, 152] on p "Quanto tempo leva para minha Joelheira 3D de Cobre CopperFlex chegar?" at bounding box center [482, 157] width 383 height 10
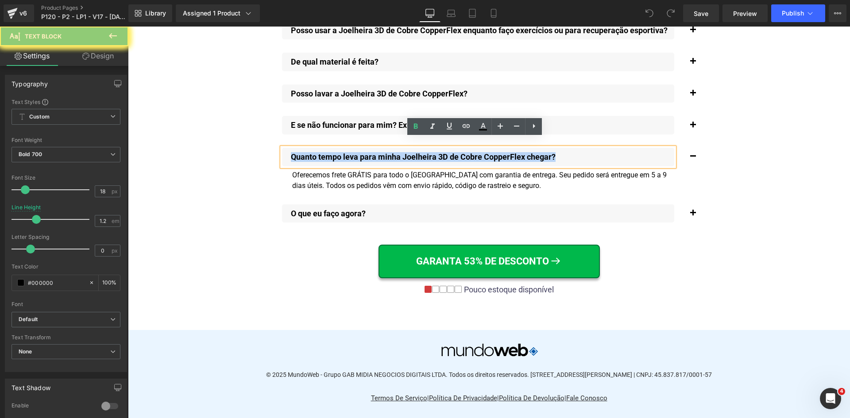
click at [347, 152] on p "Quanto tempo leva para minha Joelheira 3D de Cobre CopperFlex chegar?" at bounding box center [482, 157] width 383 height 10
copy p "Quanto tempo leva para minha Joelheira 3D de Cobre CopperFlex chegar?"
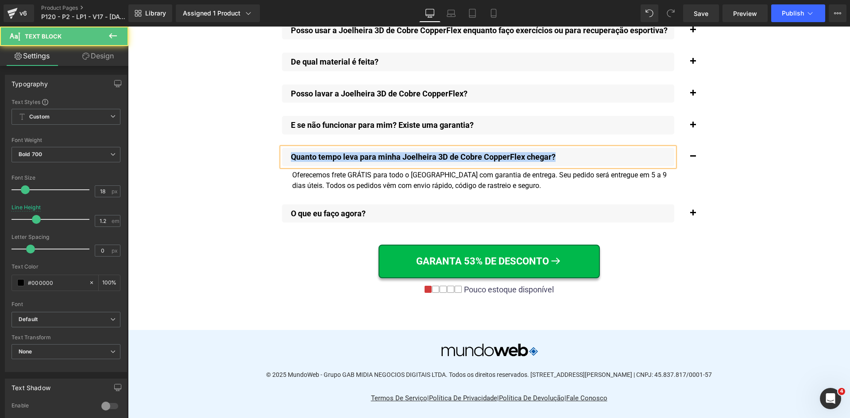
click at [352, 152] on p "Quanto tempo leva para minha Joelheira 3D de Cobre CopperFlex chegar?" at bounding box center [482, 157] width 383 height 10
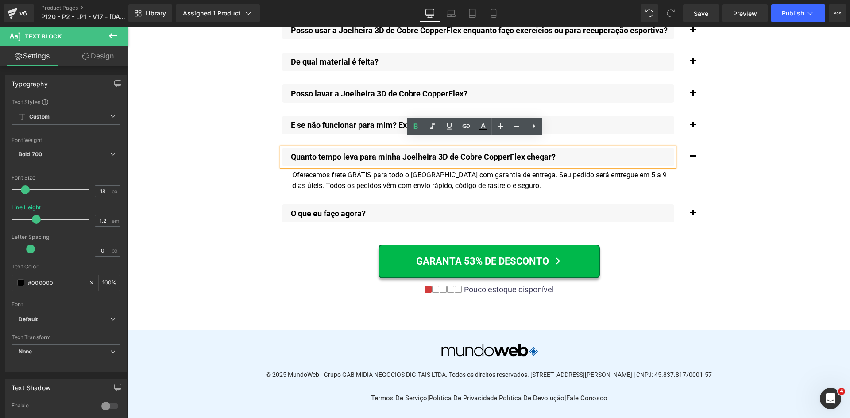
click at [348, 152] on p "Quanto tempo leva para minha Joelheira 3D de Cobre CopperFlex chegar?" at bounding box center [482, 157] width 383 height 10
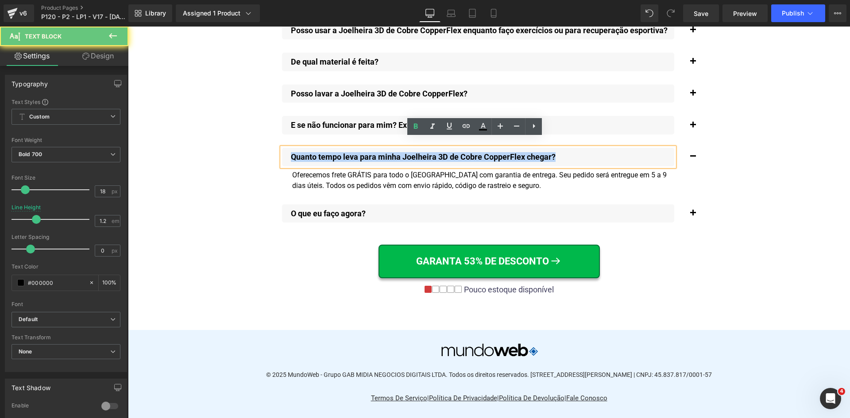
click at [348, 152] on p "Quanto tempo leva para minha Joelheira 3D de Cobre CopperFlex chegar?" at bounding box center [482, 157] width 383 height 10
copy p "Quanto tempo leva para minha Joelheira 3D de Cobre CopperFlex chegar?"
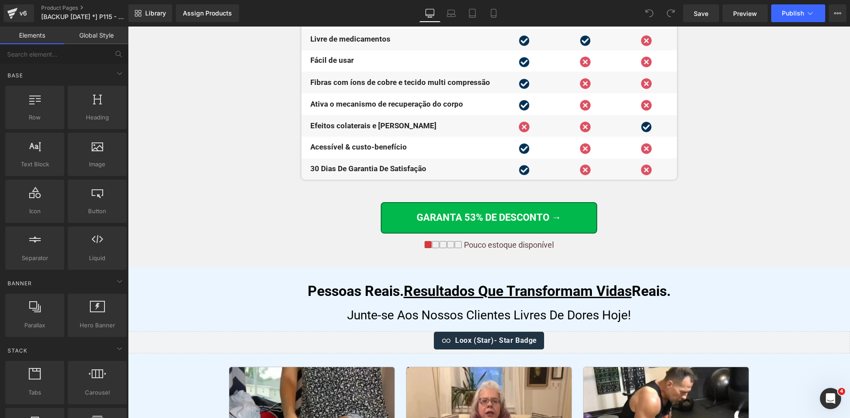
scroll to position [3513, 0]
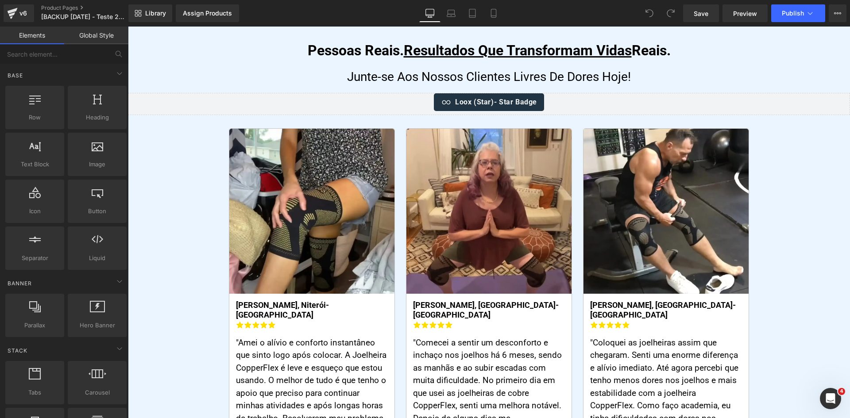
scroll to position [3686, 0]
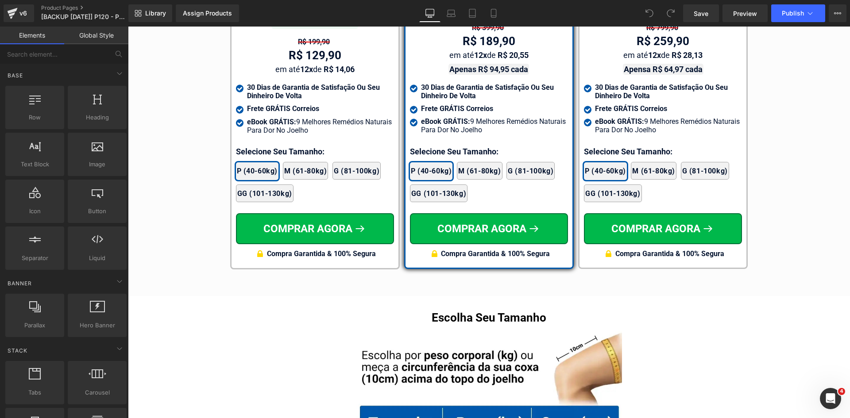
scroll to position [5366, 0]
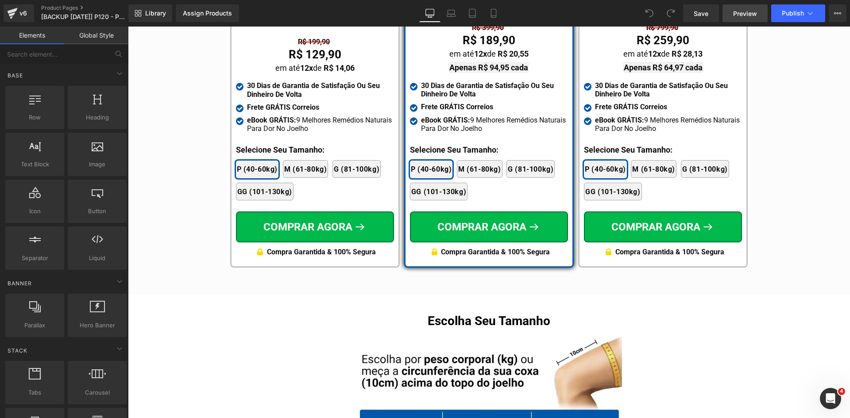
scroll to position [5371, 0]
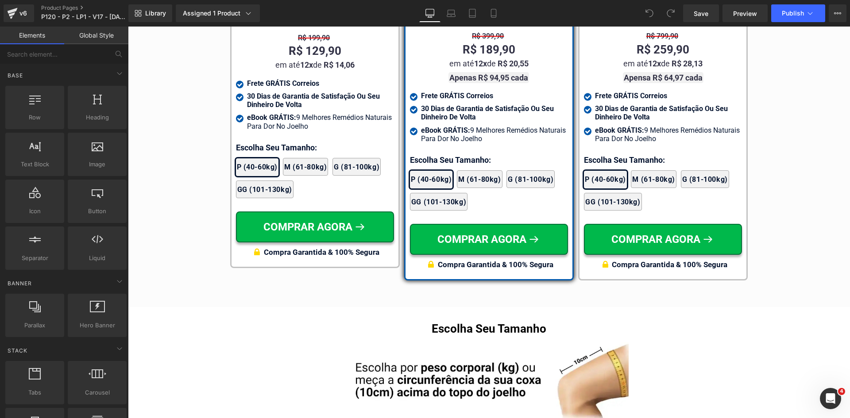
scroll to position [5335, 0]
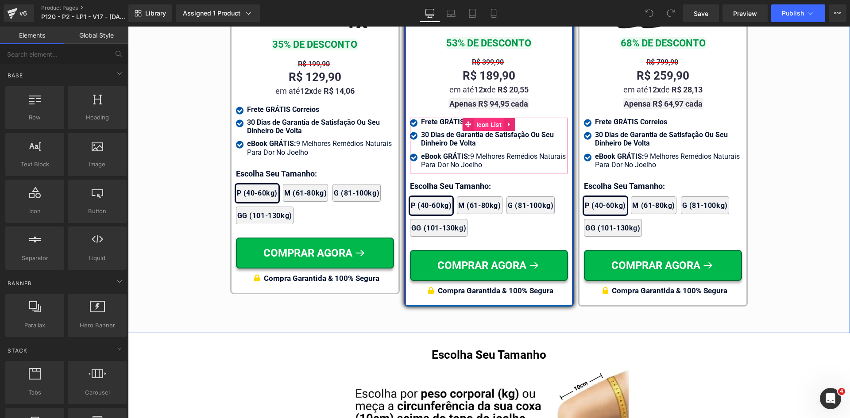
click at [476, 118] on span "Icon List" at bounding box center [489, 124] width 30 height 13
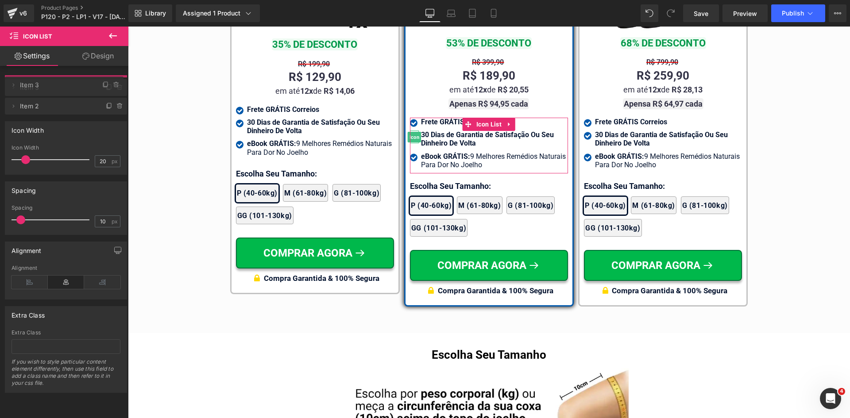
drag, startPoint x: 52, startPoint y: 103, endPoint x: 50, endPoint y: 84, distance: 19.2
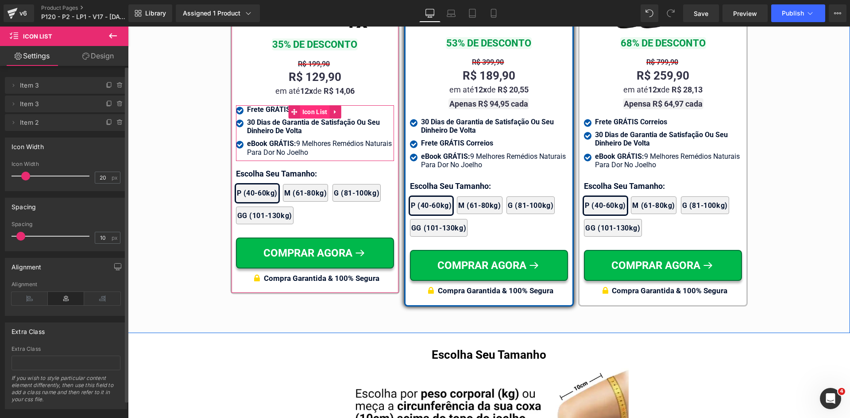
click at [308, 116] on span "Icon List" at bounding box center [315, 111] width 30 height 13
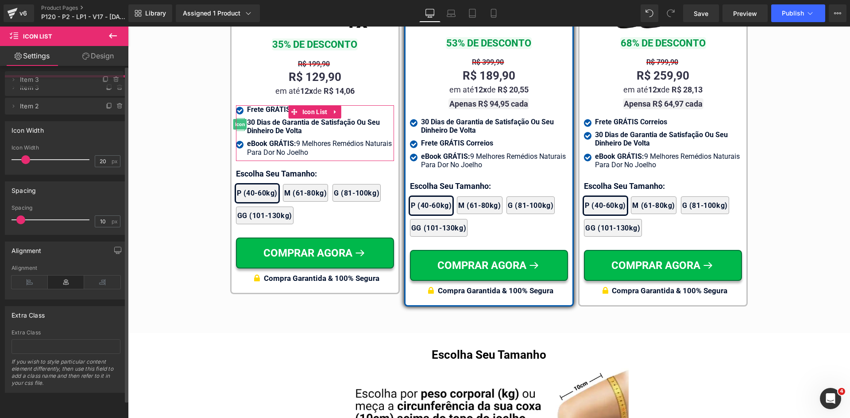
drag, startPoint x: 81, startPoint y: 103, endPoint x: 77, endPoint y: 83, distance: 20.3
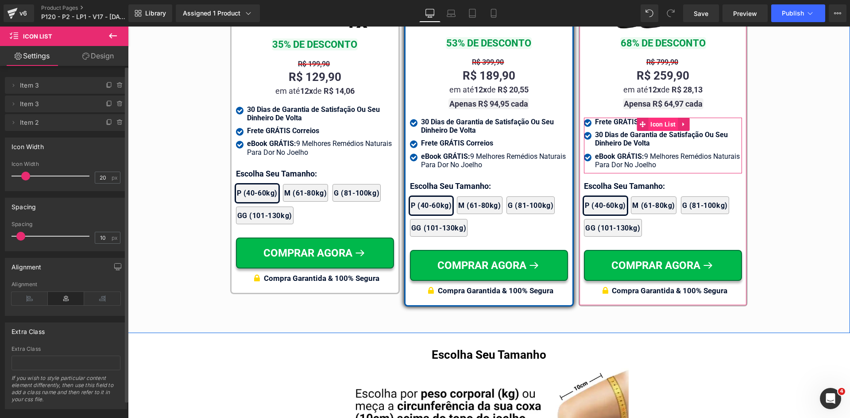
click at [649, 118] on span "Icon List" at bounding box center [663, 124] width 30 height 13
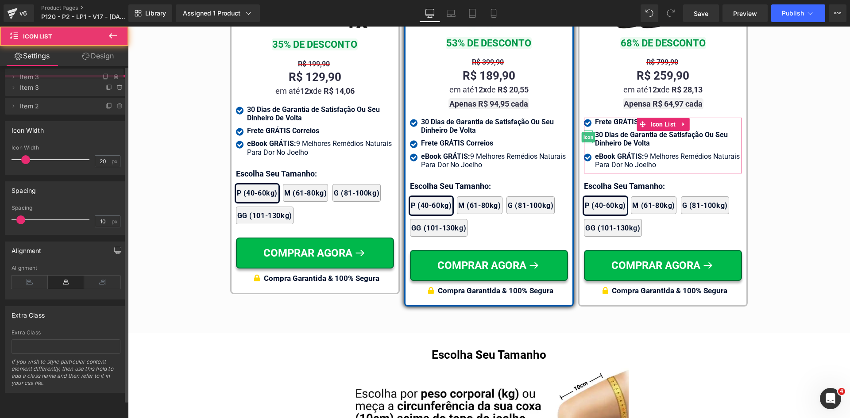
drag, startPoint x: 72, startPoint y: 104, endPoint x: 66, endPoint y: 79, distance: 25.0
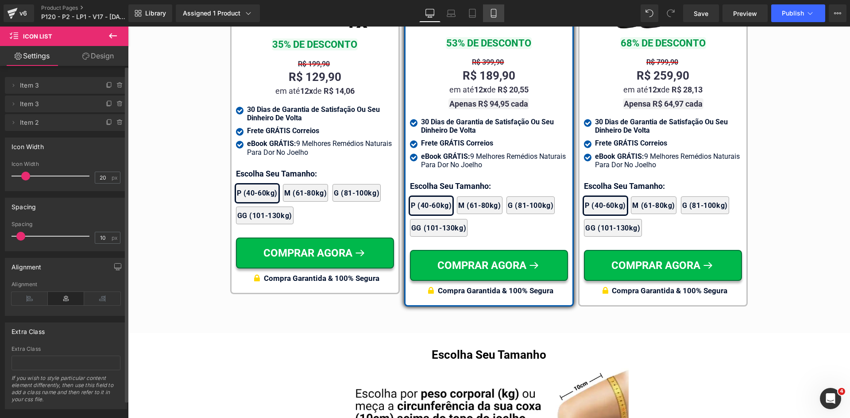
click at [491, 15] on icon at bounding box center [493, 13] width 5 height 8
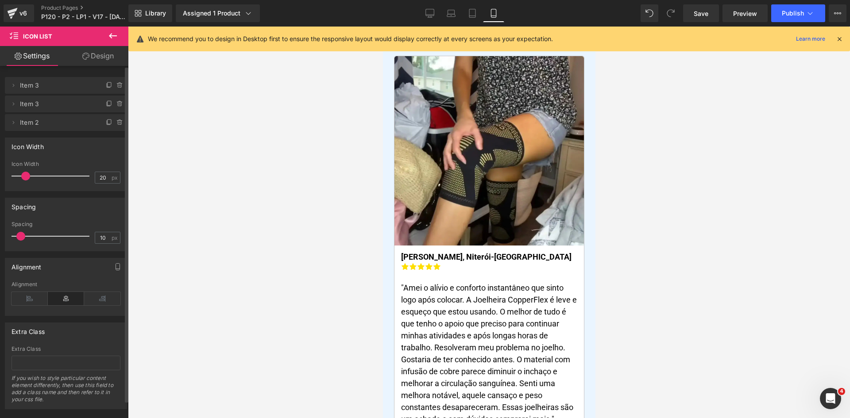
scroll to position [0, 0]
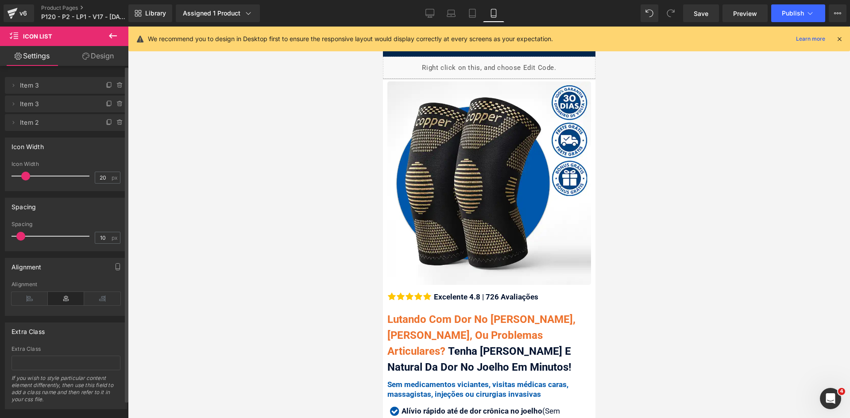
click at [841, 41] on icon at bounding box center [839, 39] width 8 height 8
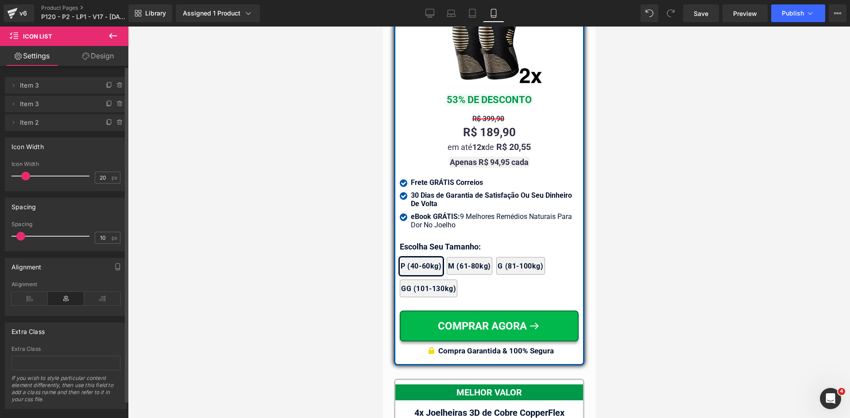
scroll to position [7936, 0]
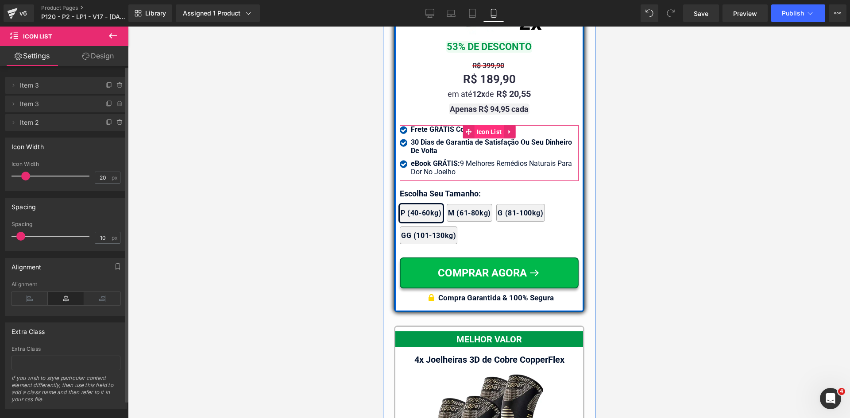
click at [479, 125] on span "Icon List" at bounding box center [489, 131] width 30 height 13
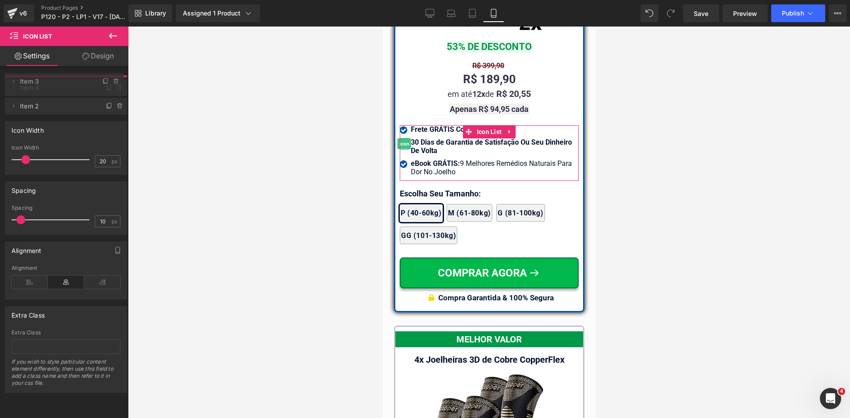
drag, startPoint x: 69, startPoint y: 103, endPoint x: 155, endPoint y: 98, distance: 86.5
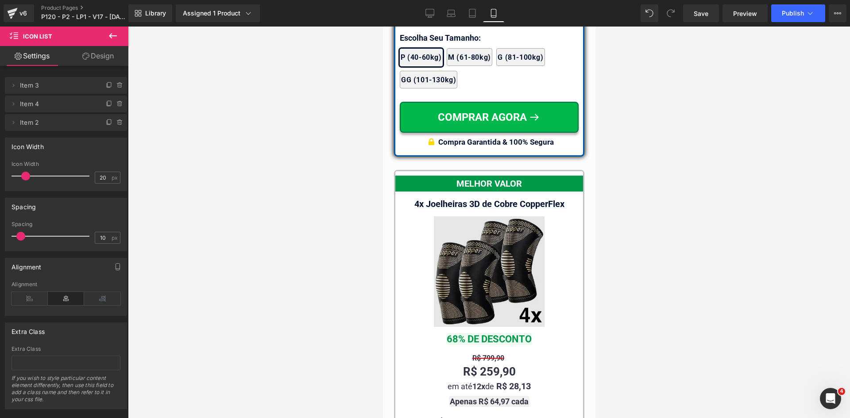
scroll to position [8157, 0]
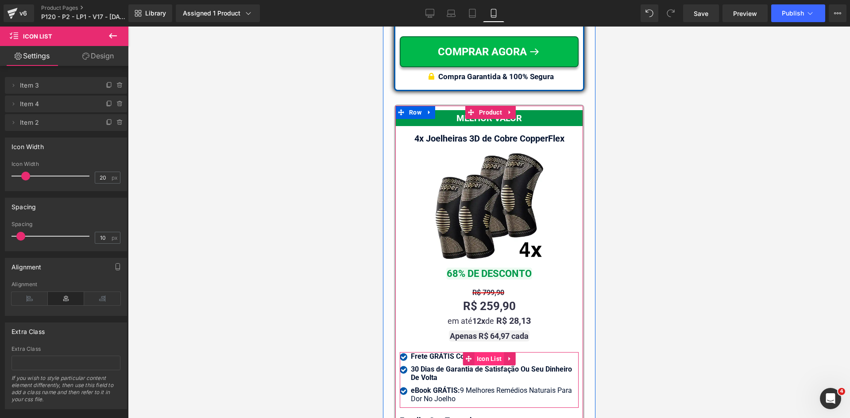
drag, startPoint x: 478, startPoint y: 339, endPoint x: 598, endPoint y: 265, distance: 141.4
click at [478, 352] on span "Icon List" at bounding box center [489, 358] width 30 height 13
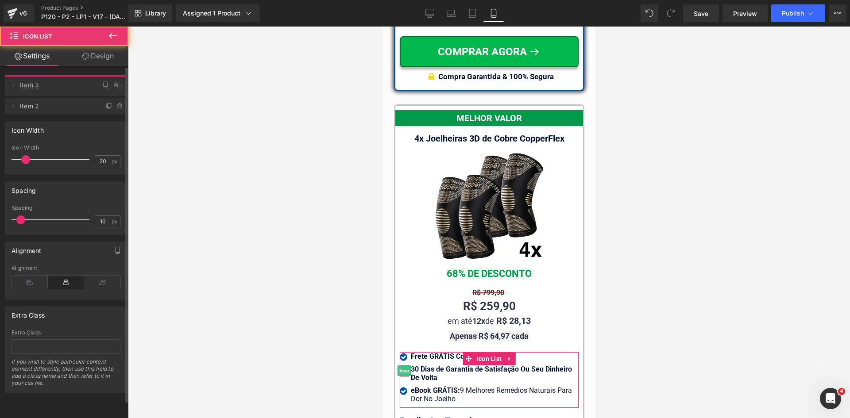
drag, startPoint x: 46, startPoint y: 99, endPoint x: 42, endPoint y: 79, distance: 20.8
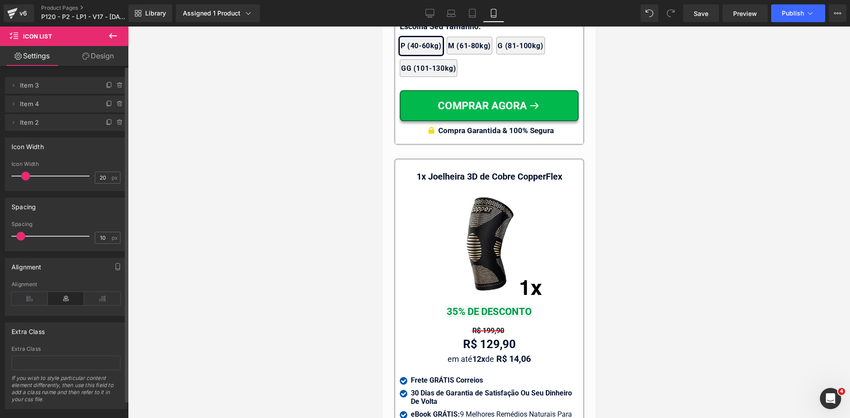
scroll to position [8600, 0]
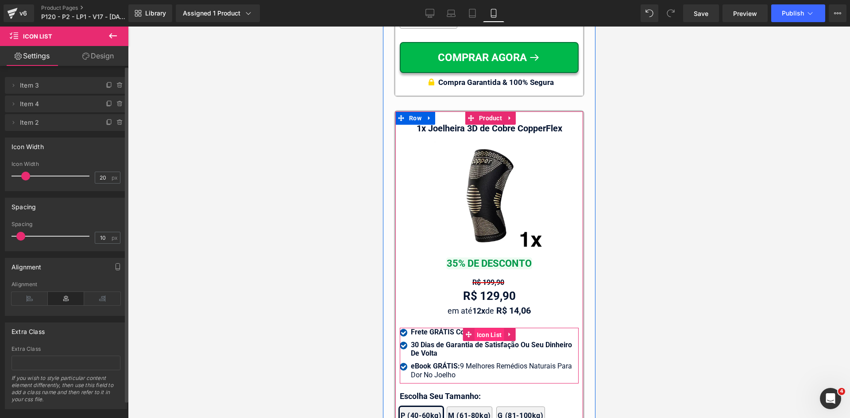
click at [484, 328] on span "Icon List" at bounding box center [489, 334] width 30 height 13
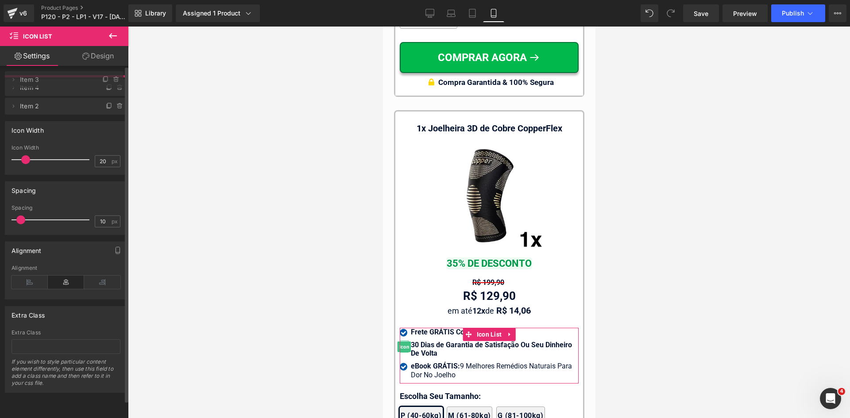
drag, startPoint x: 63, startPoint y: 101, endPoint x: 62, endPoint y: 81, distance: 20.0
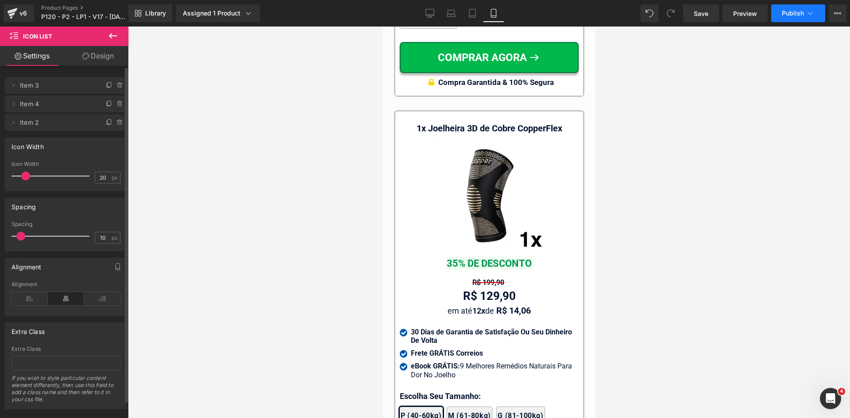
click at [800, 17] on button "Publish" at bounding box center [798, 13] width 54 height 18
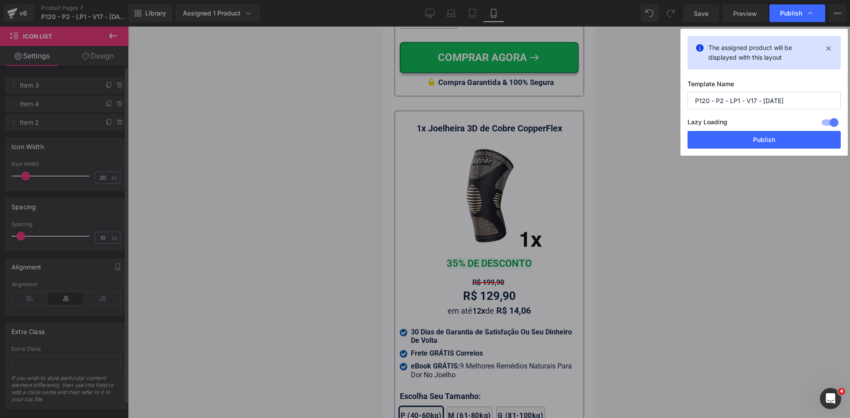
drag, startPoint x: 786, startPoint y: 141, endPoint x: 734, endPoint y: 131, distance: 53.2
click at [786, 141] on button "Publish" at bounding box center [763, 140] width 153 height 18
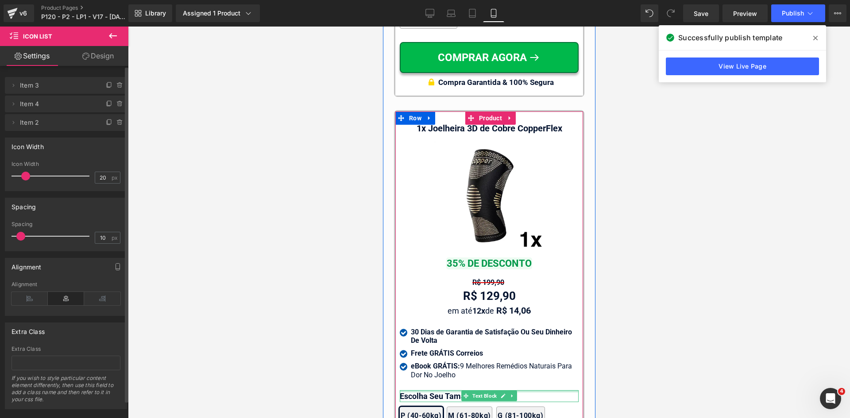
click at [406, 390] on div at bounding box center [488, 391] width 179 height 2
click at [406, 390] on p "Escolha Seu Tamanho:" at bounding box center [488, 396] width 179 height 12
click at [407, 390] on p "Escolha Seu Tamanho:" at bounding box center [488, 396] width 179 height 12
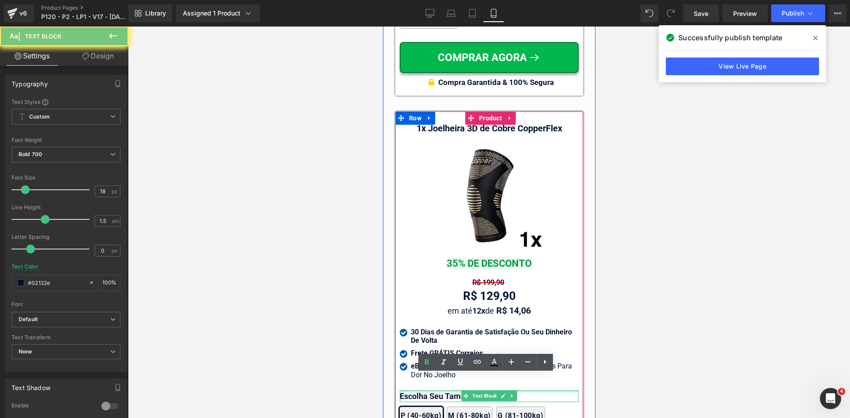
click at [408, 390] on p "Escolha Seu Tamanho:" at bounding box center [488, 396] width 179 height 12
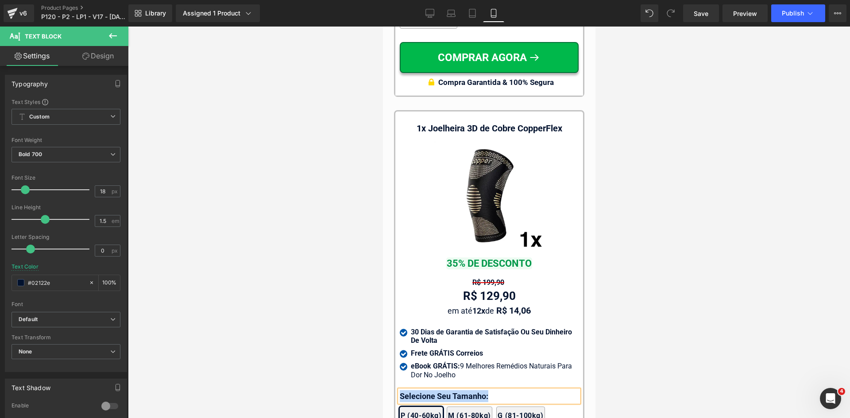
copy p "Selecione Seu Tamanho:"
click at [267, 206] on div at bounding box center [489, 223] width 722 height 392
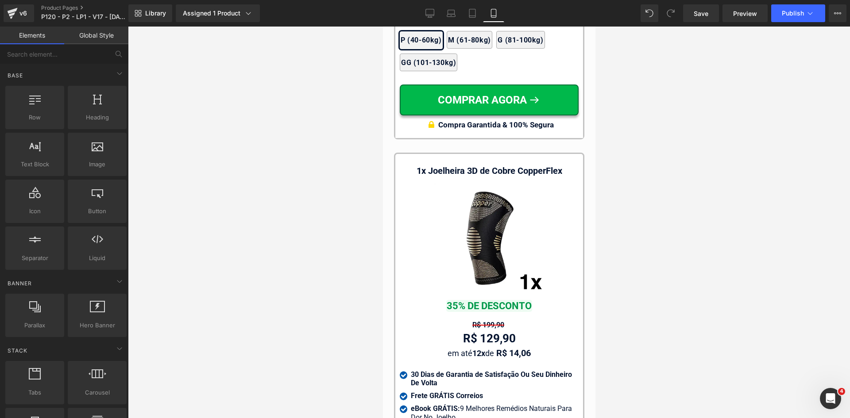
scroll to position [8378, 0]
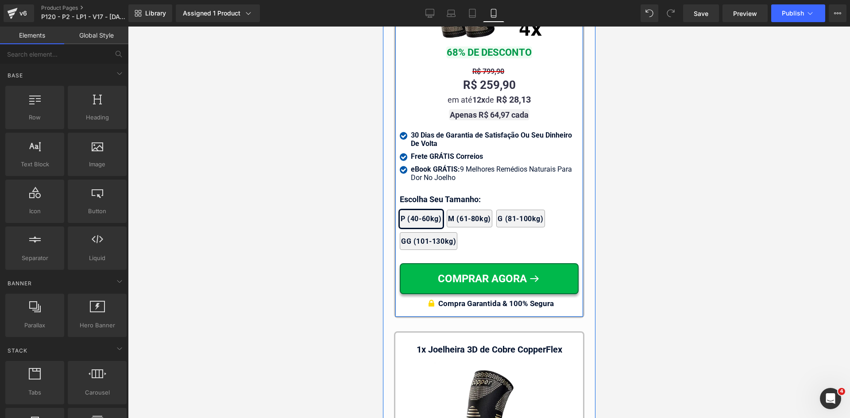
click at [382, 27] on div at bounding box center [382, 27] width 0 height 0
click at [419, 193] on p "Escolha Seu Tamanho:" at bounding box center [488, 199] width 179 height 12
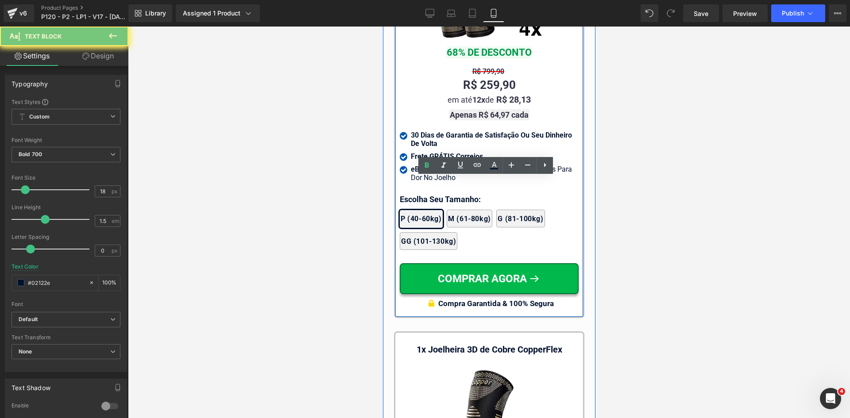
click at [419, 193] on p "Escolha Seu Tamanho:" at bounding box center [488, 199] width 179 height 12
paste div
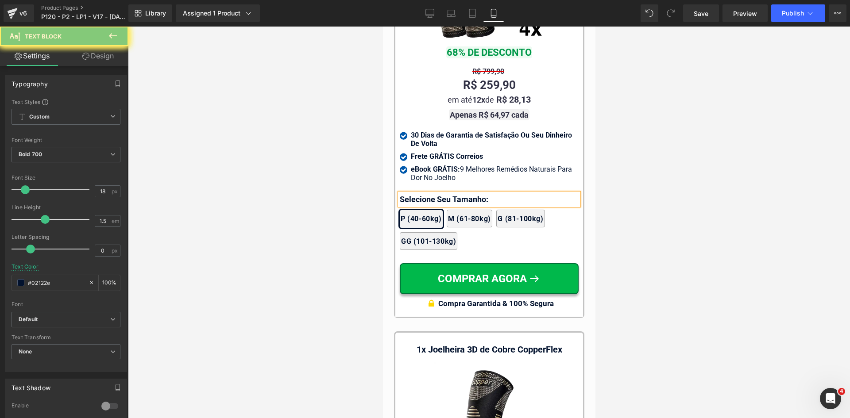
scroll to position [8024, 0]
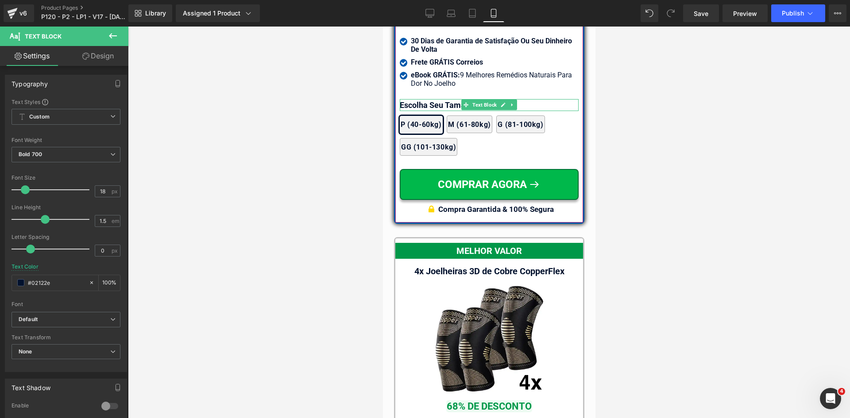
click at [417, 99] on p "Escolha Seu Tamanho:" at bounding box center [488, 105] width 179 height 12
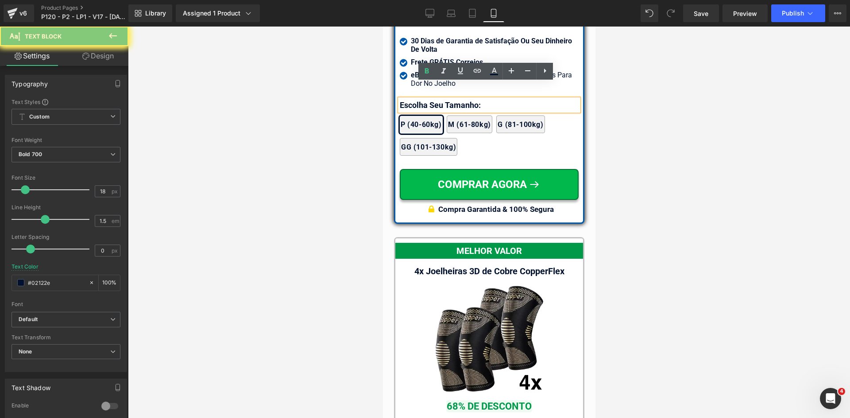
paste div
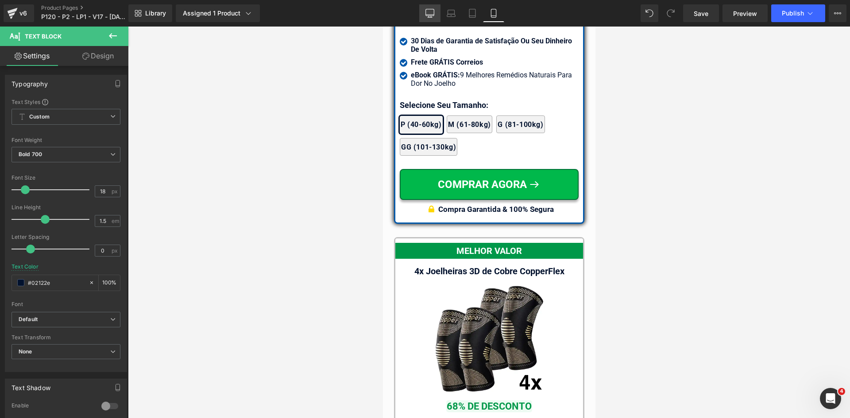
click at [429, 15] on icon at bounding box center [430, 15] width 8 height 0
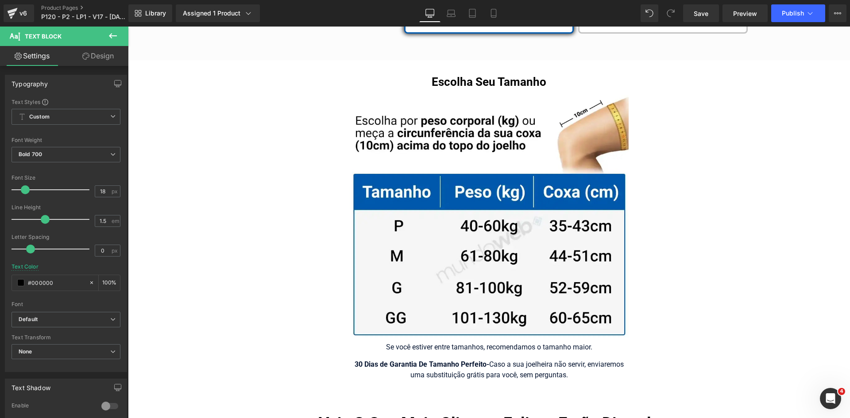
scroll to position [5427, 0]
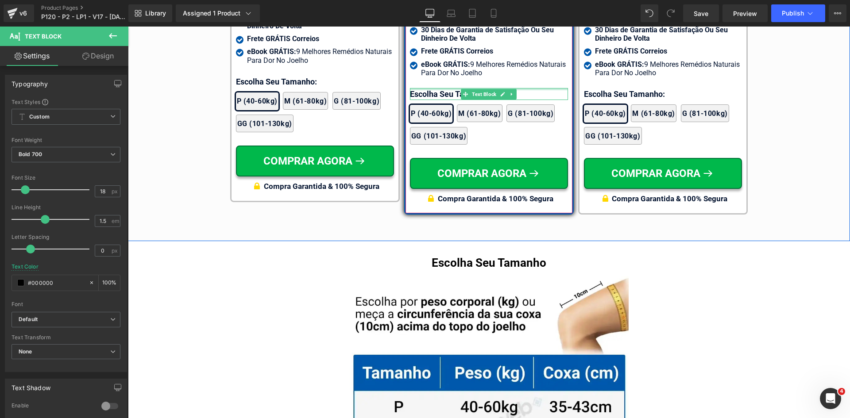
click at [424, 88] on div at bounding box center [489, 89] width 158 height 2
click at [424, 88] on p "Escolha Seu Tamanho:" at bounding box center [489, 94] width 158 height 12
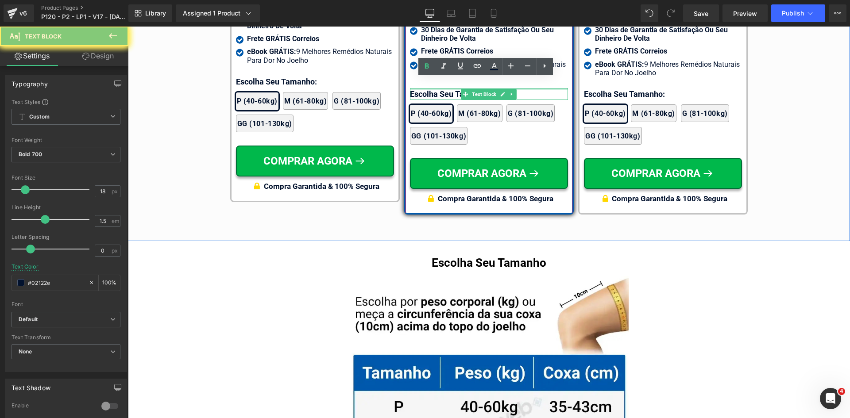
click at [424, 88] on p "Escolha Seu Tamanho:" at bounding box center [489, 94] width 158 height 12
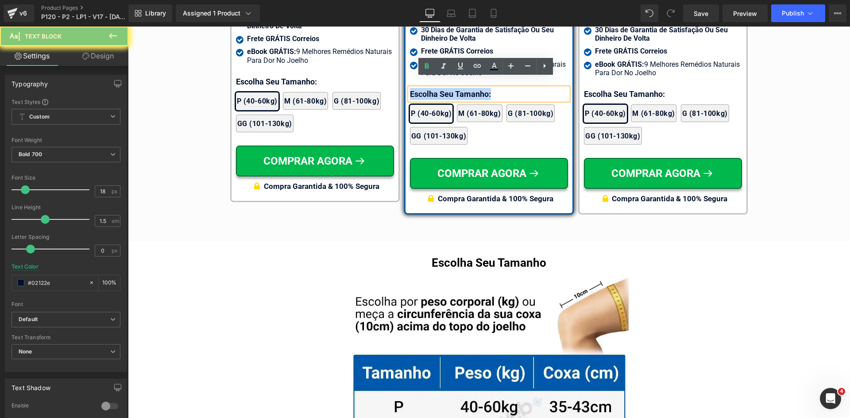
click at [424, 88] on p "Escolha Seu Tamanho:" at bounding box center [489, 94] width 158 height 12
paste div
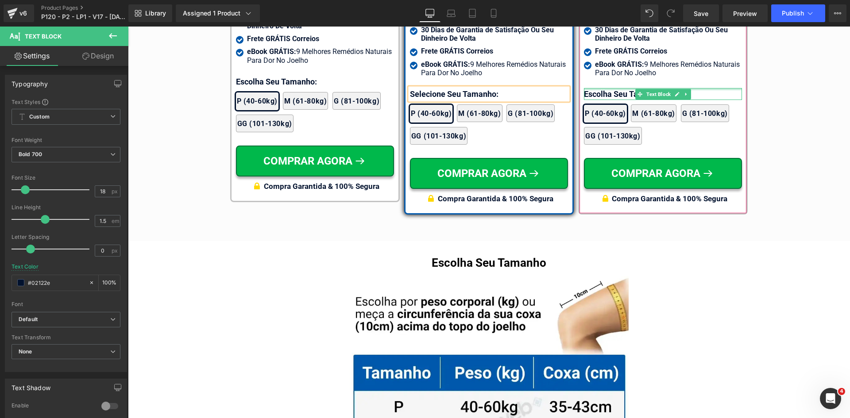
click at [597, 88] on div at bounding box center [663, 89] width 158 height 2
click at [597, 88] on p "Escolha Seu Tamanho:" at bounding box center [663, 94] width 158 height 12
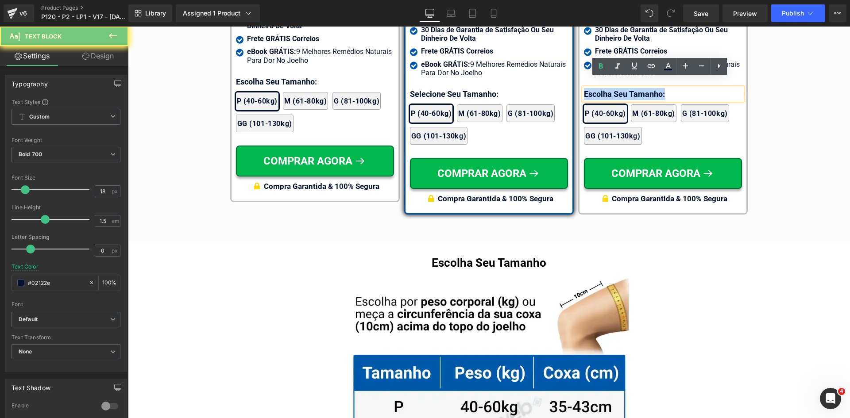
click at [597, 88] on p "Escolha Seu Tamanho:" at bounding box center [663, 94] width 158 height 12
paste div
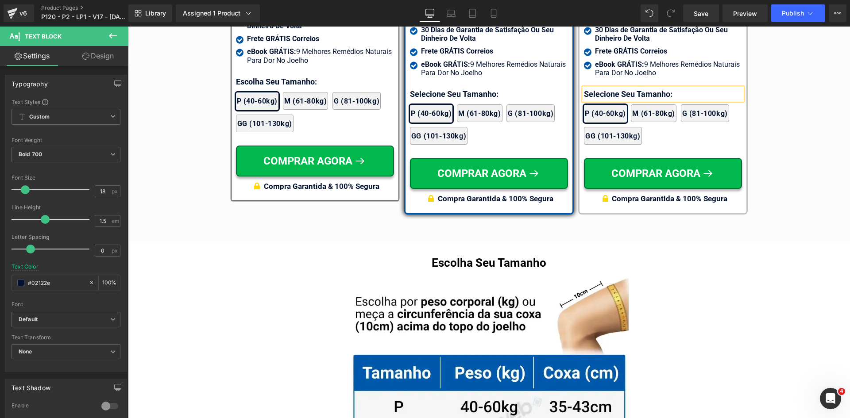
click at [128, 27] on div at bounding box center [128, 27] width 0 height 0
click at [242, 78] on p "Escolha Seu Tamanho:" at bounding box center [315, 82] width 158 height 12
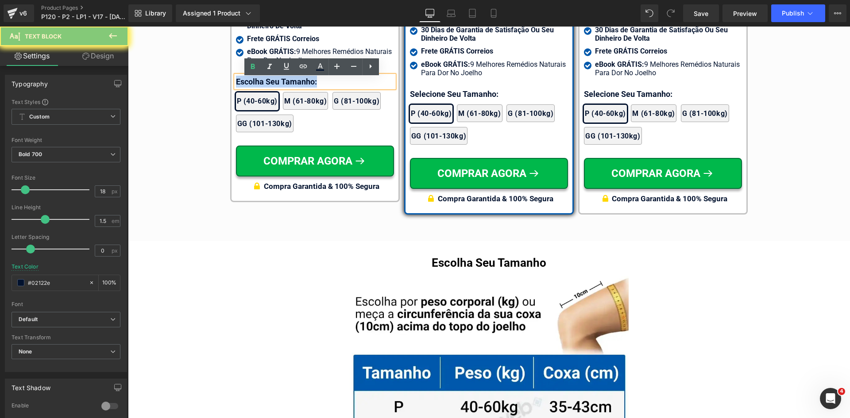
click at [242, 78] on p "Escolha Seu Tamanho:" at bounding box center [315, 82] width 158 height 12
paste div
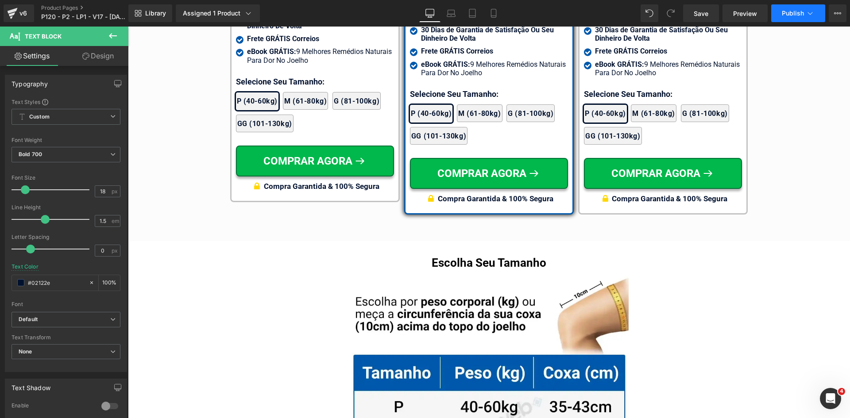
click at [808, 14] on icon at bounding box center [810, 13] width 9 height 9
drag, startPoint x: 913, startPoint y: 224, endPoint x: 702, endPoint y: 125, distance: 233.7
drag, startPoint x: 494, startPoint y: 19, endPoint x: 789, endPoint y: 31, distance: 295.5
click at [494, 18] on link "Mobile" at bounding box center [493, 13] width 21 height 18
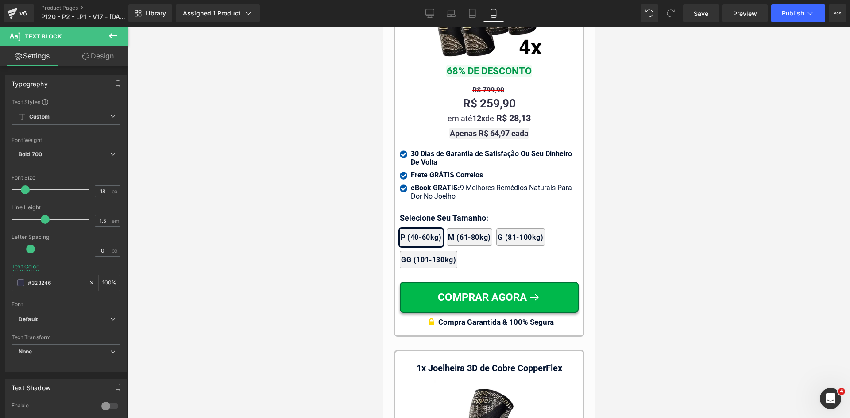
scroll to position [8347, 0]
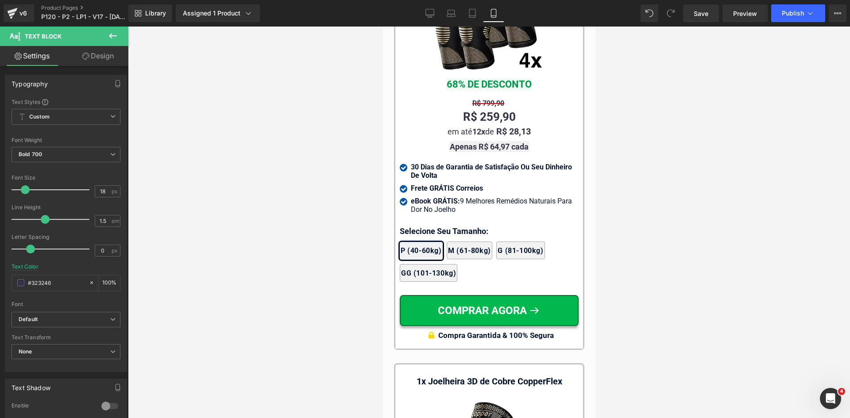
click at [795, 0] on div "Library Assigned 1 Product Product Preview Joelheira 3D de Cobre CopperFlex Man…" at bounding box center [488, 13] width 721 height 27
click at [794, 10] on span "Publish" at bounding box center [793, 13] width 22 height 7
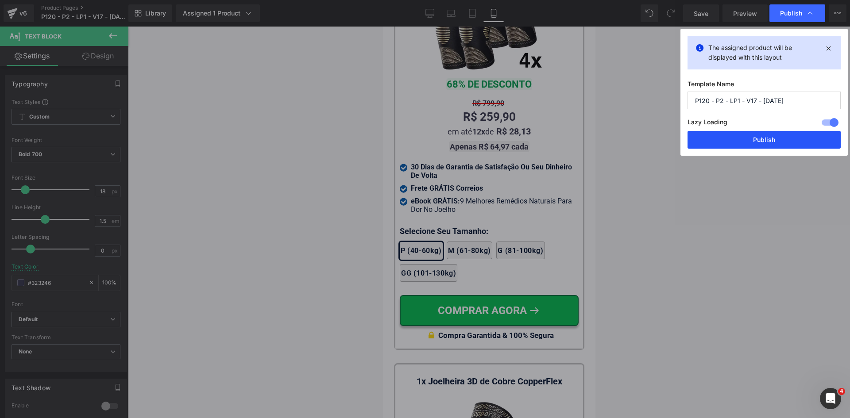
click at [757, 137] on button "Publish" at bounding box center [763, 140] width 153 height 18
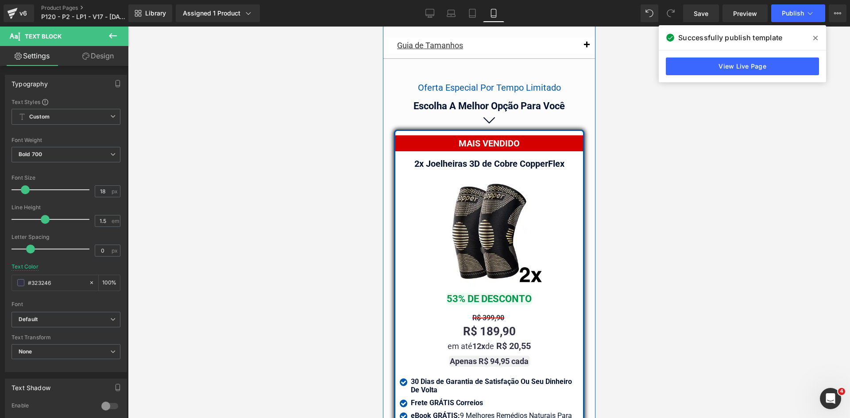
scroll to position [7683, 0]
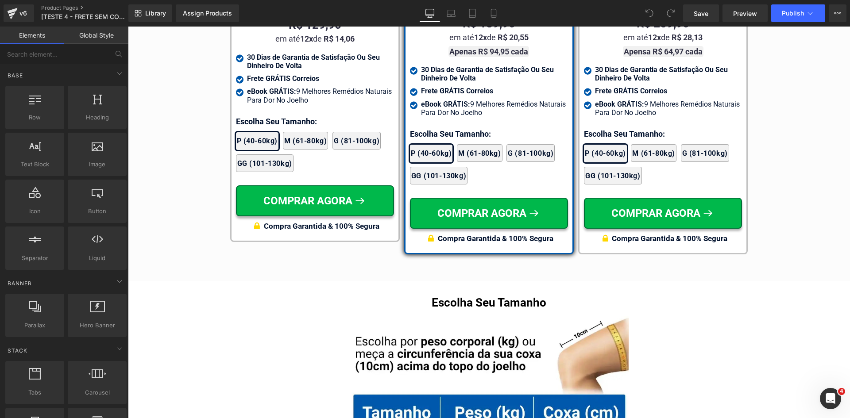
scroll to position [5404, 0]
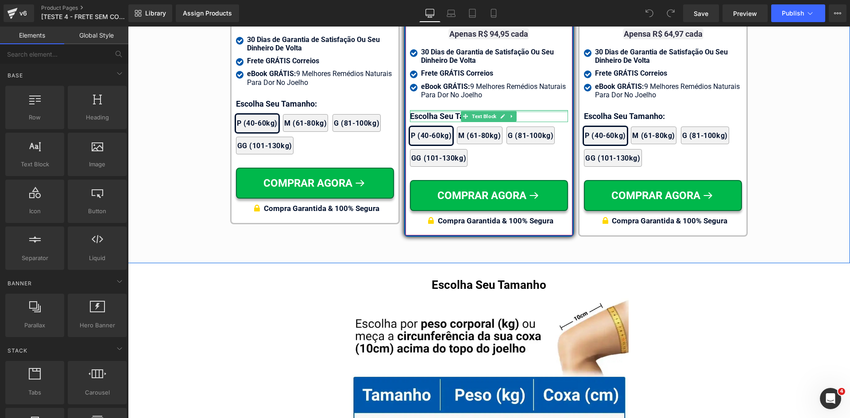
click at [430, 110] on div at bounding box center [489, 111] width 158 height 2
click at [430, 110] on p "Escolha Seu Tamanho:" at bounding box center [489, 116] width 158 height 12
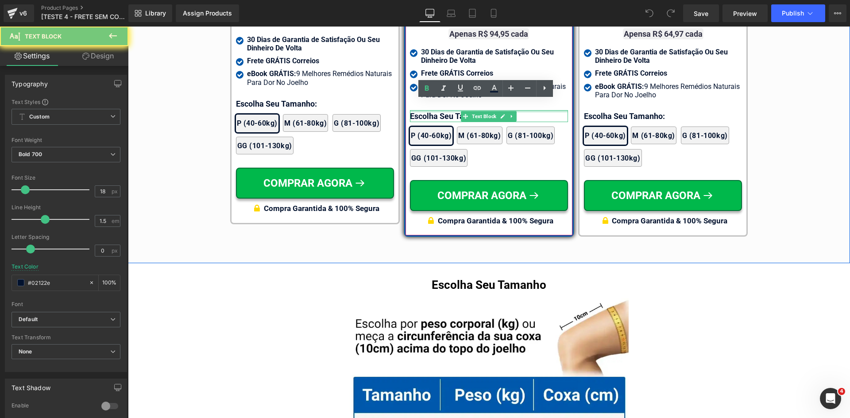
click at [430, 110] on p "Escolha Seu Tamanho:" at bounding box center [489, 116] width 158 height 12
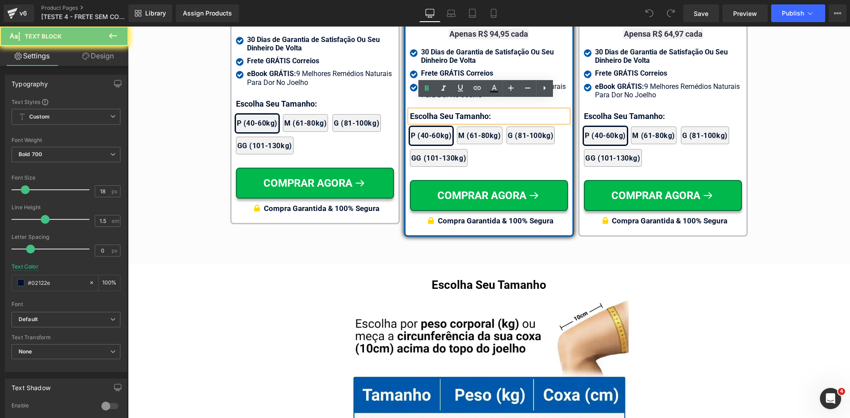
paste div
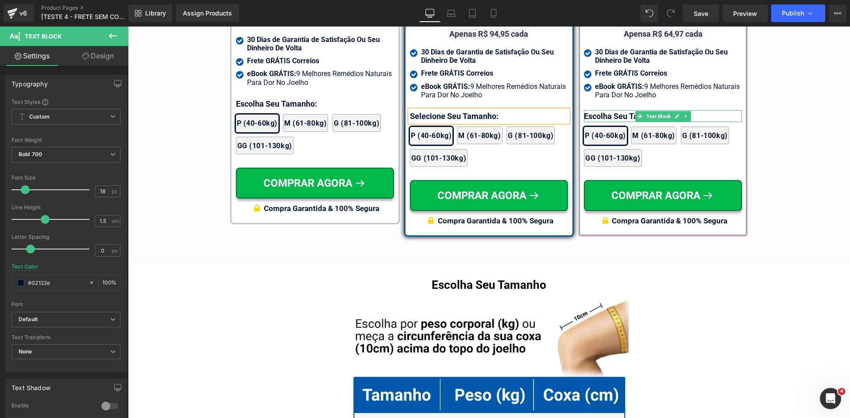
click at [613, 110] on div at bounding box center [663, 111] width 158 height 2
click at [613, 110] on p "Escolha Seu Tamanho:" at bounding box center [663, 116] width 158 height 12
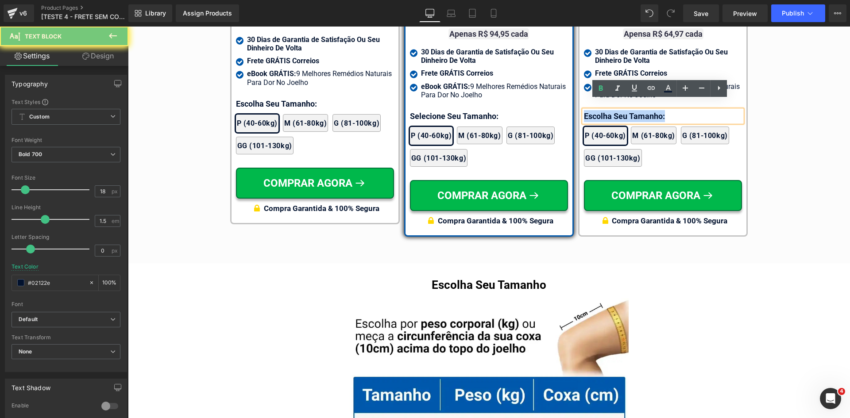
paste div
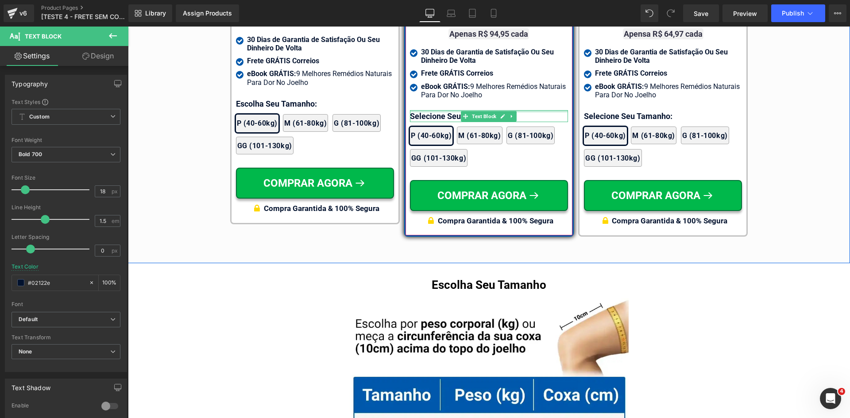
click at [418, 110] on div at bounding box center [489, 111] width 158 height 2
click at [418, 110] on p "Selecione Seu Tamanho:" at bounding box center [489, 116] width 158 height 12
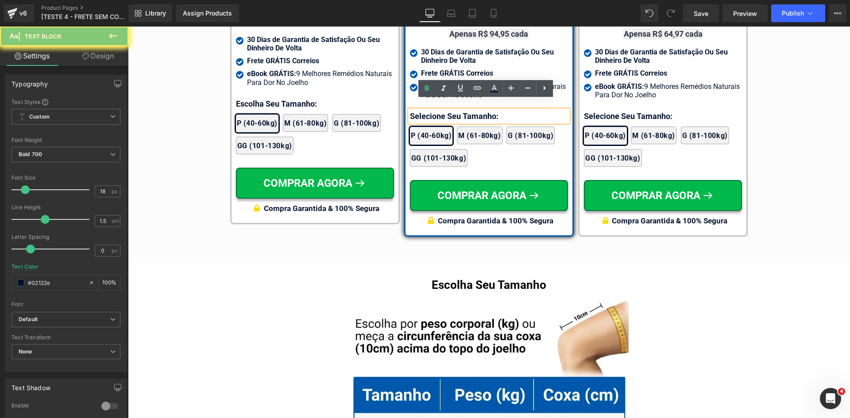
click at [418, 110] on p "Selecione Seu Tamanho:" at bounding box center [489, 116] width 158 height 12
copy p "Selecione Seu Tamanho:"
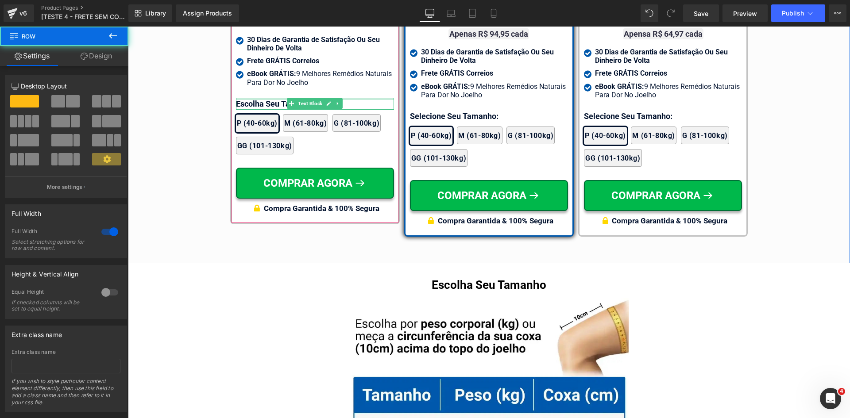
click at [249, 100] on div at bounding box center [315, 99] width 158 height 2
click at [249, 103] on p "Escolha Seu Tamanho:" at bounding box center [315, 104] width 158 height 12
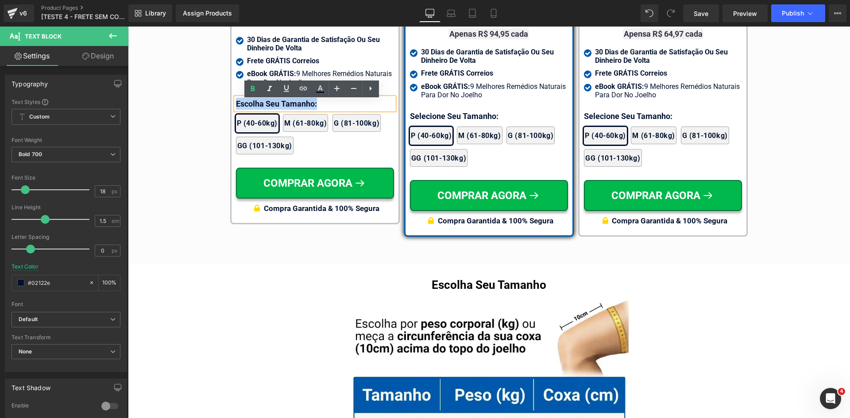
paste div
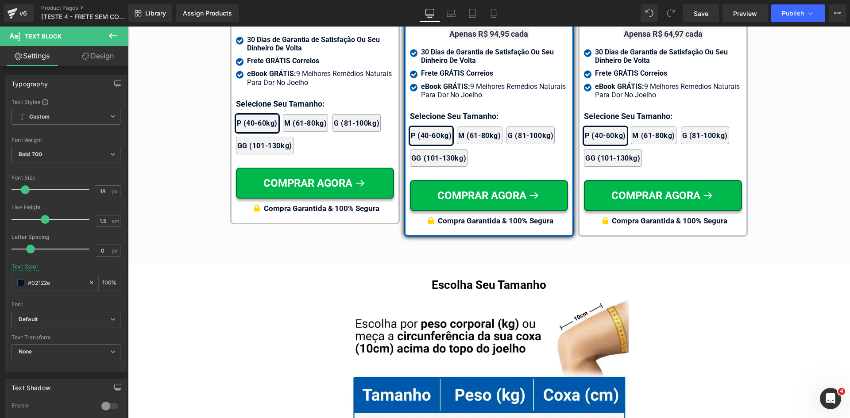
drag, startPoint x: 493, startPoint y: 15, endPoint x: 849, endPoint y: 55, distance: 359.0
click at [493, 15] on icon at bounding box center [493, 13] width 9 height 9
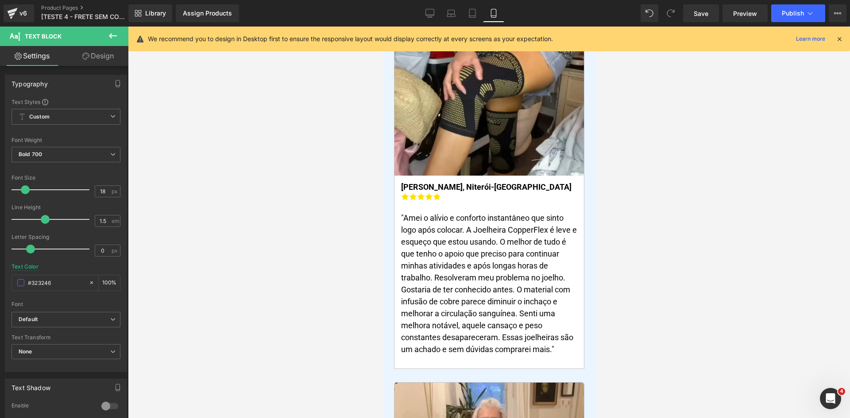
scroll to position [0, 0]
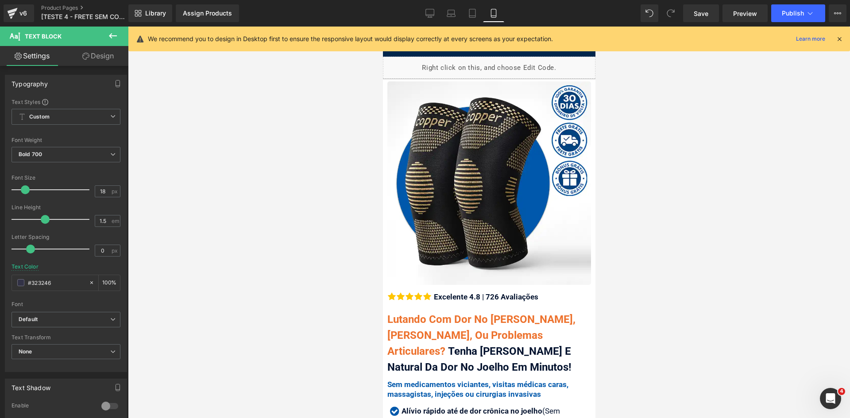
click at [841, 39] on icon at bounding box center [839, 39] width 8 height 8
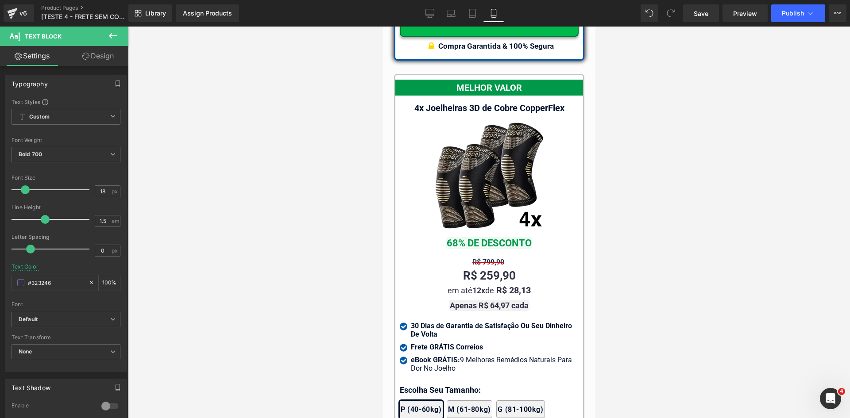
scroll to position [8254, 0]
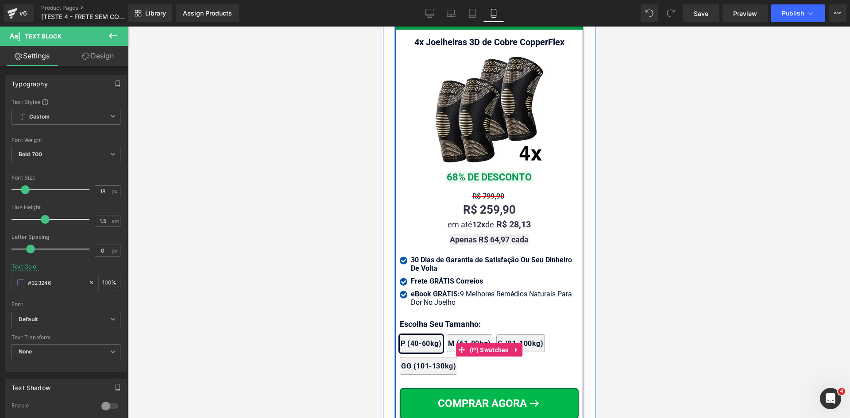
click at [411, 321] on div "2x Joelheiras 4x Joelheiras 1x Joelheira 3x Joelheiras P (40-60kg) M (61-80kg) …" at bounding box center [488, 350] width 179 height 58
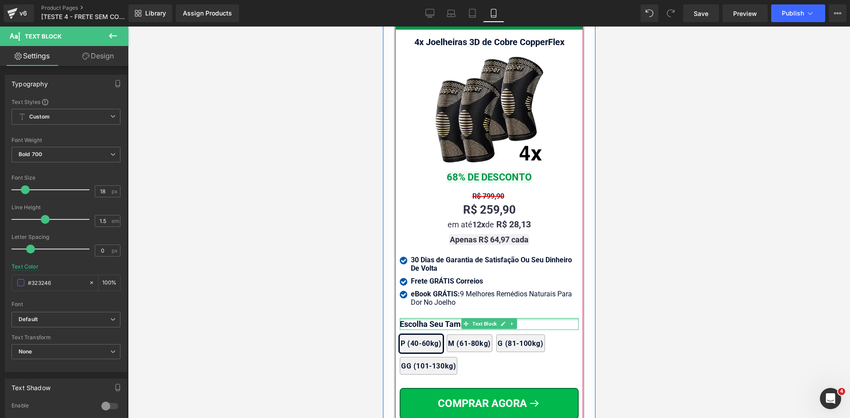
click at [412, 318] on div at bounding box center [488, 319] width 179 height 2
click at [412, 318] on p "Escolha Seu Tamanho:" at bounding box center [488, 324] width 179 height 12
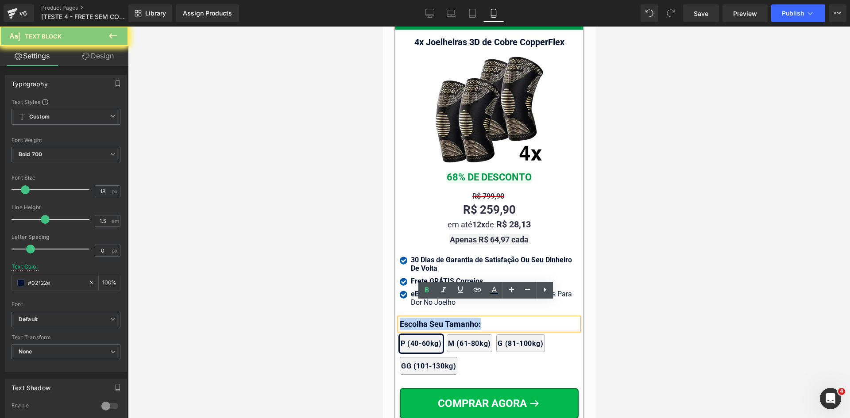
paste div
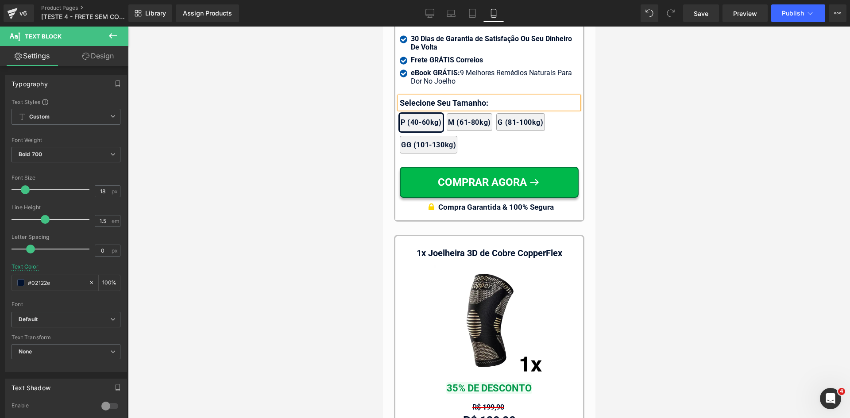
scroll to position [8608, 0]
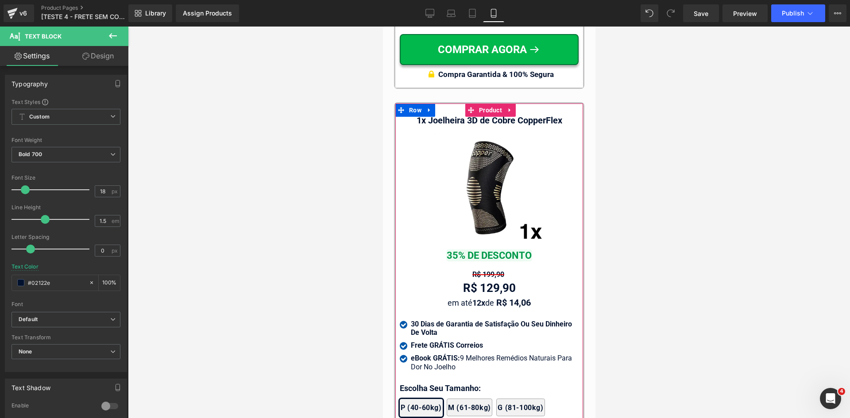
click at [413, 386] on div "2x Joelheiras 4x Joelheiras 1x Joelheira 3x Joelheiras P (40-60kg) M (61-80kg) …" at bounding box center [488, 415] width 179 height 58
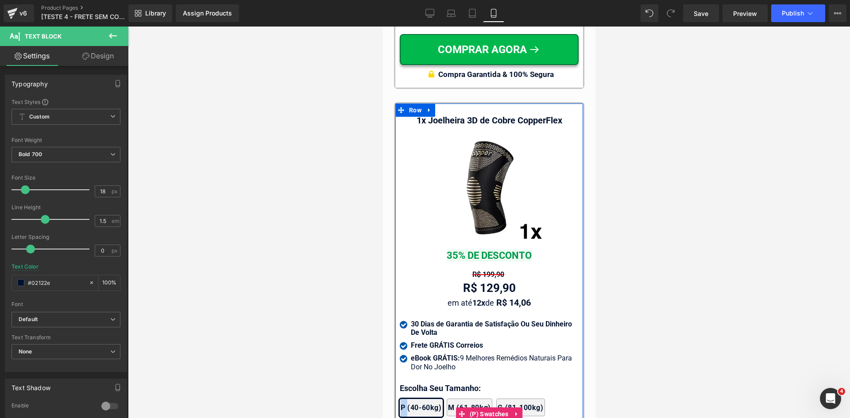
click at [413, 386] on div "2x Joelheiras 4x Joelheiras 1x Joelheira 3x Joelheiras P (40-60kg) M (61-80kg) …" at bounding box center [488, 415] width 179 height 58
click at [382, 27] on div at bounding box center [382, 27] width 0 height 0
click at [412, 382] on p "Escolha Seu Tamanho:" at bounding box center [488, 388] width 179 height 12
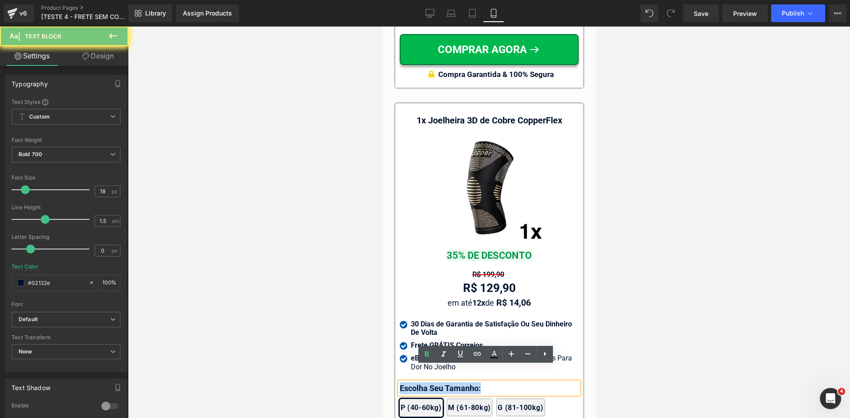
paste div
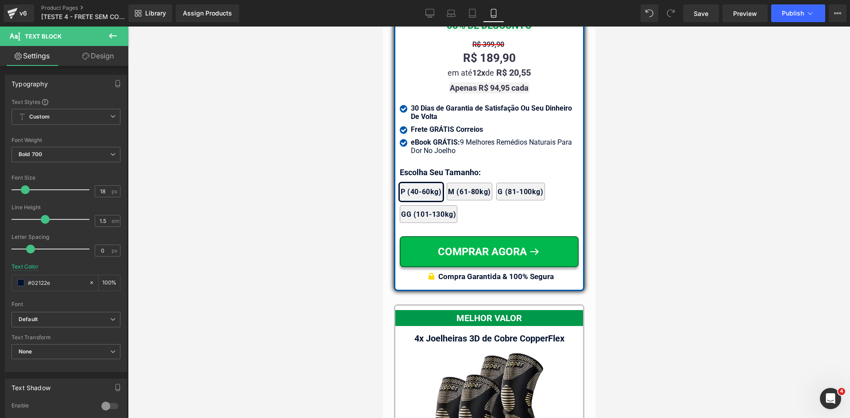
scroll to position [7944, 0]
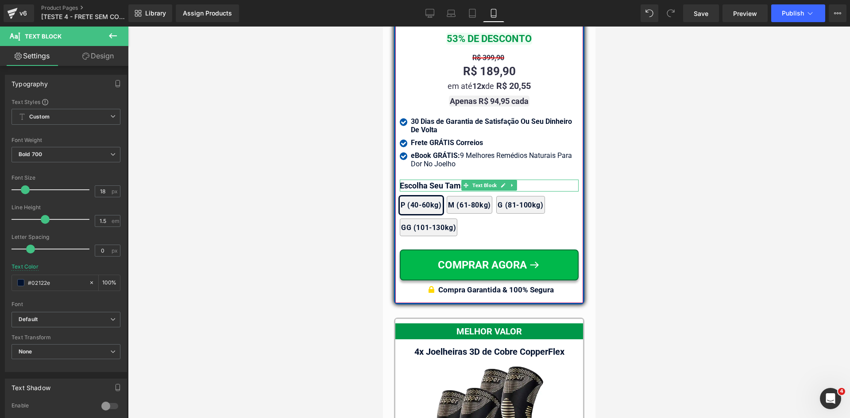
click at [405, 180] on p "Escolha Seu Tamanho:" at bounding box center [488, 186] width 179 height 12
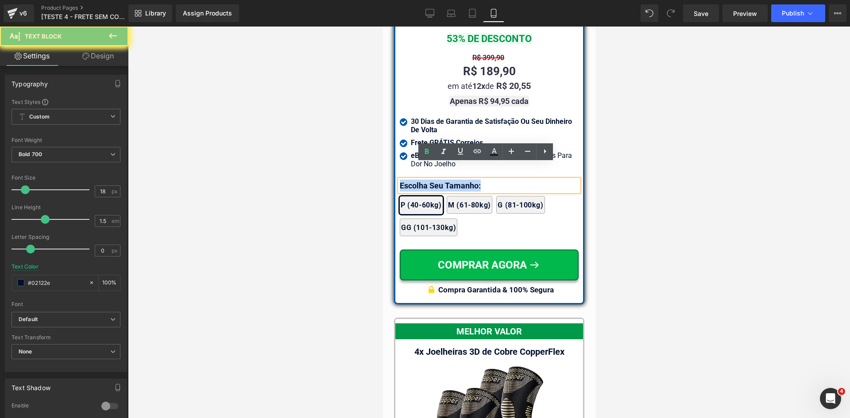
click at [405, 180] on p "Escolha Seu Tamanho:" at bounding box center [488, 186] width 179 height 12
paste div
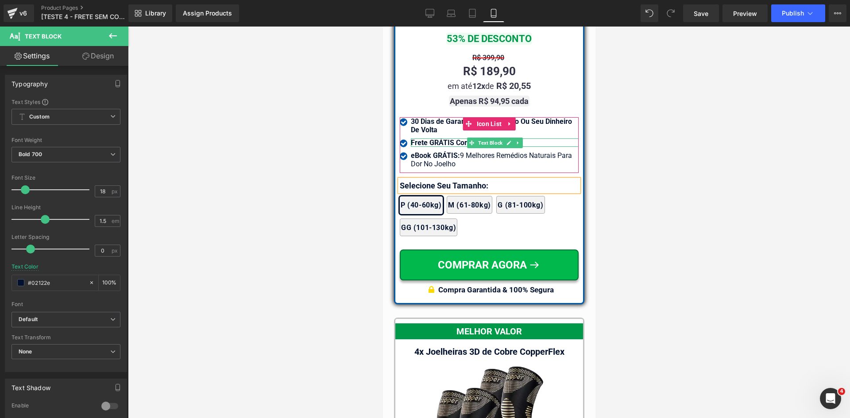
click at [435, 139] on b "Frete GRÁTIS Correios" at bounding box center [446, 143] width 72 height 8
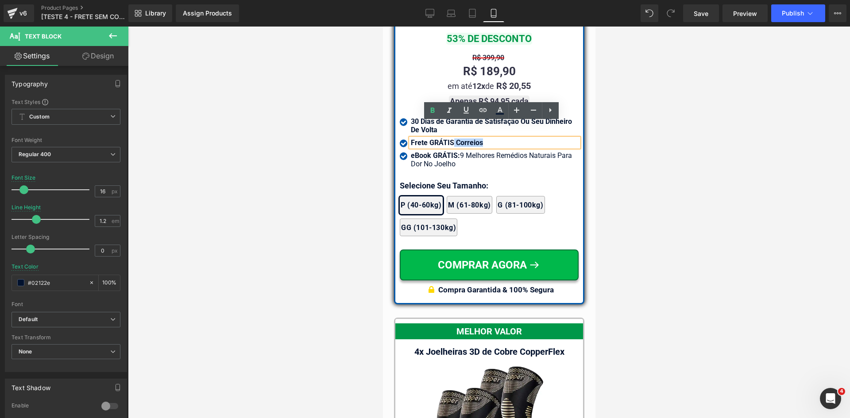
drag, startPoint x: 450, startPoint y: 125, endPoint x: 490, endPoint y: 125, distance: 39.8
click at [490, 139] on div "Frete GRÁTIS Correios" at bounding box center [494, 143] width 168 height 8
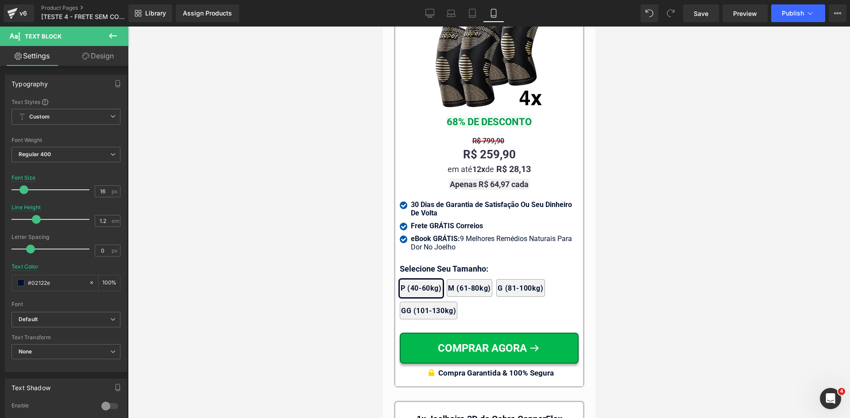
scroll to position [8431, 0]
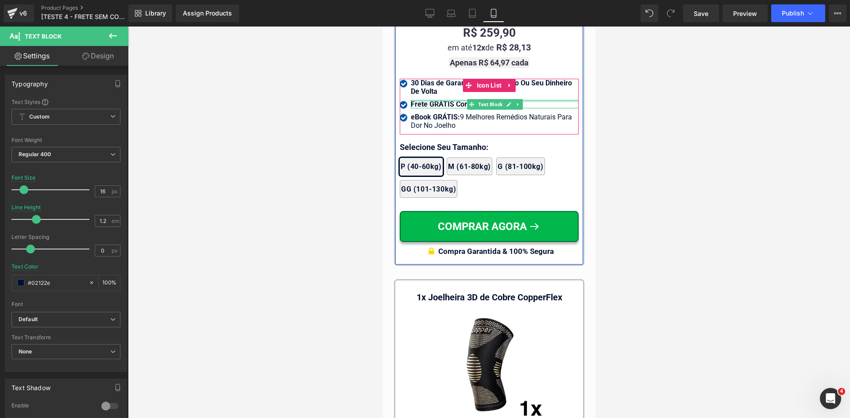
click at [429, 100] on div at bounding box center [494, 101] width 168 height 2
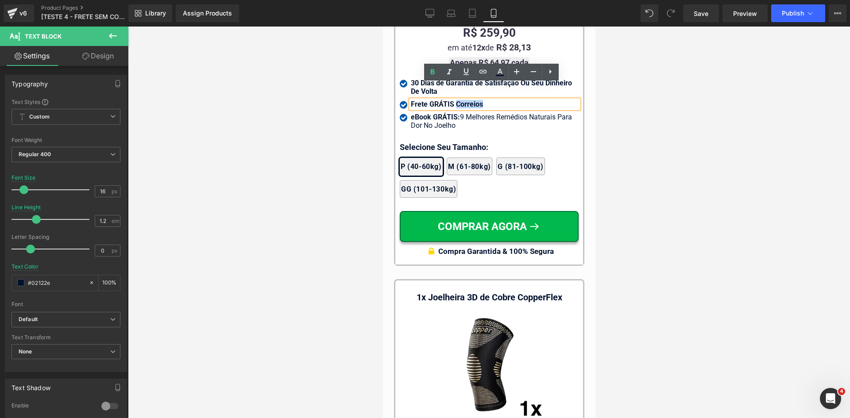
drag, startPoint x: 451, startPoint y: 89, endPoint x: 486, endPoint y: 89, distance: 35.0
click at [486, 100] on div "Frete GRÁTIS Correios" at bounding box center [494, 104] width 168 height 8
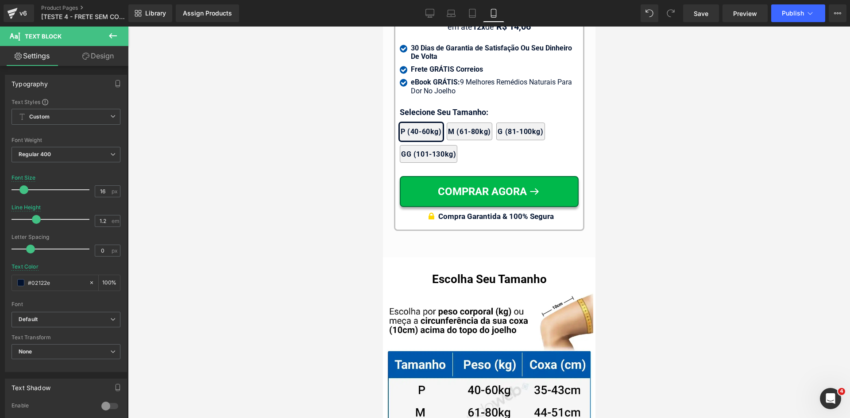
scroll to position [8741, 0]
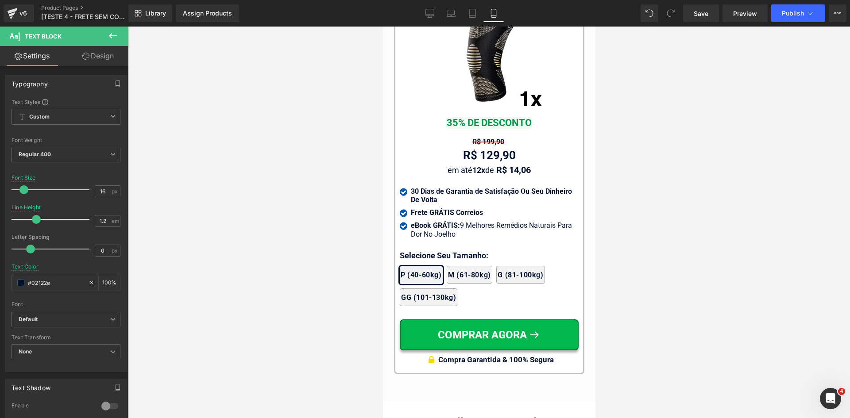
click at [382, 27] on div at bounding box center [382, 27] width 0 height 0
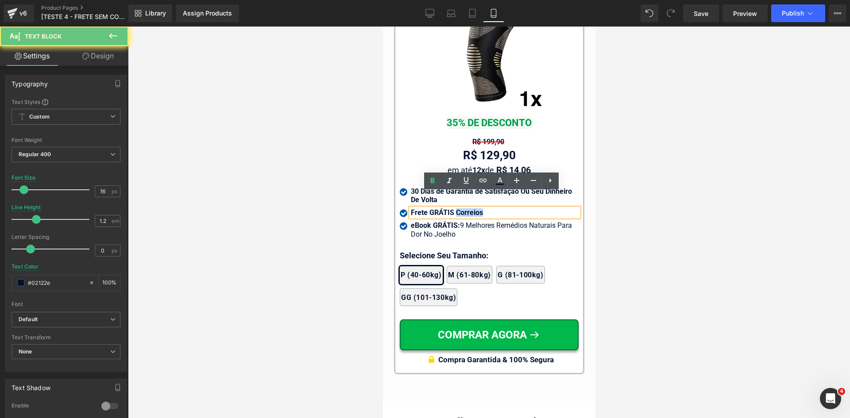
drag, startPoint x: 451, startPoint y: 196, endPoint x: 479, endPoint y: 198, distance: 27.5
click at [479, 208] on div "Frete GRÁTIS Correios" at bounding box center [494, 212] width 168 height 8
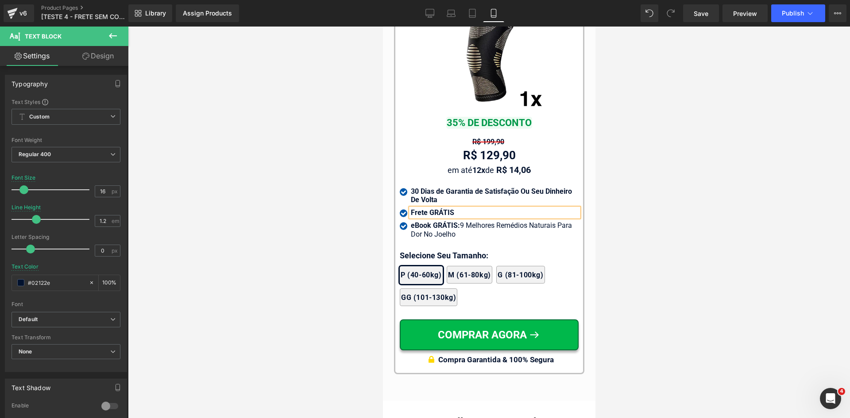
drag, startPoint x: 651, startPoint y: 215, endPoint x: 642, endPoint y: 215, distance: 8.4
click at [651, 215] on div at bounding box center [489, 223] width 722 height 392
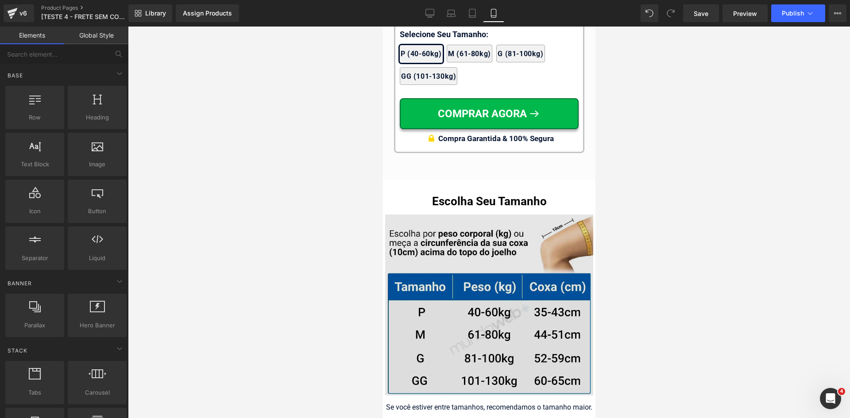
scroll to position [8652, 0]
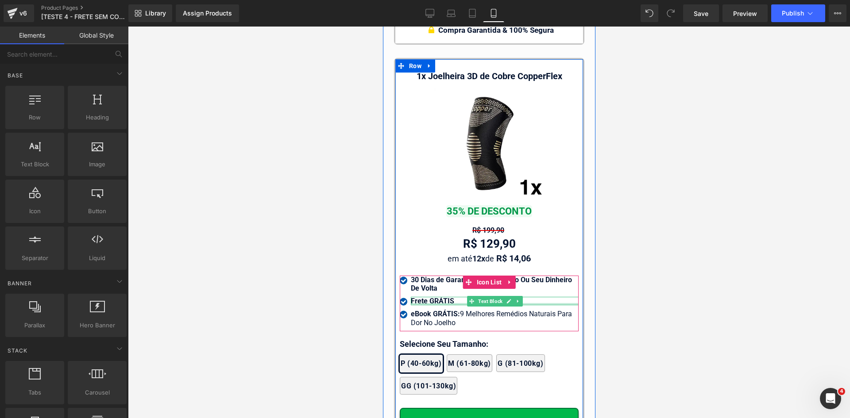
click at [415, 303] on div at bounding box center [494, 304] width 168 height 2
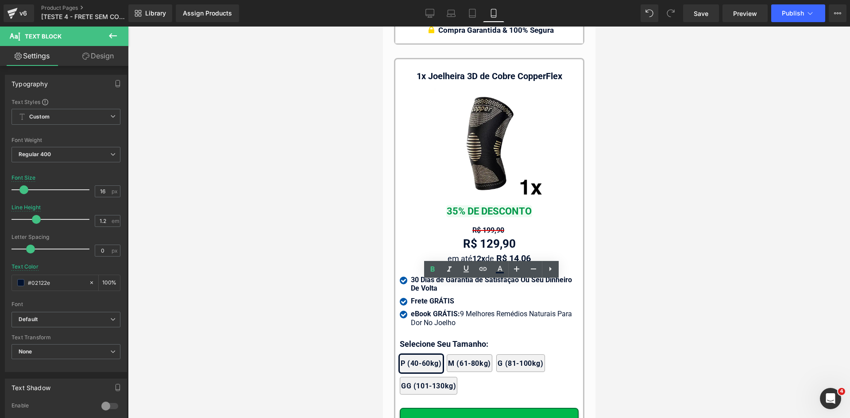
click at [331, 294] on div at bounding box center [489, 223] width 722 height 392
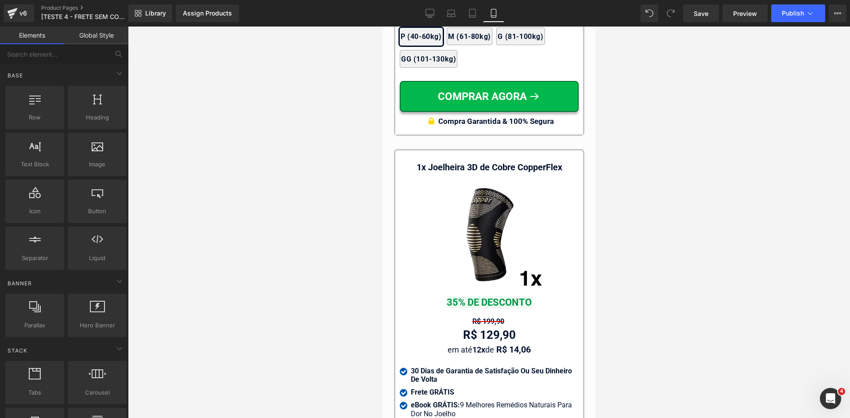
scroll to position [8431, 0]
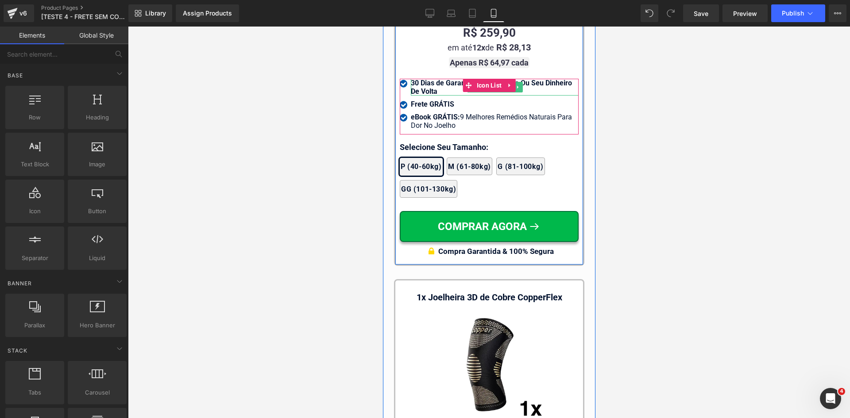
click at [424, 79] on strong "30 Dias de Garantia de Satisfação Ou Seu Dinheiro De Volta" at bounding box center [490, 87] width 161 height 17
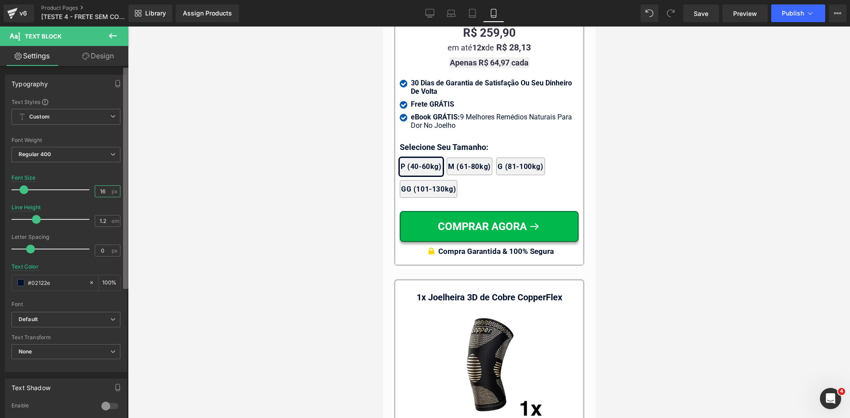
drag, startPoint x: 95, startPoint y: 191, endPoint x: 125, endPoint y: 191, distance: 30.1
click at [125, 191] on div "Typography Text Styles Custom Custom Setup Global Style Custom Setup Global Sty…" at bounding box center [64, 244] width 128 height 356
type input "17"
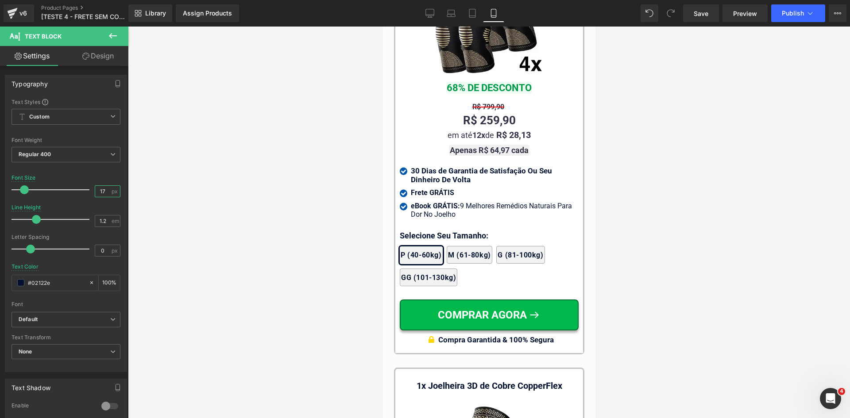
scroll to position [8342, 0]
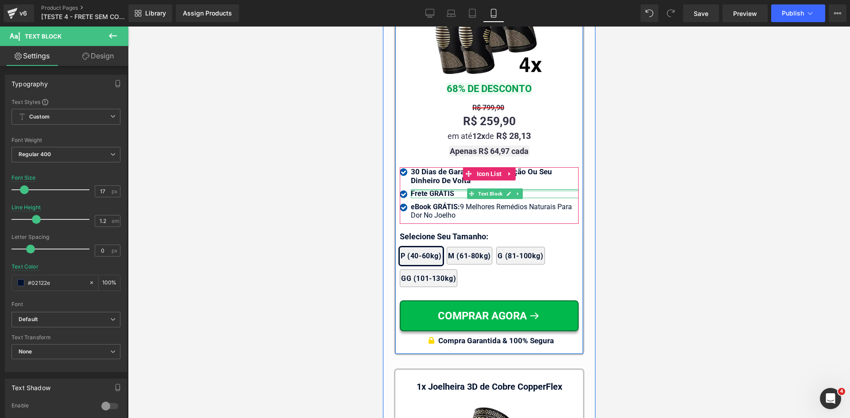
click at [414, 189] on div at bounding box center [494, 190] width 168 height 2
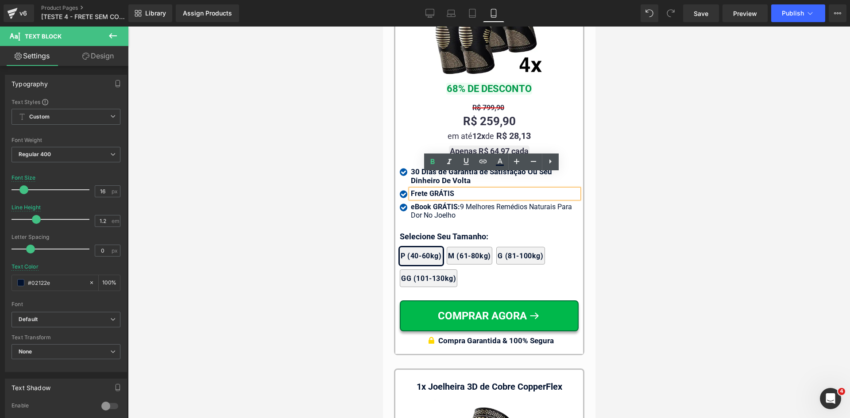
click at [413, 167] on strong "30 Dias de Garantia de Satisfação Ou Seu Dinheiro De Volta" at bounding box center [480, 176] width 141 height 18
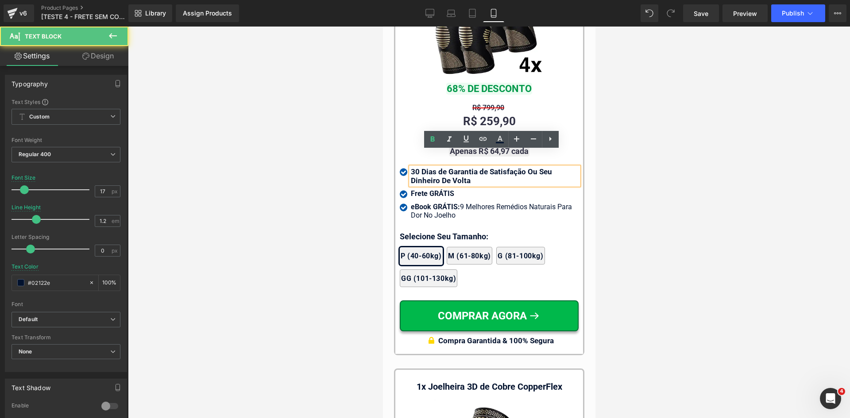
click at [413, 167] on strong "30 Dias de Garantia de Satisfação Ou Seu Dinheiro De Volta" at bounding box center [480, 176] width 141 height 18
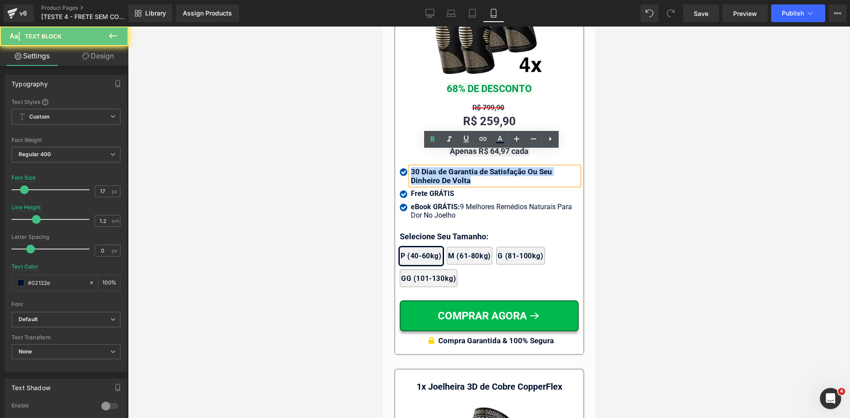
click at [413, 167] on strong "30 Dias de Garantia de Satisfação Ou Seu Dinheiro De Volta" at bounding box center [480, 176] width 141 height 18
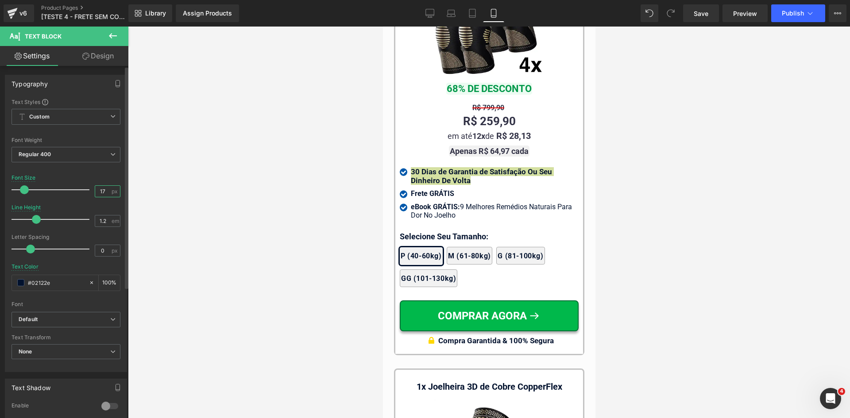
drag, startPoint x: 100, startPoint y: 189, endPoint x: 106, endPoint y: 189, distance: 6.2
click at [105, 189] on input "17" at bounding box center [102, 191] width 15 height 11
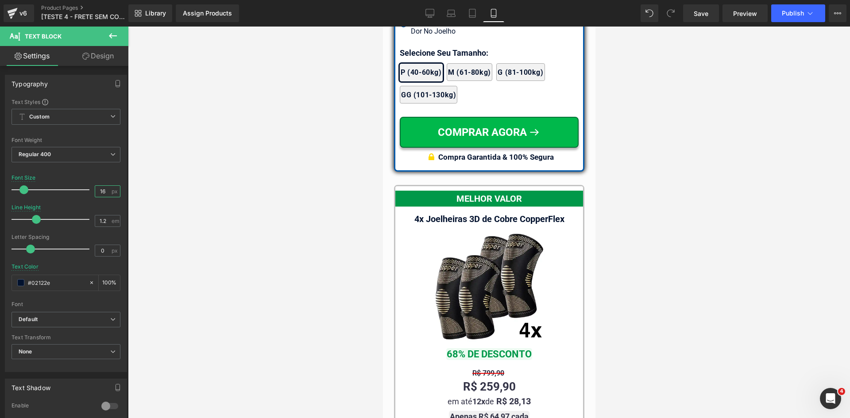
scroll to position [7855, 0]
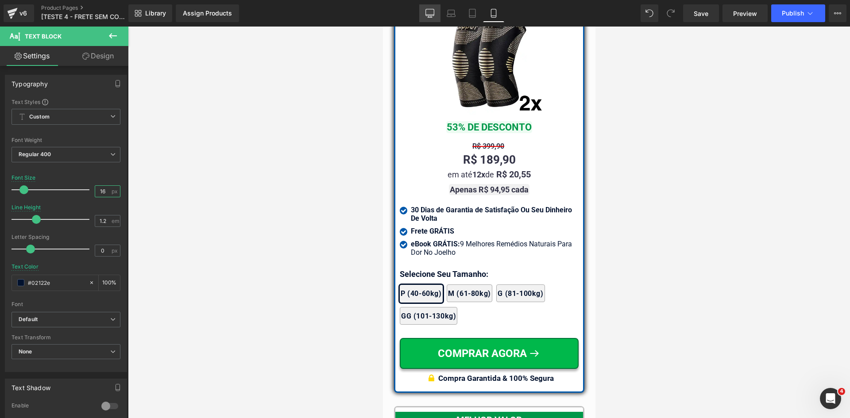
type input "16"
click at [425, 11] on link "Desktop" at bounding box center [429, 13] width 21 height 18
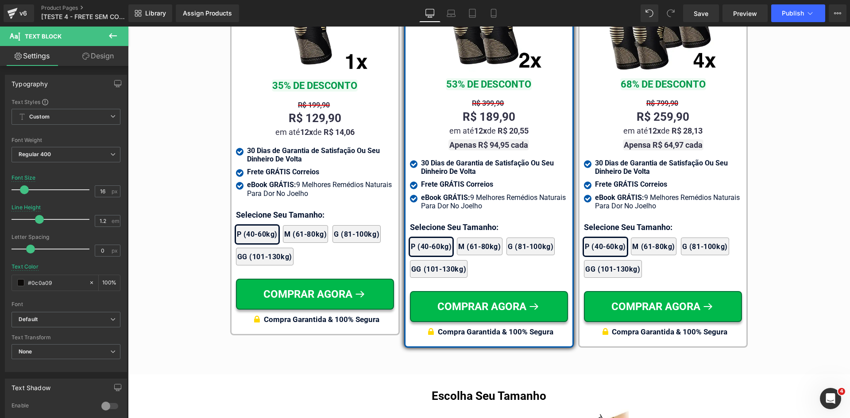
scroll to position [5285, 0]
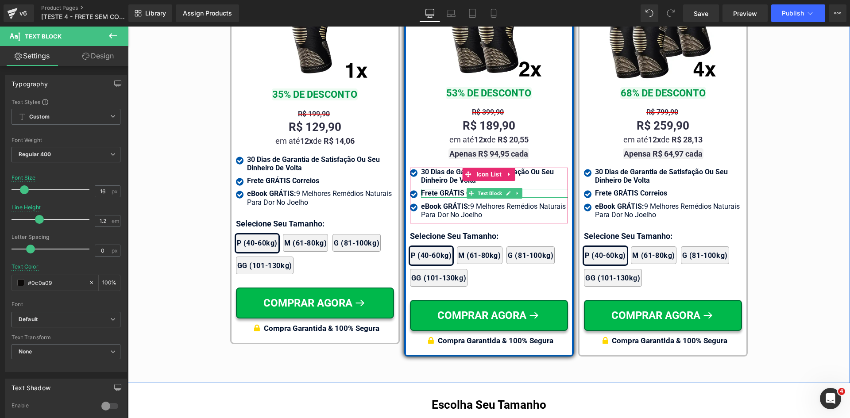
click at [449, 189] on span "Frete GRÁTIS Correios" at bounding box center [457, 193] width 72 height 8
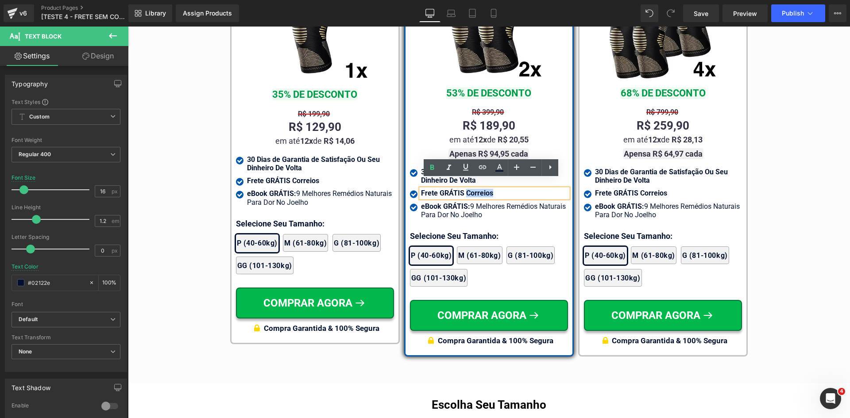
drag, startPoint x: 462, startPoint y: 184, endPoint x: 497, endPoint y: 185, distance: 35.0
click at [497, 189] on div "Frete GRÁTIS Correios" at bounding box center [494, 193] width 147 height 8
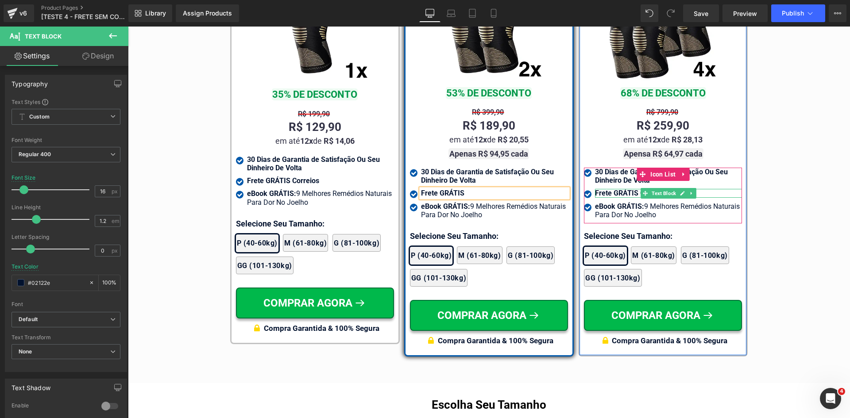
click at [613, 189] on span "Frete GRÁTIS Correios" at bounding box center [631, 193] width 72 height 8
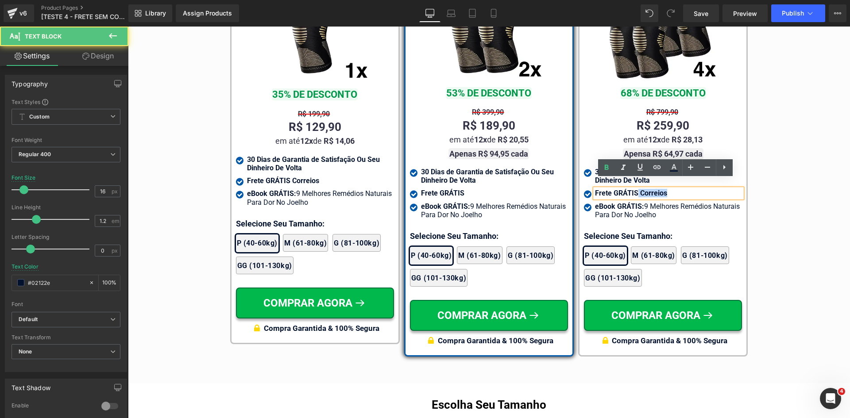
drag, startPoint x: 634, startPoint y: 184, endPoint x: 677, endPoint y: 184, distance: 42.9
click at [677, 189] on div "Frete GRÁTIS Correios" at bounding box center [668, 193] width 147 height 8
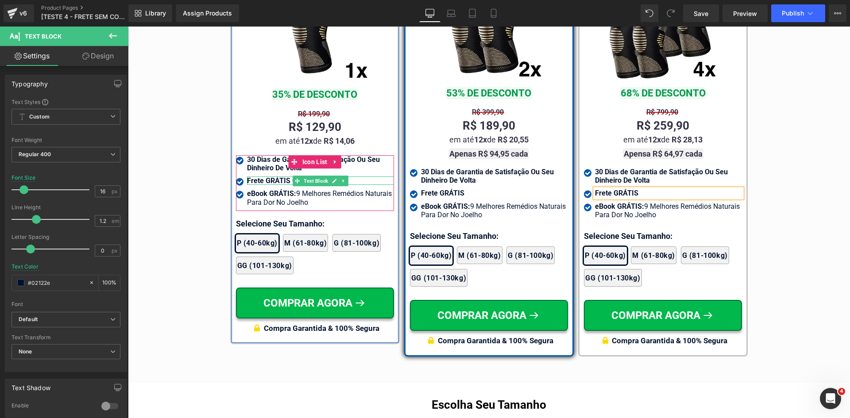
click at [262, 182] on span "Frete GRÁTIS Correios" at bounding box center [283, 181] width 72 height 8
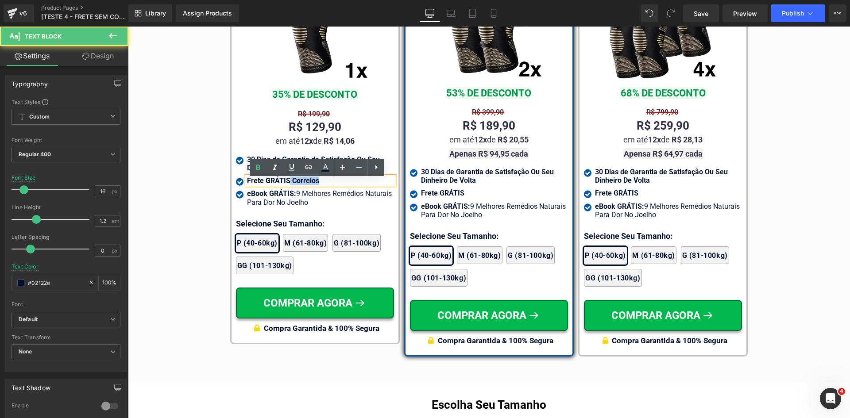
drag, startPoint x: 286, startPoint y: 182, endPoint x: 342, endPoint y: 185, distance: 55.8
click at [340, 185] on div "Frete GRÁTIS Correios" at bounding box center [320, 181] width 147 height 8
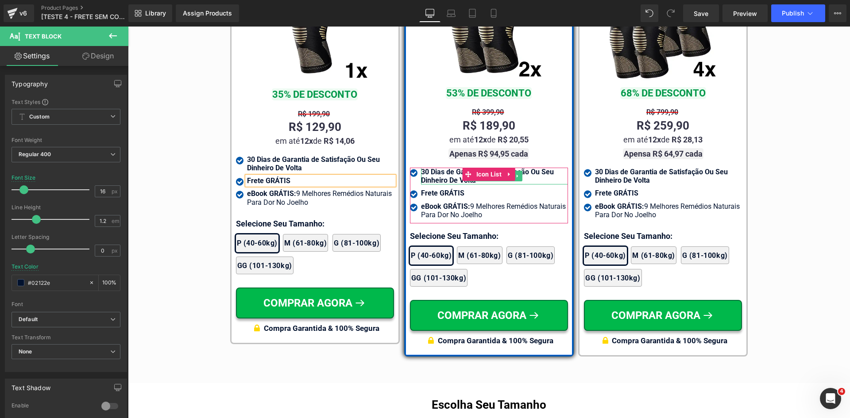
click at [442, 168] on strong "30 Dias de Garantia de Satisfação Ou Seu Dinheiro De Volta" at bounding box center [487, 176] width 133 height 17
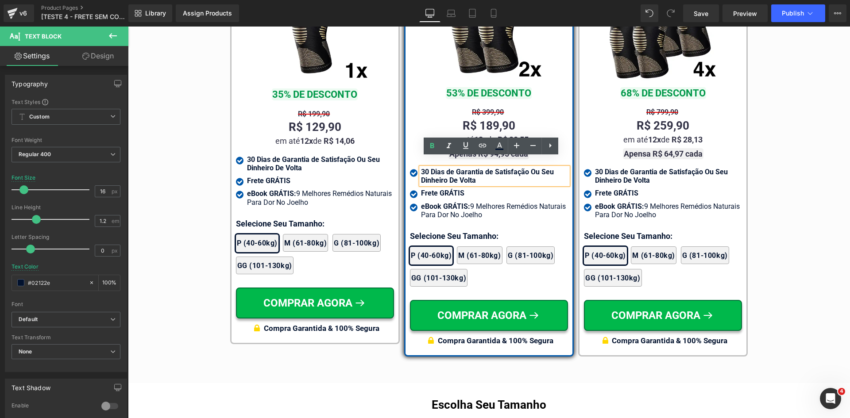
click at [172, 200] on div "Guia de Tamanhos Text Block Image Text Block" at bounding box center [489, 80] width 722 height 563
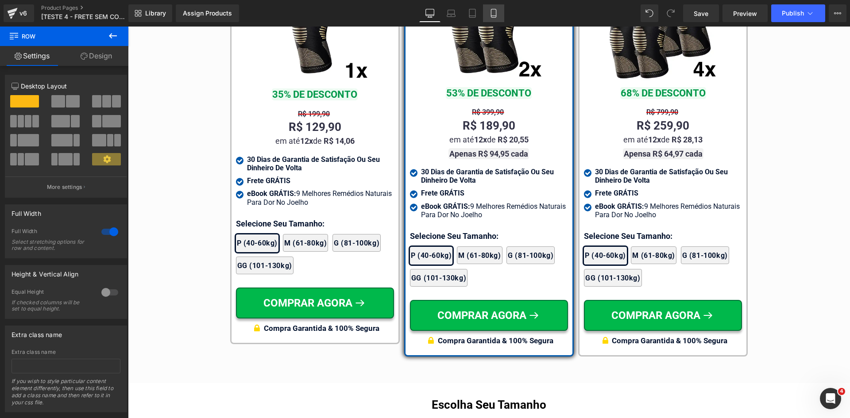
click at [494, 8] on link "Mobile" at bounding box center [493, 13] width 21 height 18
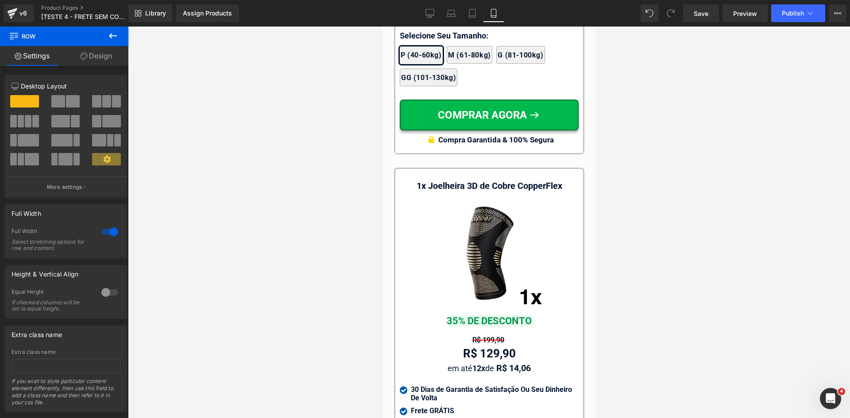
scroll to position [8662, 0]
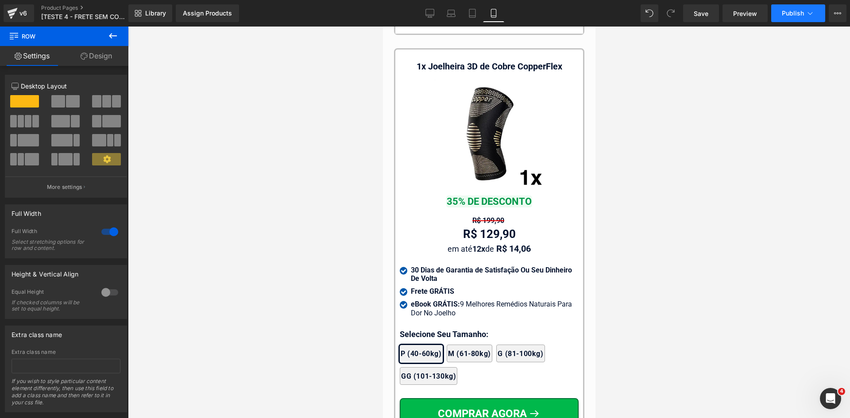
click at [808, 17] on icon at bounding box center [810, 13] width 9 height 9
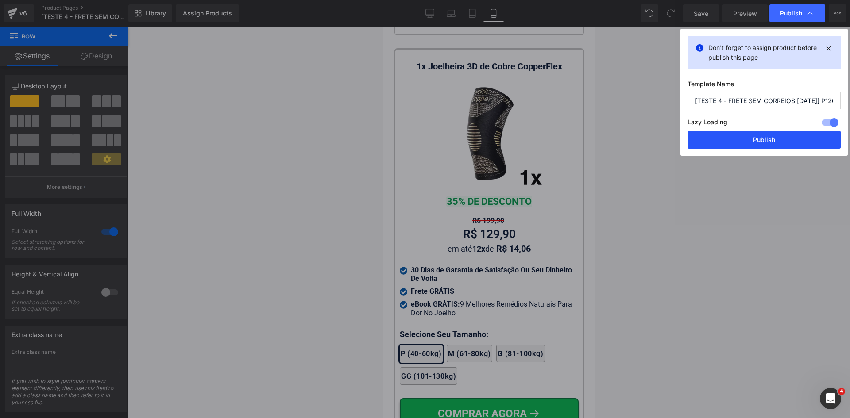
click at [795, 144] on button "Publish" at bounding box center [763, 140] width 153 height 18
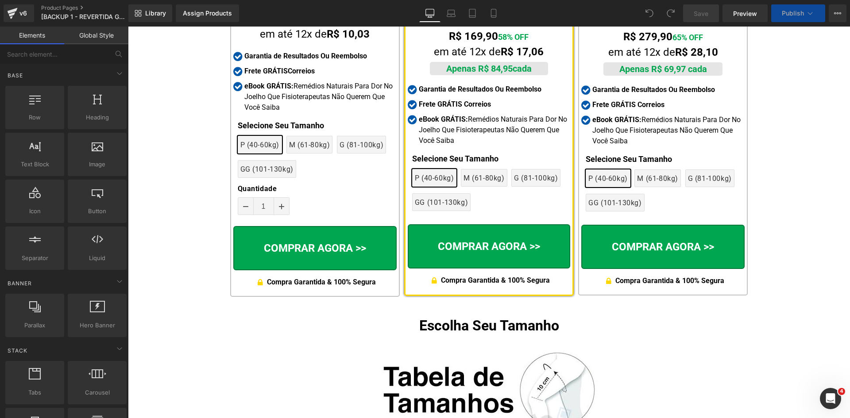
scroll to position [4293, 0]
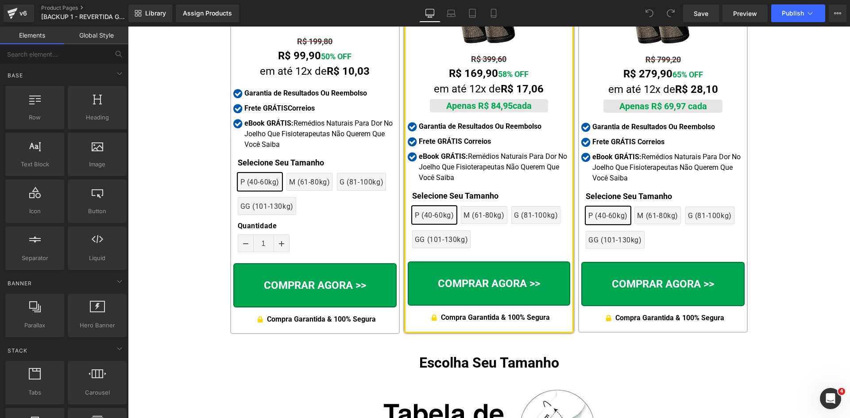
click at [440, 151] on p "eBook GRÁTIS: Remédios Naturais Para Dor No Joelho Que Fisioterapeutas Não Quer…" at bounding box center [494, 167] width 151 height 32
